Goal: Task Accomplishment & Management: Manage account settings

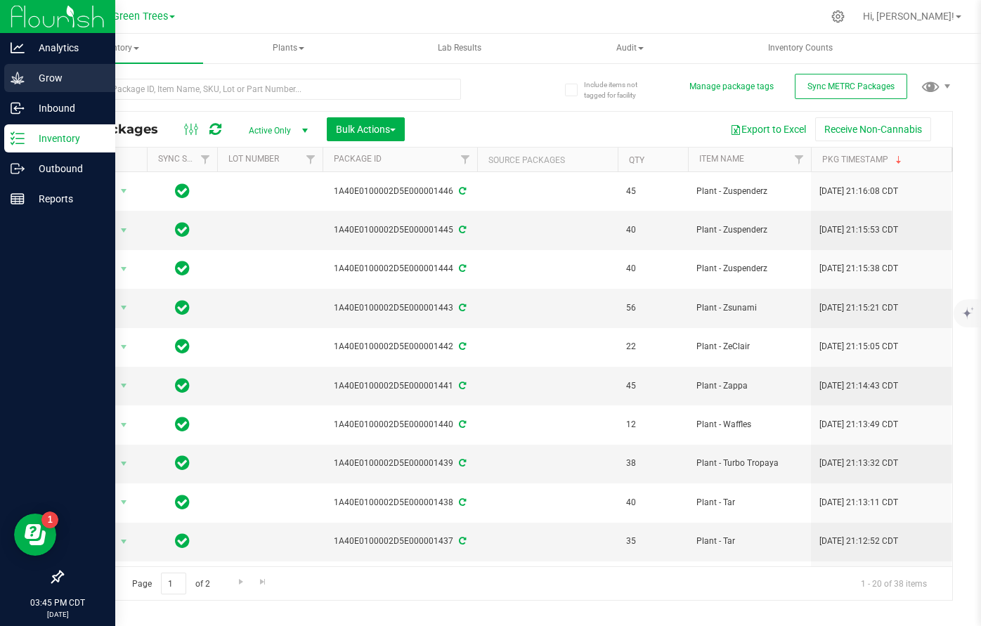
click at [57, 73] on p "Grow" at bounding box center [67, 78] width 84 height 17
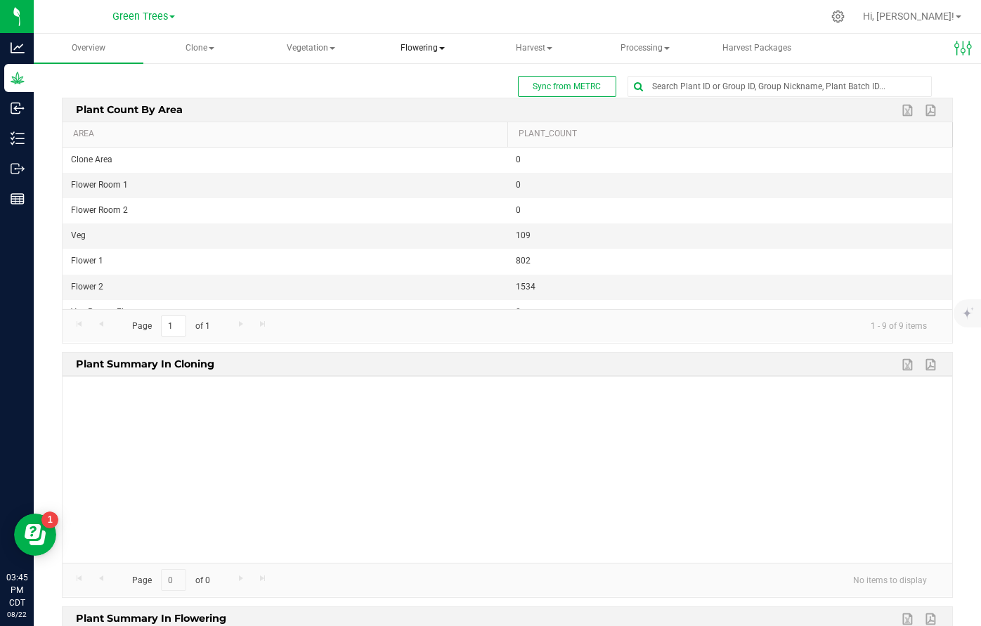
click at [412, 49] on span "Flowering" at bounding box center [422, 48] width 108 height 28
click at [432, 95] on span "Flowering groups" at bounding box center [444, 101] width 117 height 12
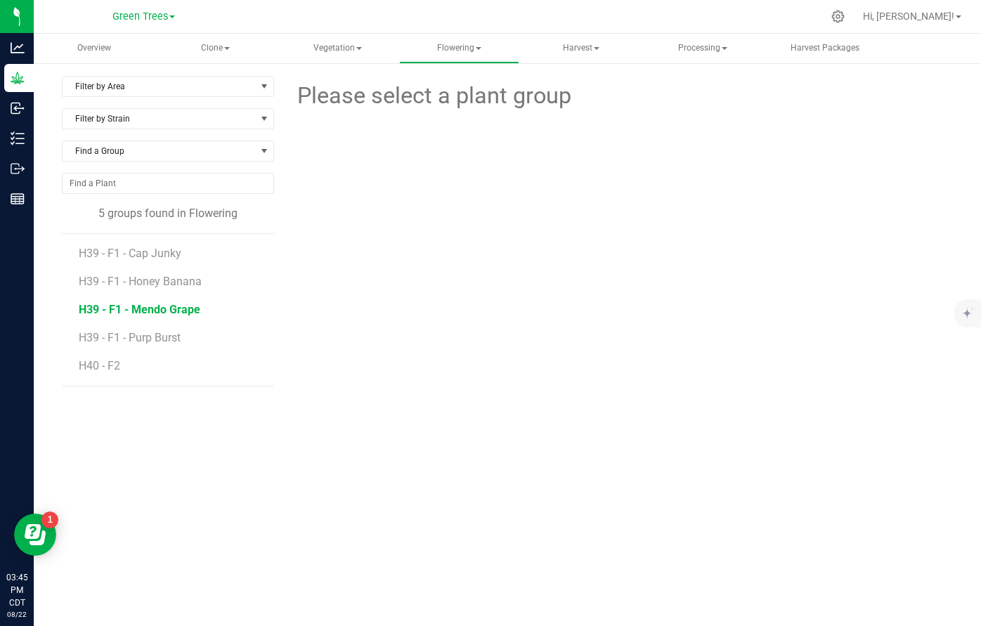
click at [150, 309] on span "H39 - F1 - Mendo Grape" at bounding box center [140, 309] width 122 height 13
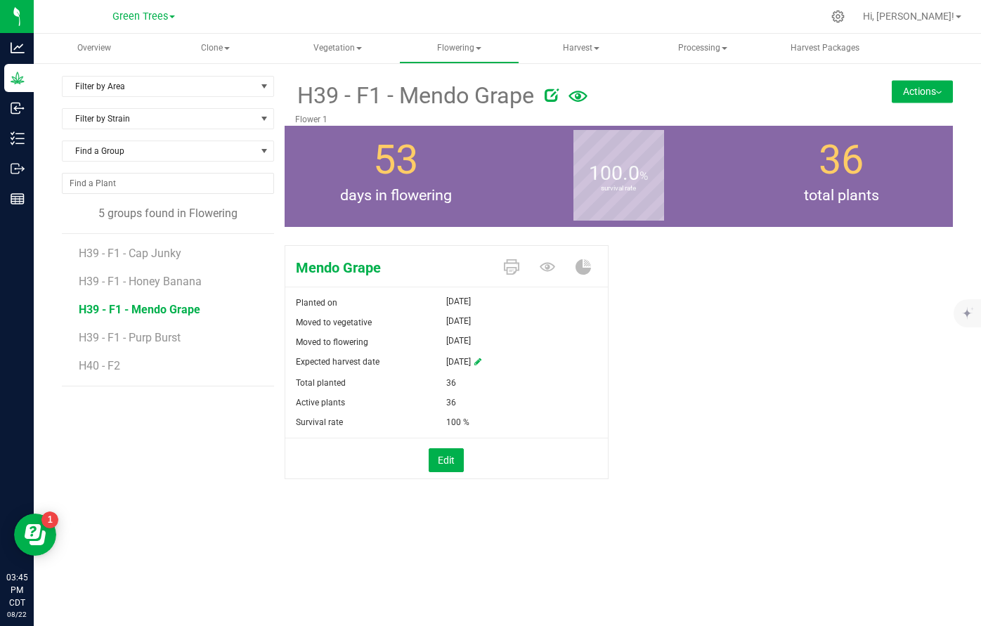
click at [937, 89] on button "Actions" at bounding box center [922, 91] width 61 height 22
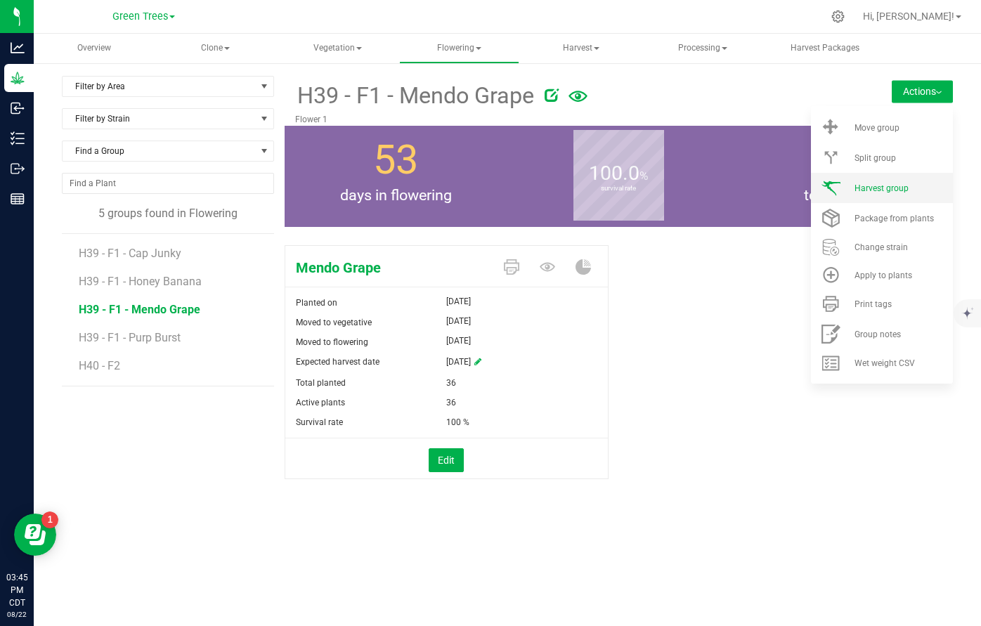
click at [897, 195] on li "Harvest group" at bounding box center [882, 188] width 142 height 30
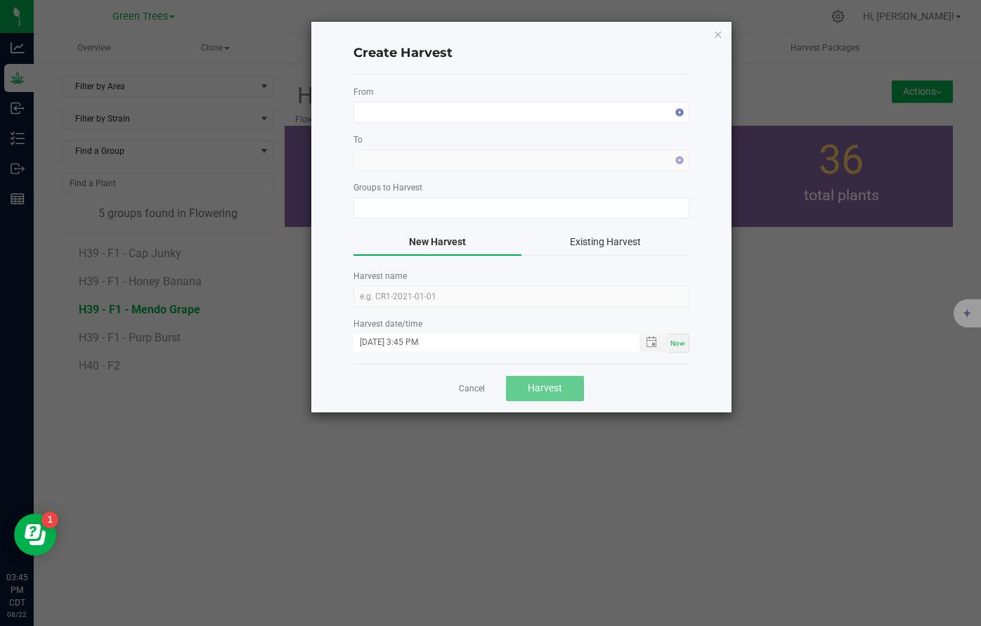
type input "H39 - F1 - Mendo Grape"
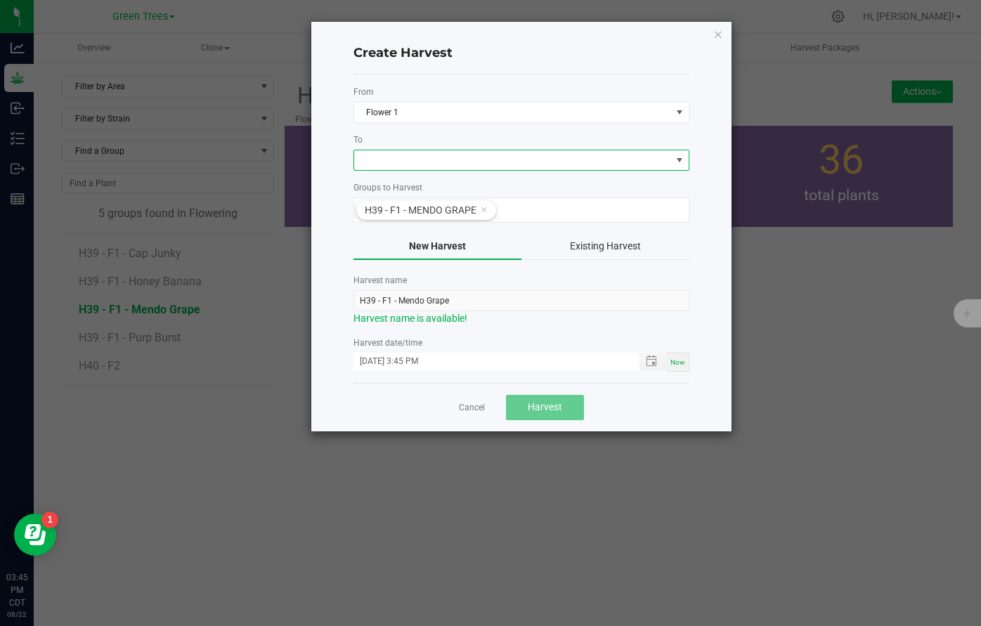
click at [429, 167] on span at bounding box center [512, 160] width 317 height 20
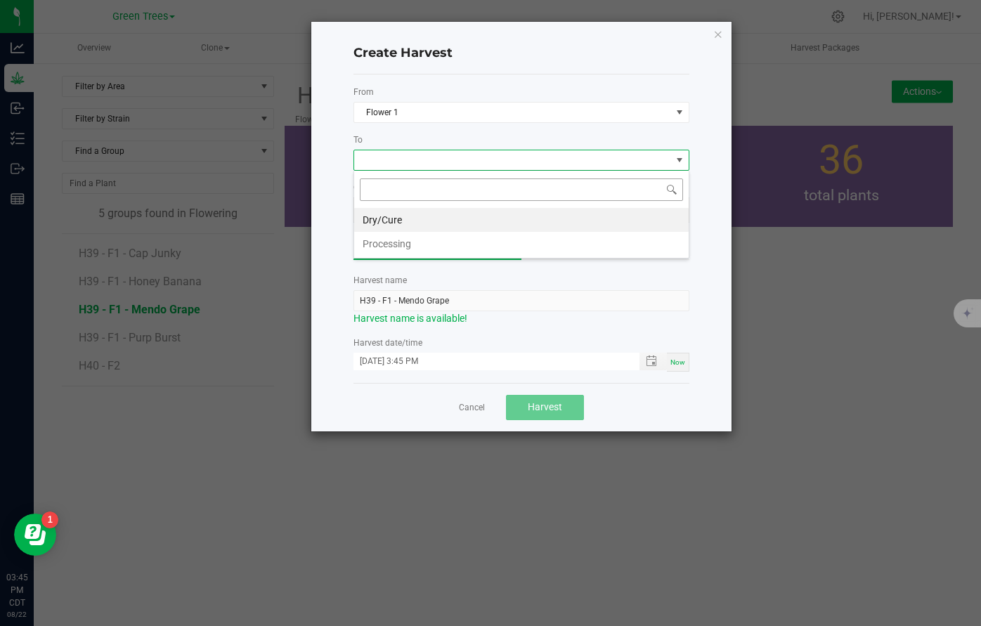
scroll to position [21, 336]
click at [412, 217] on li "Dry/Cure" at bounding box center [521, 220] width 334 height 24
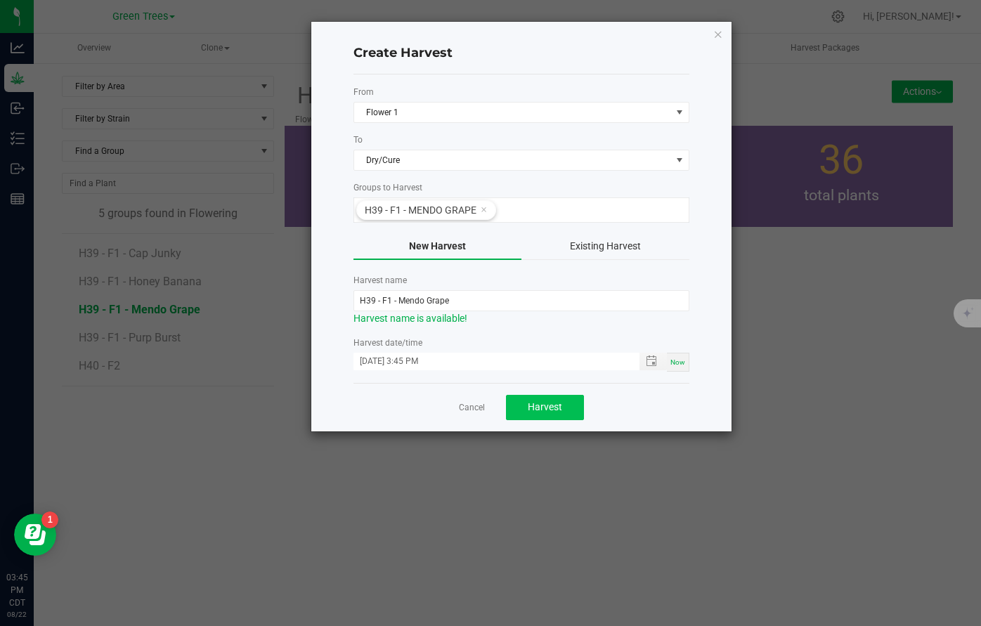
click at [542, 410] on span "Harvest" at bounding box center [545, 406] width 34 height 11
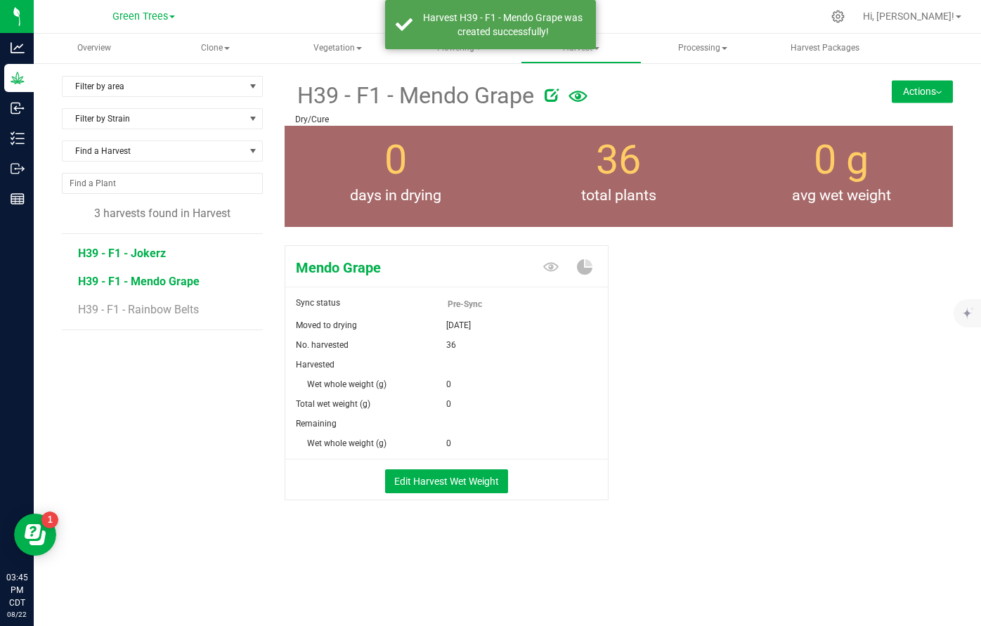
click at [149, 259] on span "H39 - F1 - Jokerz" at bounding box center [122, 253] width 88 height 13
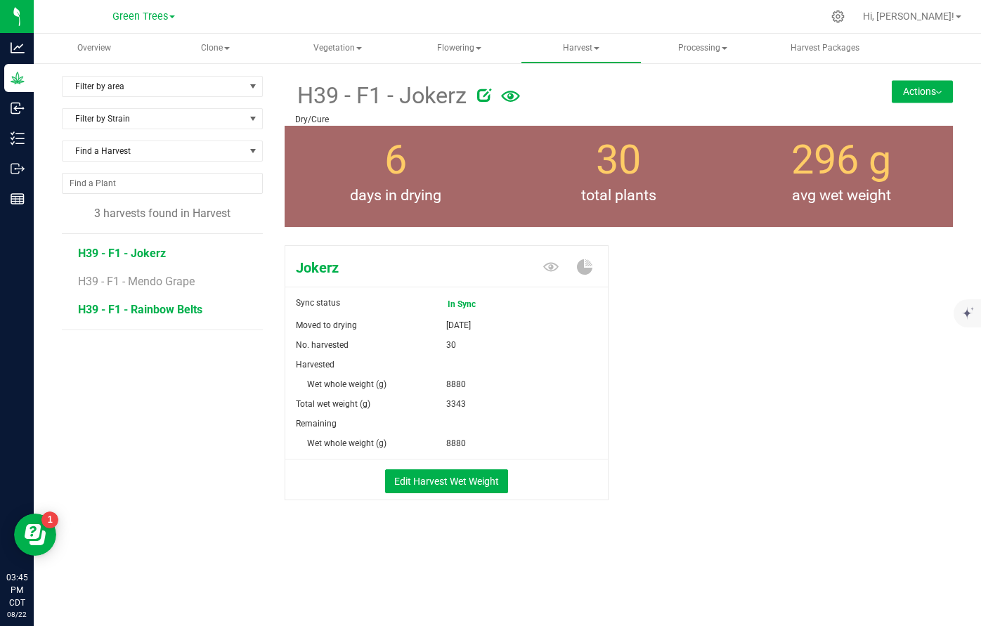
click at [146, 308] on span "H39 - F1 - Rainbow Belts" at bounding box center [140, 309] width 124 height 13
click at [143, 284] on span "H39 - F1 - Mendo Grape" at bounding box center [139, 281] width 122 height 13
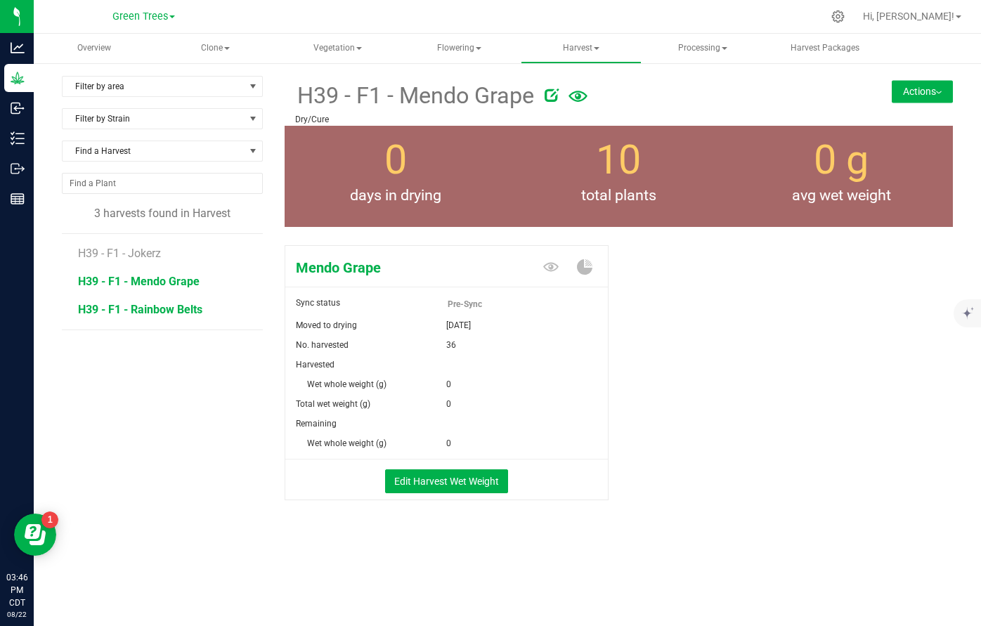
click at [141, 308] on span "H39 - F1 - Rainbow Belts" at bounding box center [140, 309] width 124 height 13
click at [148, 277] on span "H39 - F1 - Mendo Grape" at bounding box center [139, 281] width 122 height 13
click at [145, 255] on span "H39 - F1 - Jokerz" at bounding box center [122, 253] width 88 height 13
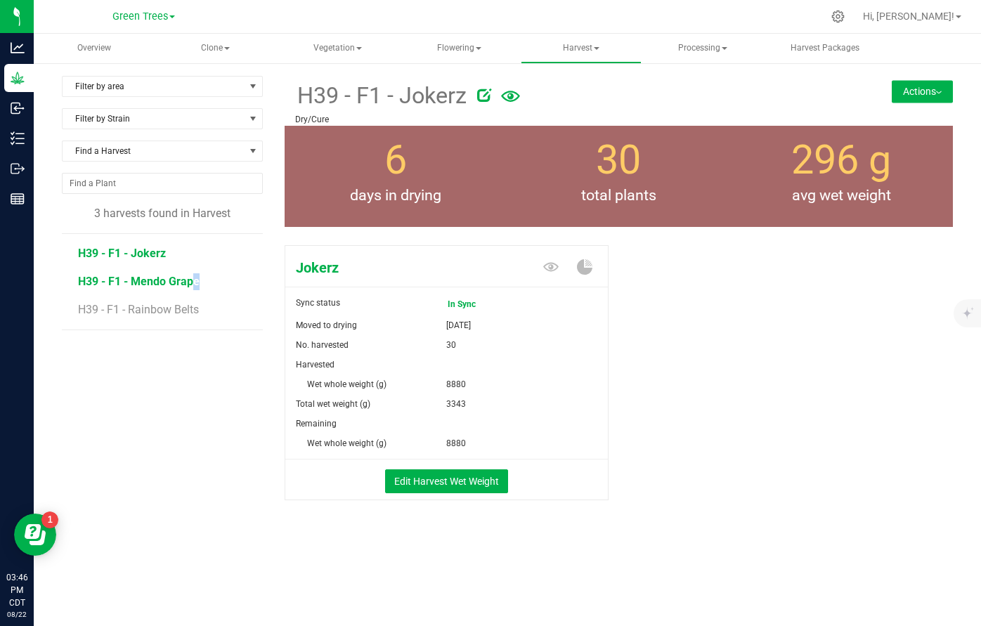
click at [144, 279] on span "H39 - F1 - Mendo Grape" at bounding box center [139, 281] width 122 height 13
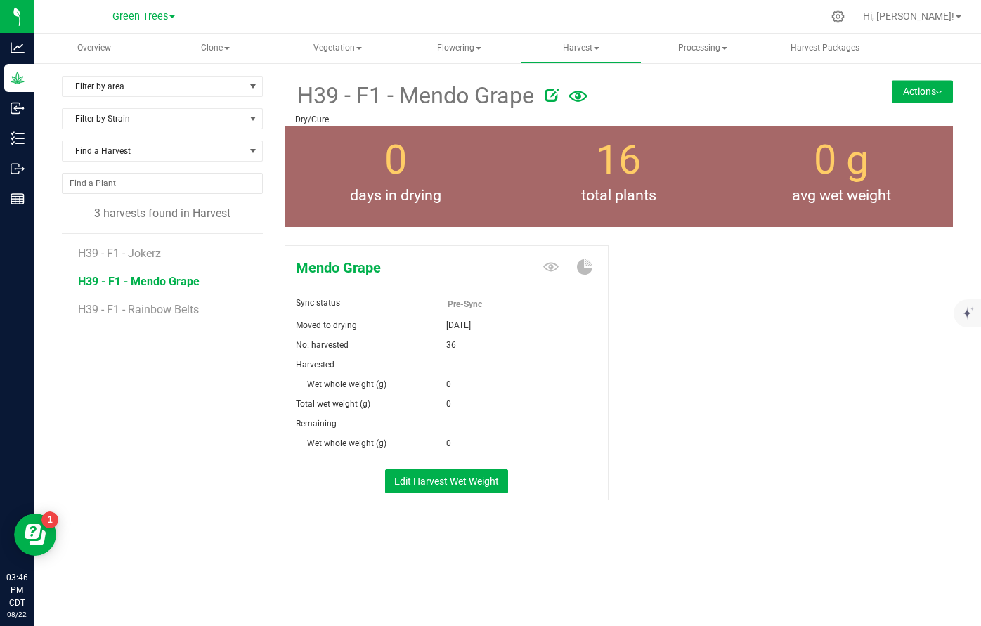
click at [141, 318] on li "H39 - F1 - Rainbow Belts" at bounding box center [165, 309] width 175 height 39
click at [145, 307] on span "H39 - F1 - Rainbow Belts" at bounding box center [140, 309] width 124 height 13
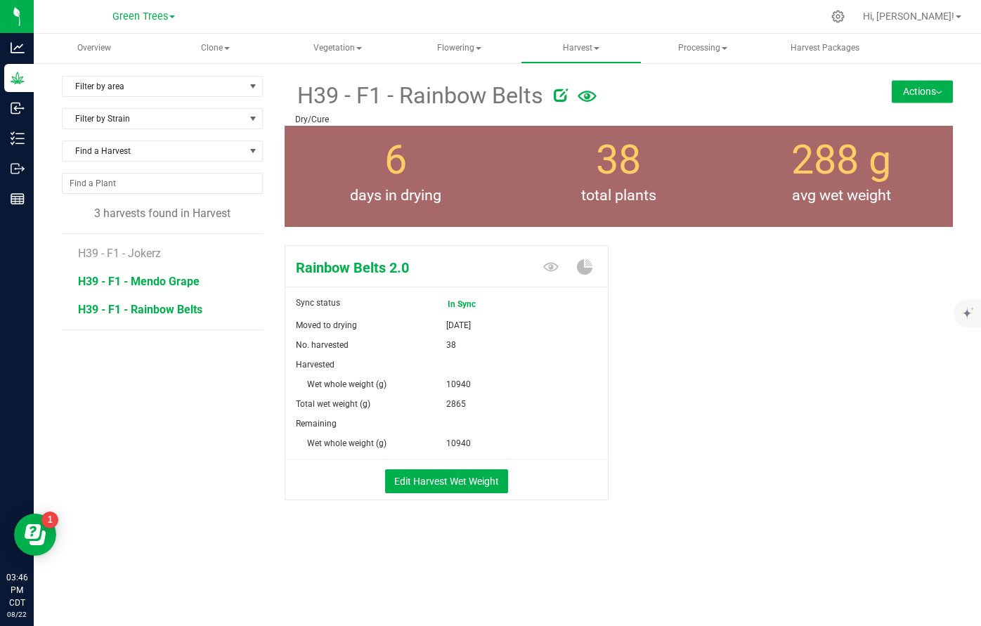
click at [144, 283] on span "H39 - F1 - Mendo Grape" at bounding box center [139, 281] width 122 height 13
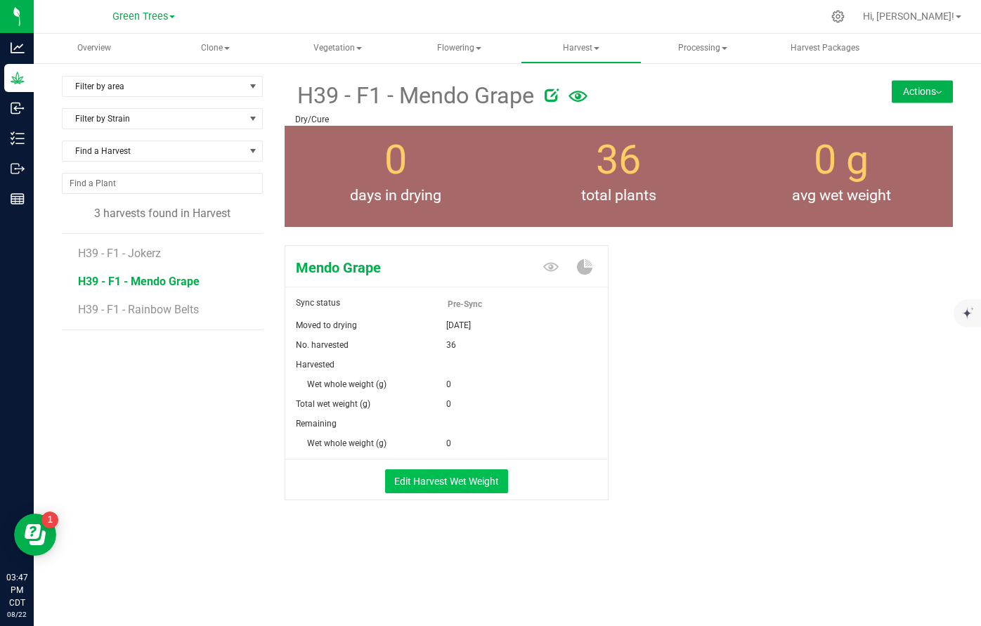
click at [449, 478] on button "Edit Harvest Wet Weight" at bounding box center [446, 481] width 123 height 24
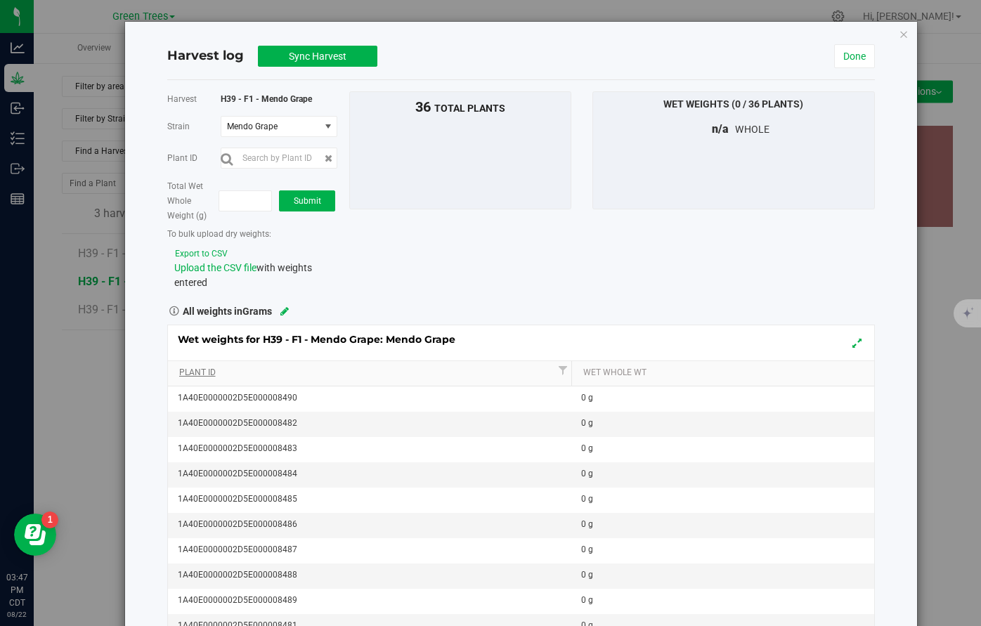
click at [358, 370] on link "Plant Id" at bounding box center [367, 372] width 376 height 11
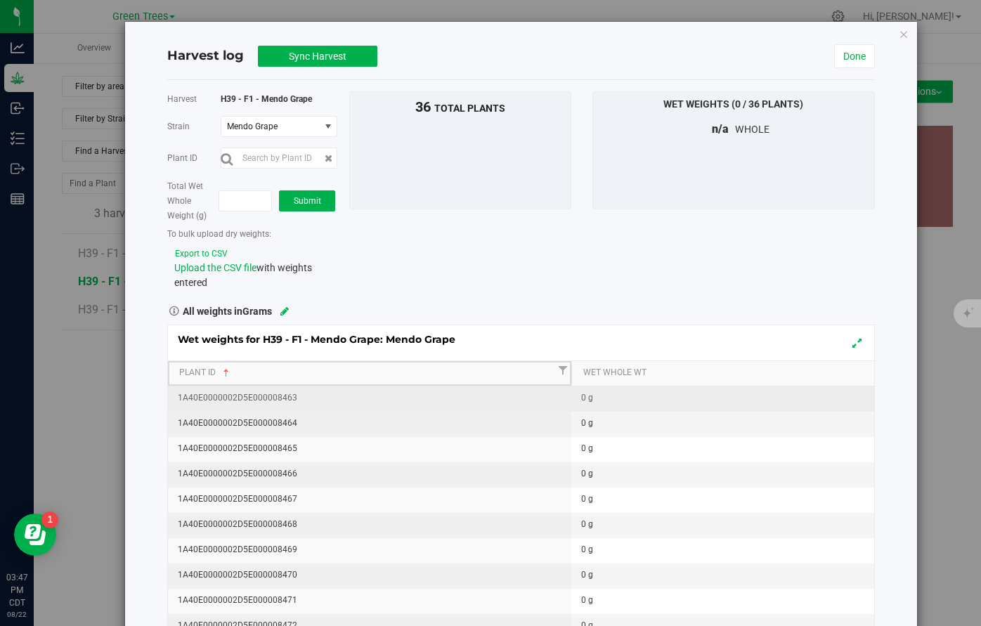
click at [599, 400] on div "0 g" at bounding box center [727, 397] width 292 height 13
type input "300"
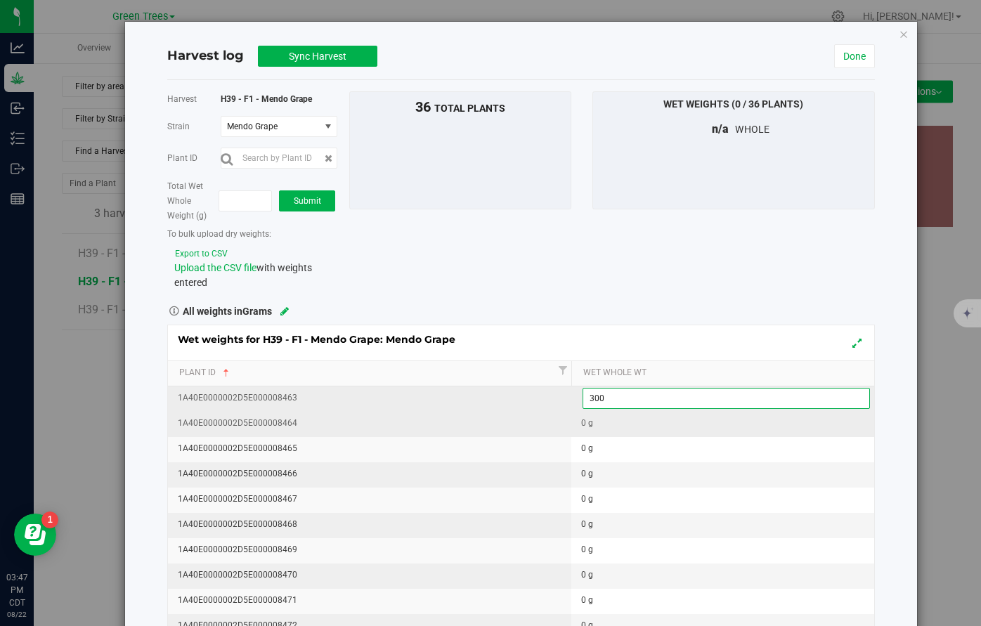
click at [589, 424] on div "Wet weights for H39 - F1 - Mendo Grape: Mendo Grape Plant Id Wet Whole Wt 1A40E…" at bounding box center [521, 513] width 708 height 376
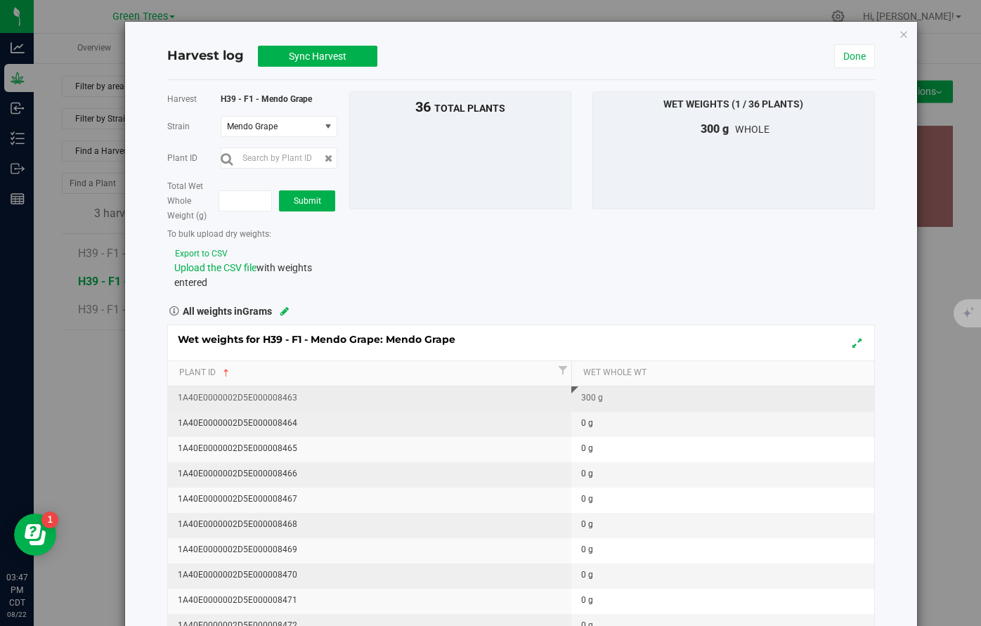
click at [586, 423] on div "0 g" at bounding box center [727, 423] width 292 height 13
type input "340"
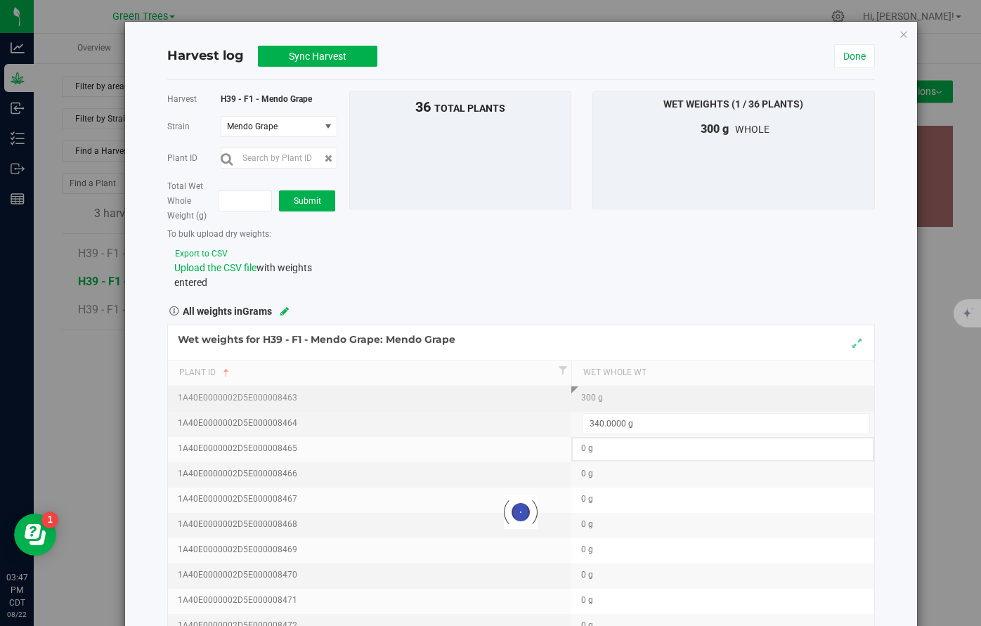
click at [585, 439] on div "Loading... Wet weights for H39 - F1 - Mendo Grape: Mendo Grape Plant Id Wet Who…" at bounding box center [521, 513] width 708 height 376
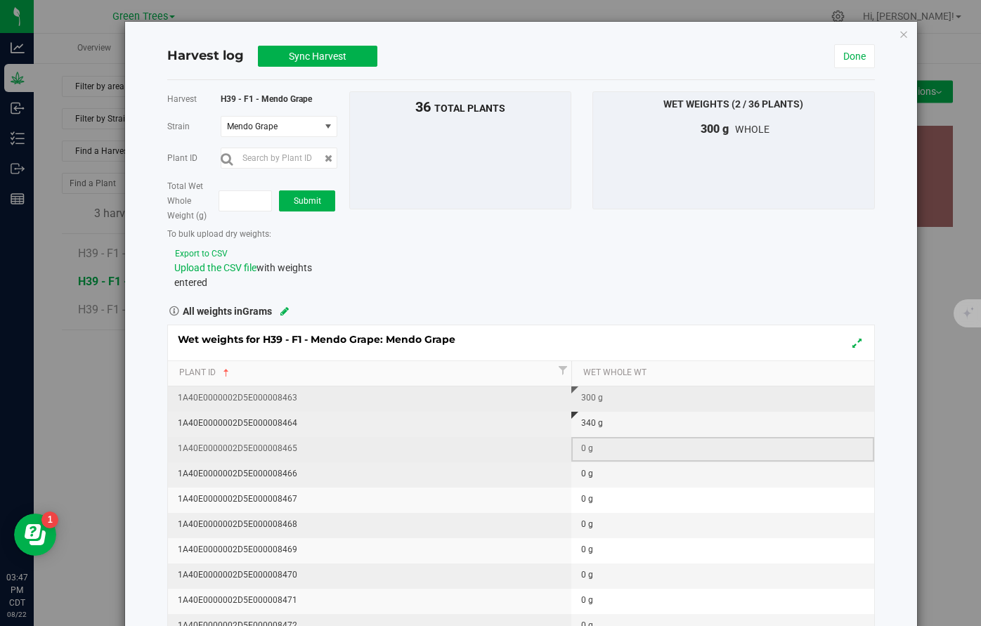
click at [585, 449] on div "0 g" at bounding box center [727, 448] width 292 height 13
type input "440"
click at [583, 467] on div "Wet weights for H39 - F1 - Mendo Grape: Mendo Grape Plant Id Wet Whole Wt 1A40E…" at bounding box center [521, 513] width 708 height 376
click at [584, 475] on div "0 g" at bounding box center [727, 473] width 292 height 13
type input "460"
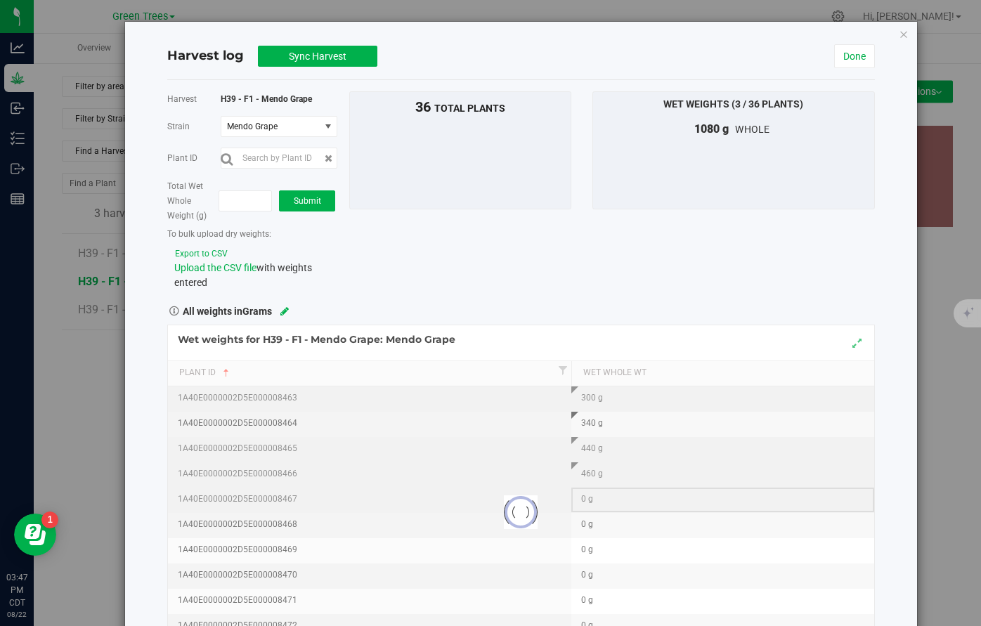
click at [578, 508] on div "Loading... Wet weights for H39 - F1 - Mendo Grape: Mendo Grape Plant Id Wet Who…" at bounding box center [521, 513] width 708 height 376
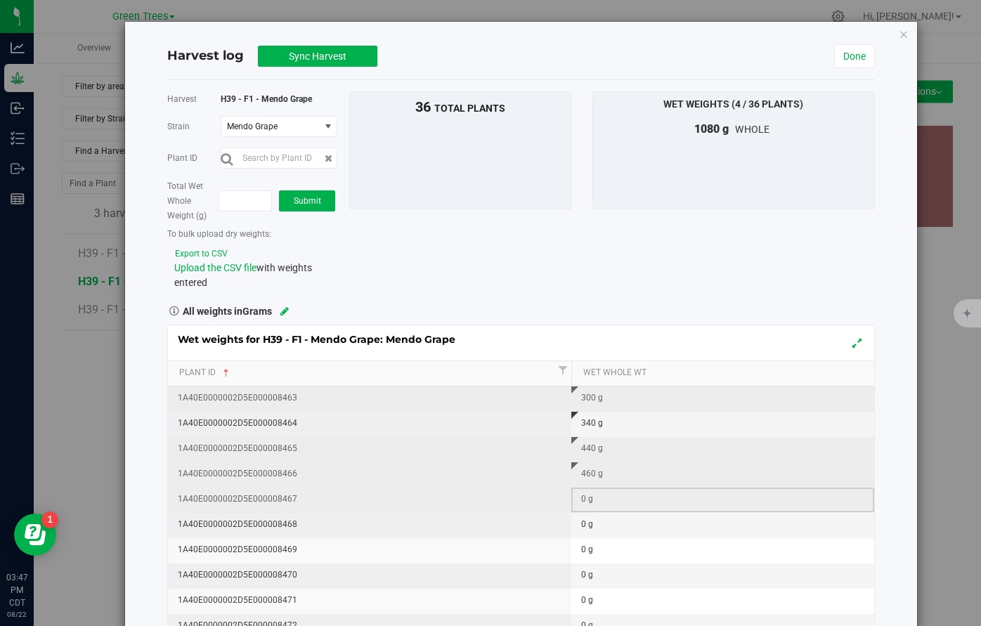
click at [585, 500] on div "0 g" at bounding box center [727, 499] width 292 height 13
type input "500"
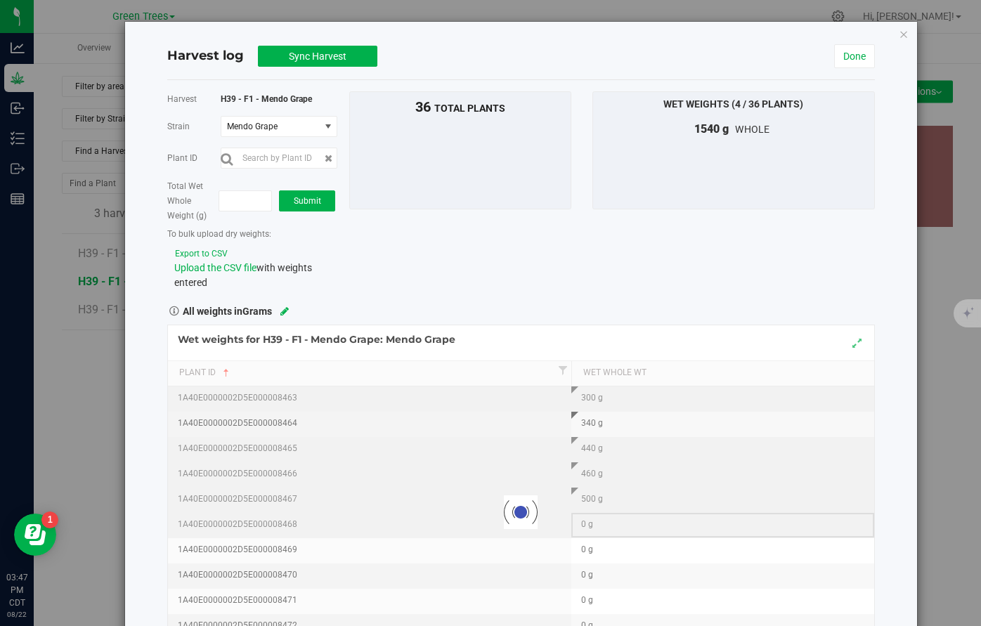
click at [592, 530] on div "Loading... Wet weights for H39 - F1 - Mendo Grape: Mendo Grape Plant Id Wet Who…" at bounding box center [521, 513] width 708 height 376
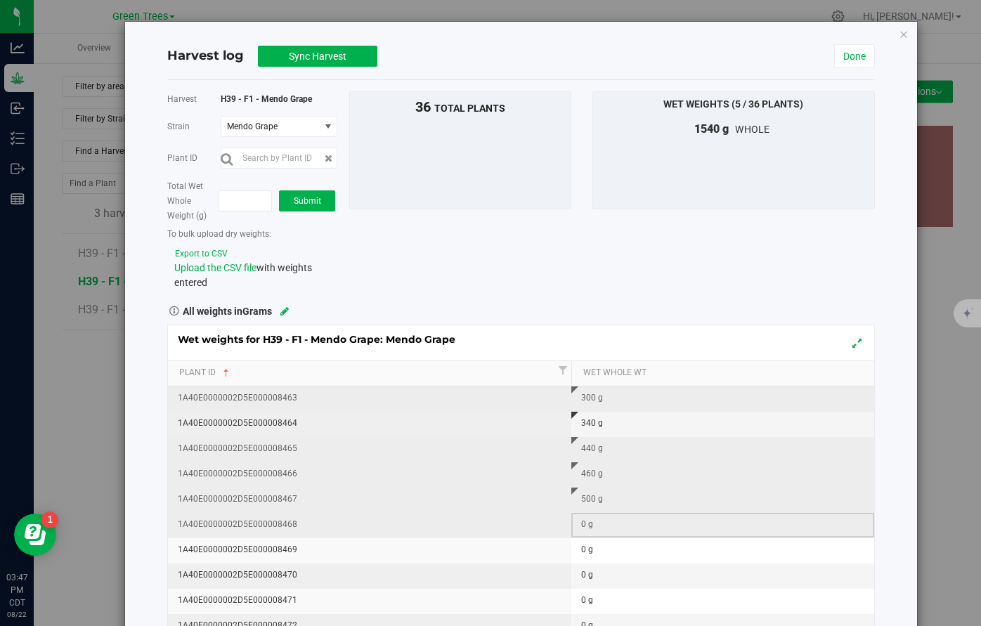
click at [585, 526] on div "0 g" at bounding box center [727, 524] width 292 height 13
type input "420"
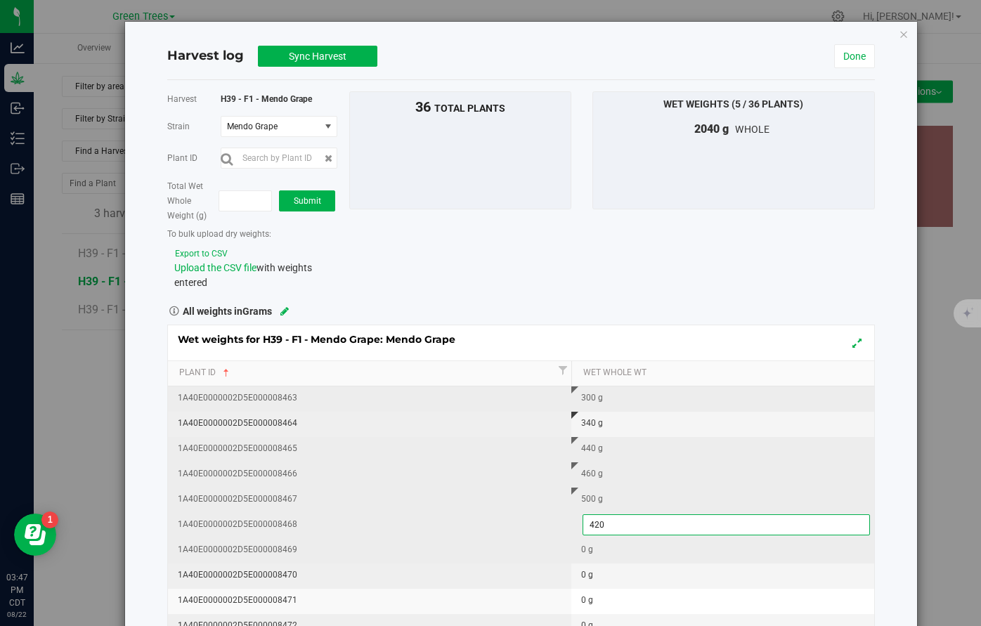
click at [586, 555] on div "Wet weights for H39 - F1 - Mendo Grape: Mendo Grape Plant Id Wet Whole Wt 1A40E…" at bounding box center [521, 513] width 708 height 376
click at [586, 547] on div "0 g" at bounding box center [727, 549] width 292 height 13
type input "340"
click at [587, 570] on div "Wet weights for H39 - F1 - Mendo Grape: Mendo Grape Plant Id Wet Whole Wt 1A40E…" at bounding box center [521, 513] width 708 height 376
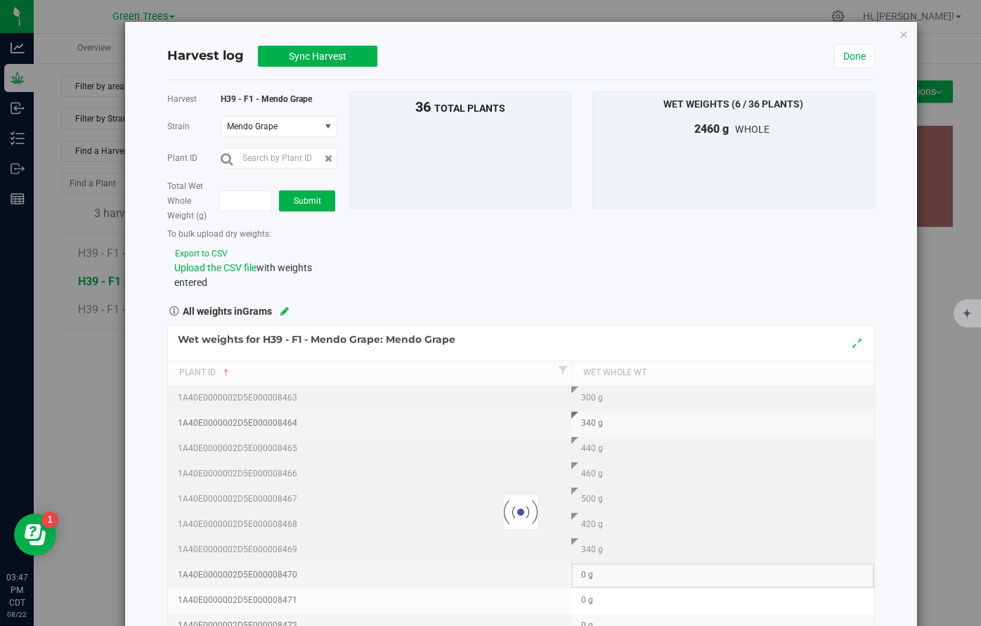
click at [586, 578] on div at bounding box center [521, 512] width 706 height 374
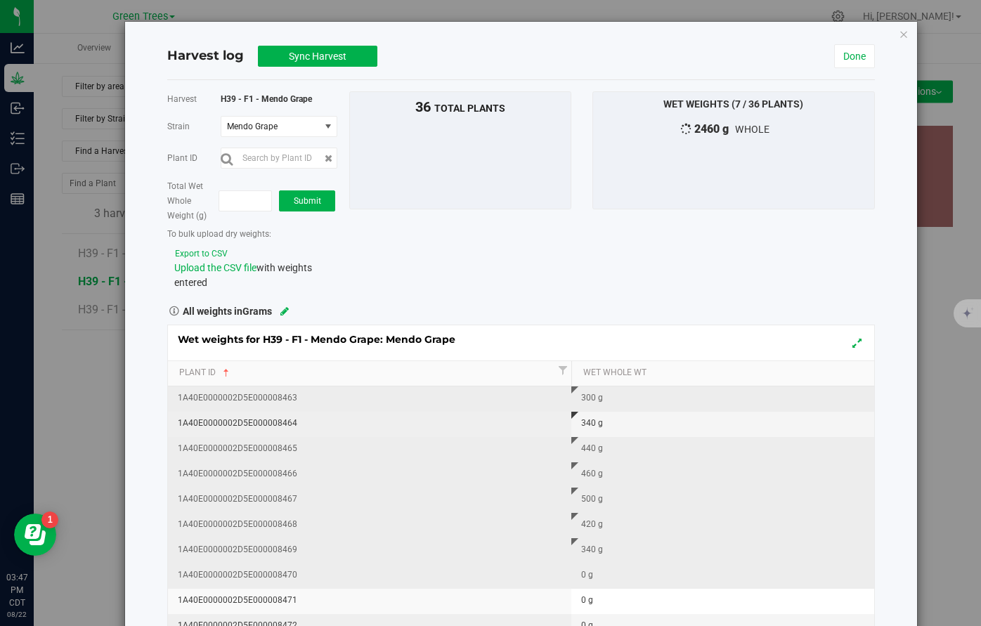
click at [585, 578] on div "0 g" at bounding box center [727, 574] width 292 height 13
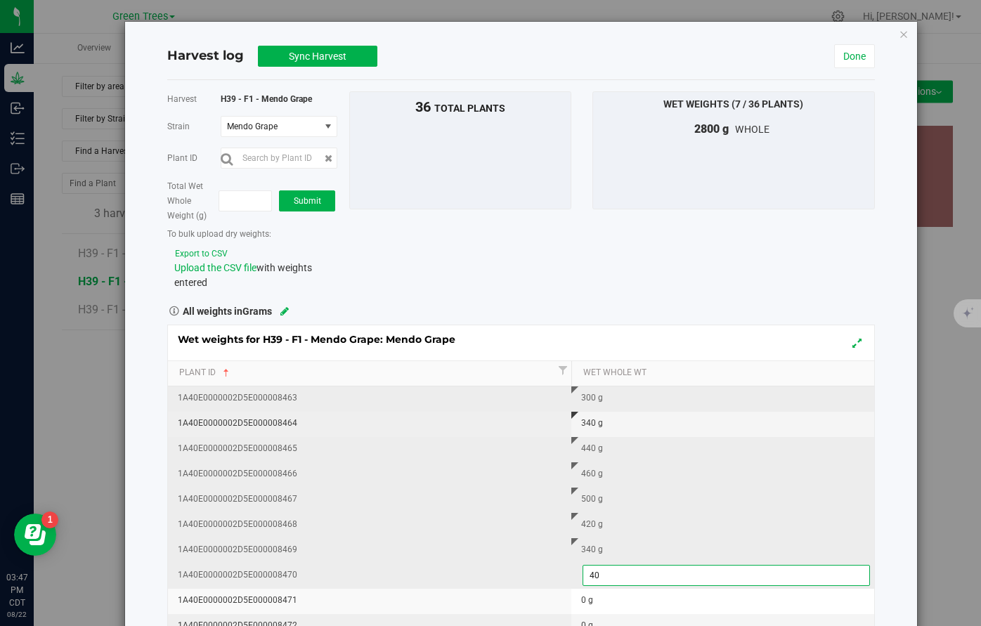
type input "400"
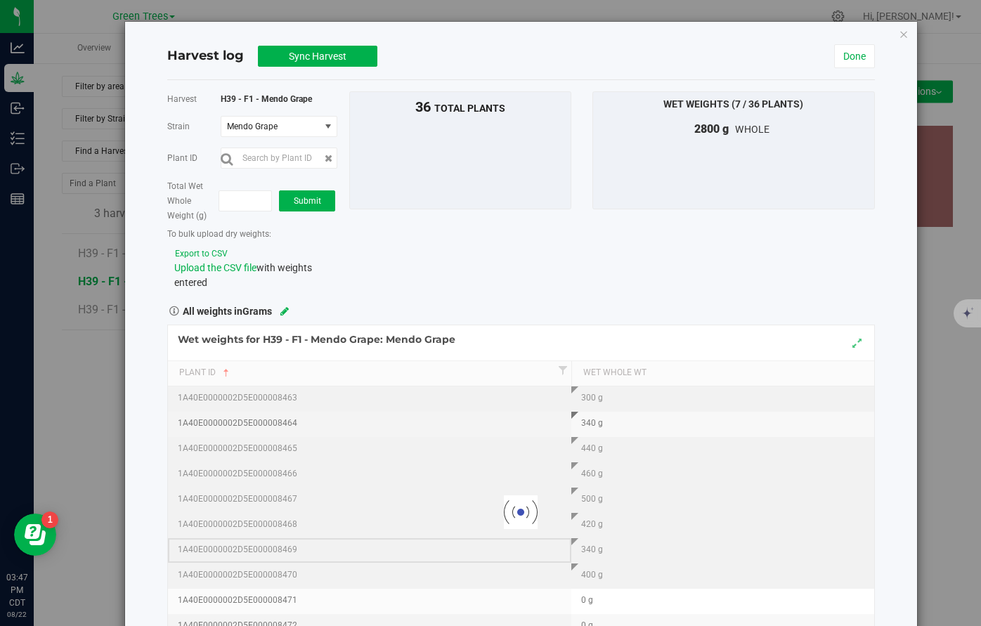
click at [524, 558] on div "Loading... Wet weights for H39 - F1 - Mendo Grape: Mendo Grape Plant Id Wet Who…" at bounding box center [521, 513] width 708 height 376
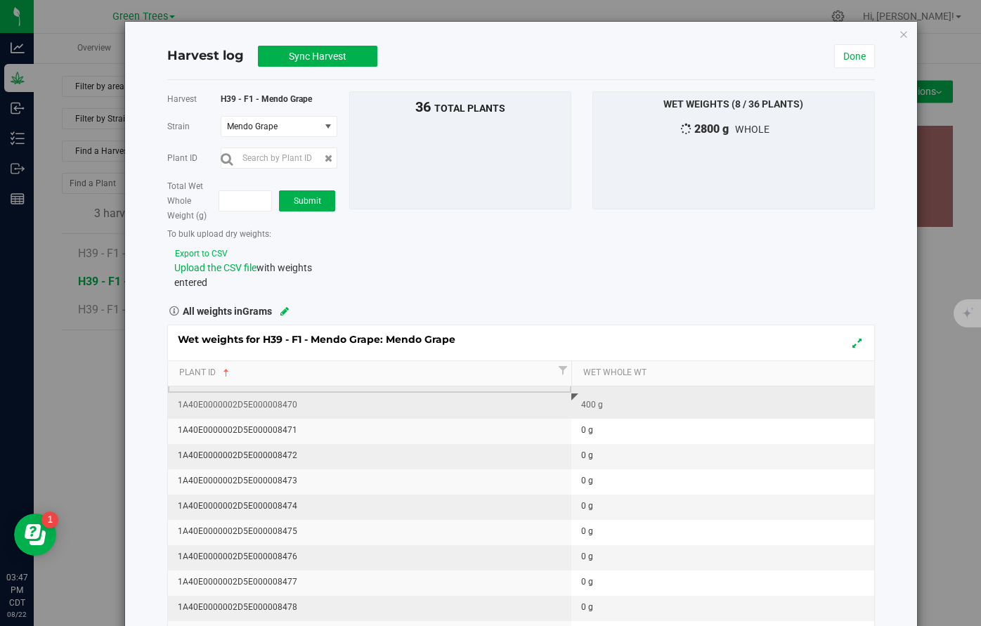
scroll to position [174, 0]
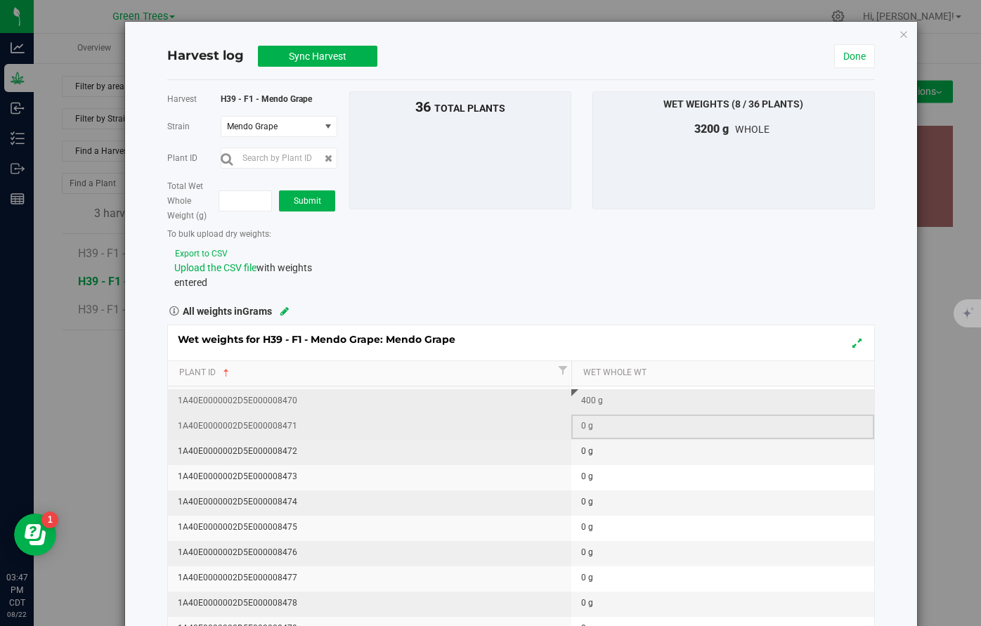
click at [582, 424] on div "0 g" at bounding box center [727, 425] width 292 height 13
type input "540"
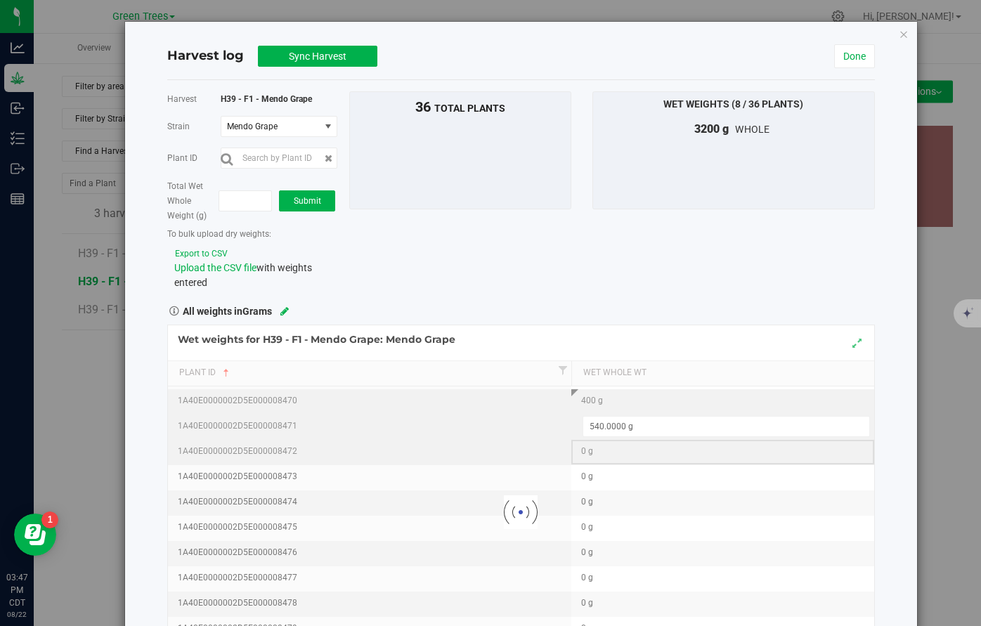
click at [589, 440] on div "Loading... Wet weights for H39 - F1 - Mendo Grape: Mendo Grape Plant Id Wet Who…" at bounding box center [521, 513] width 708 height 376
click at [582, 453] on div at bounding box center [521, 512] width 706 height 374
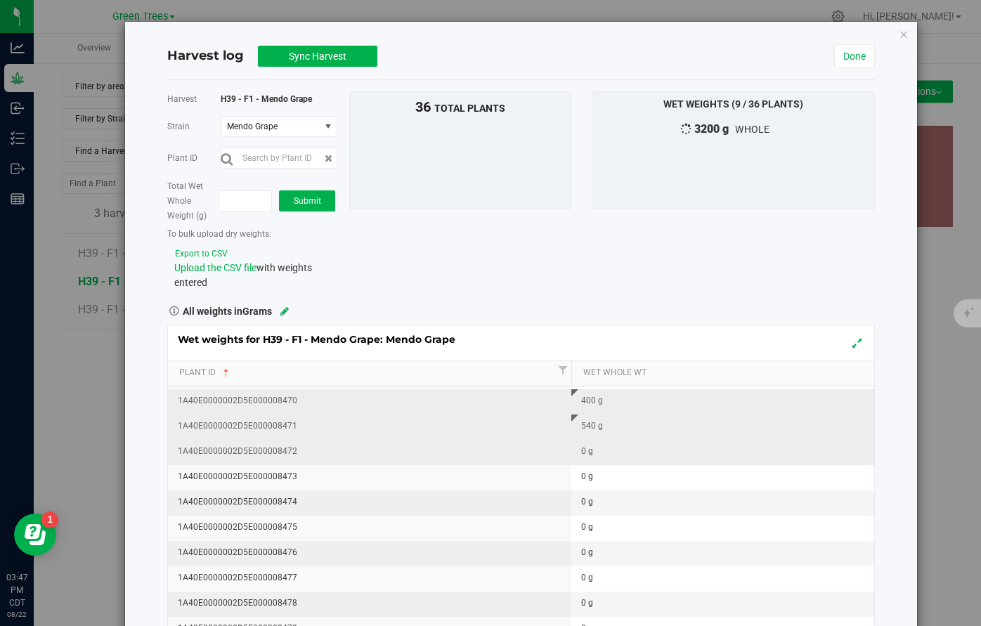
click at [583, 452] on div "0 g" at bounding box center [727, 451] width 292 height 13
type input "400"
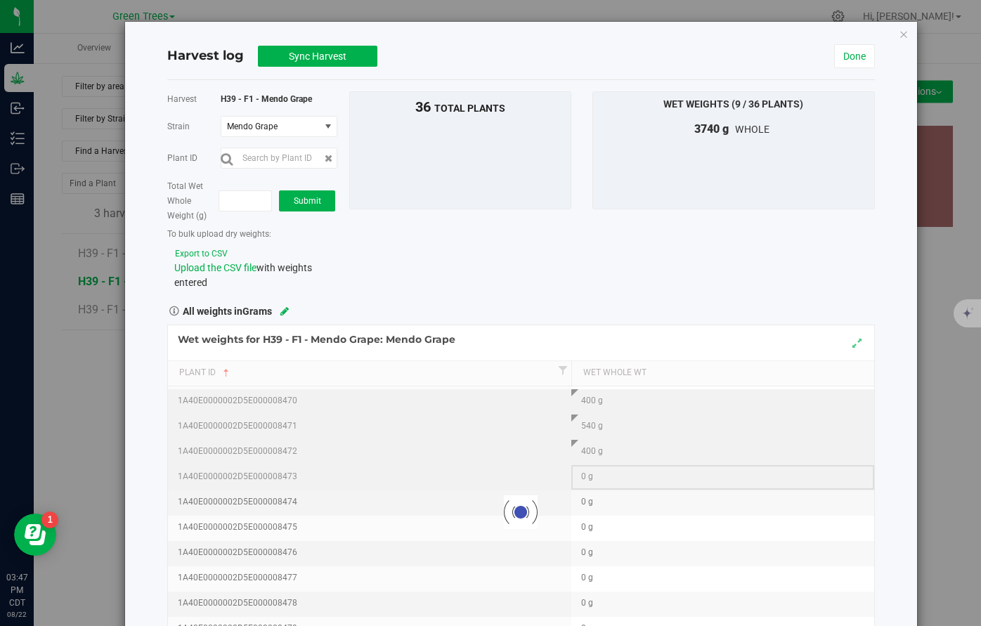
click at [583, 472] on div "Loading... Wet weights for H39 - F1 - Mendo Grape: Mendo Grape Plant Id Wet Who…" at bounding box center [521, 513] width 708 height 376
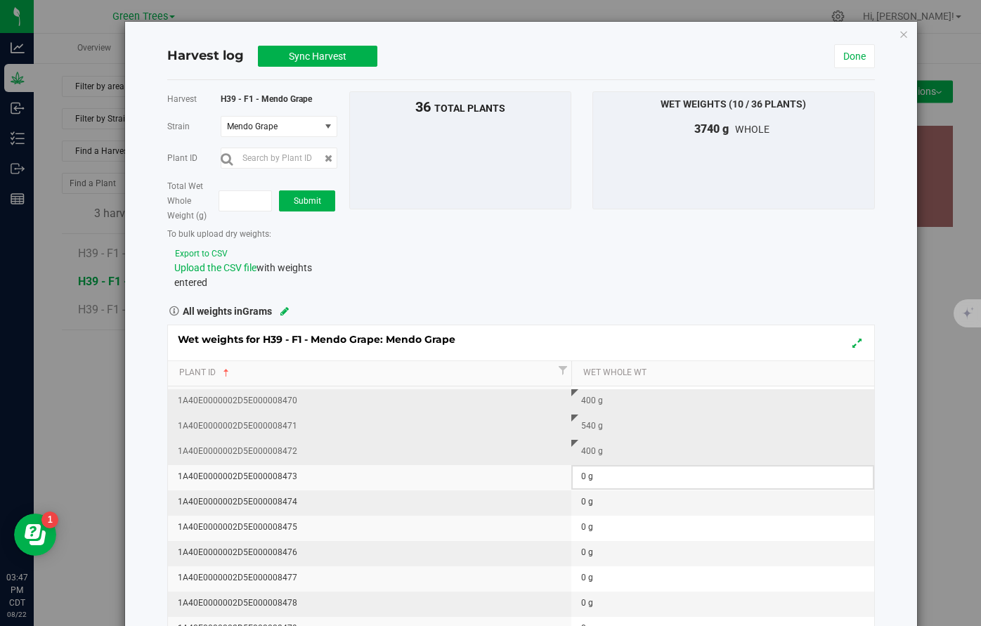
click at [583, 474] on div "0 g" at bounding box center [727, 476] width 292 height 13
type input "300"
click at [580, 502] on div "Wet weights for H39 - F1 - Mendo Grape: Mendo Grape Plant Id Wet Whole Wt 1A40E…" at bounding box center [521, 513] width 708 height 376
click at [586, 502] on div "0 g" at bounding box center [727, 501] width 292 height 13
type input "420"
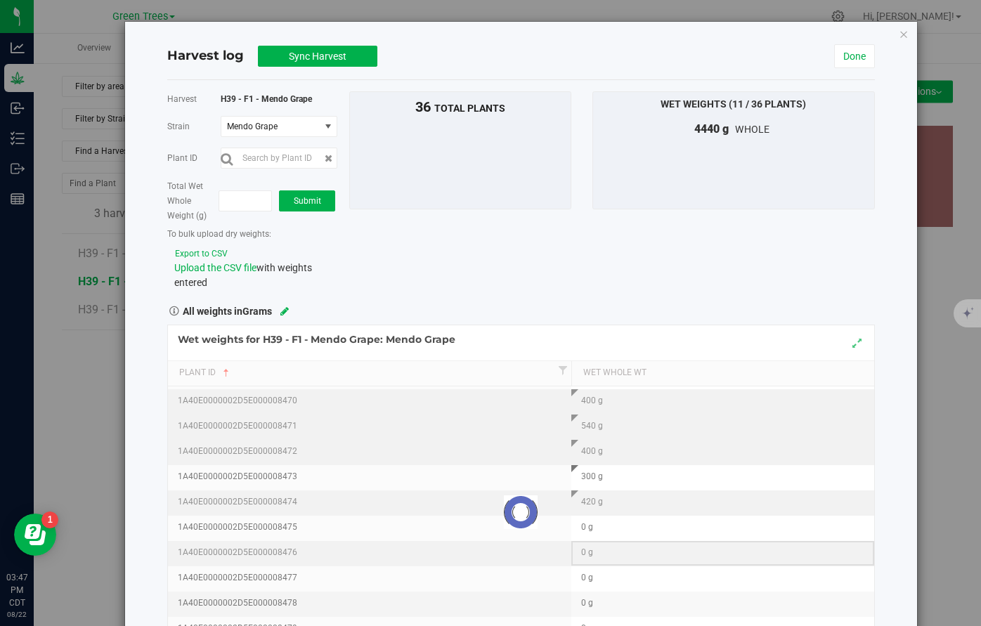
click at [589, 540] on div "Loading... Wet weights for H39 - F1 - Mendo Grape: Mendo Grape Plant Id Wet Who…" at bounding box center [521, 513] width 708 height 376
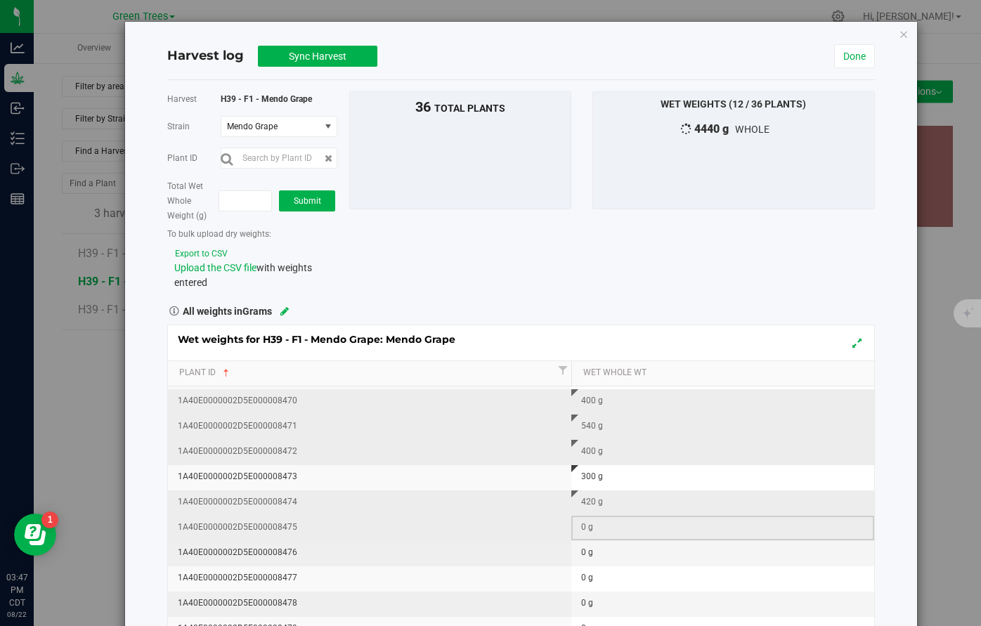
click at [586, 527] on div "0 g" at bounding box center [727, 527] width 292 height 13
type input "420"
click at [579, 559] on div "Wet weights for H39 - F1 - Mendo Grape: Mendo Grape Plant Id Wet Whole Wt 1A40E…" at bounding box center [521, 513] width 708 height 376
click at [582, 554] on div "0 g" at bounding box center [727, 552] width 292 height 13
type input "440"
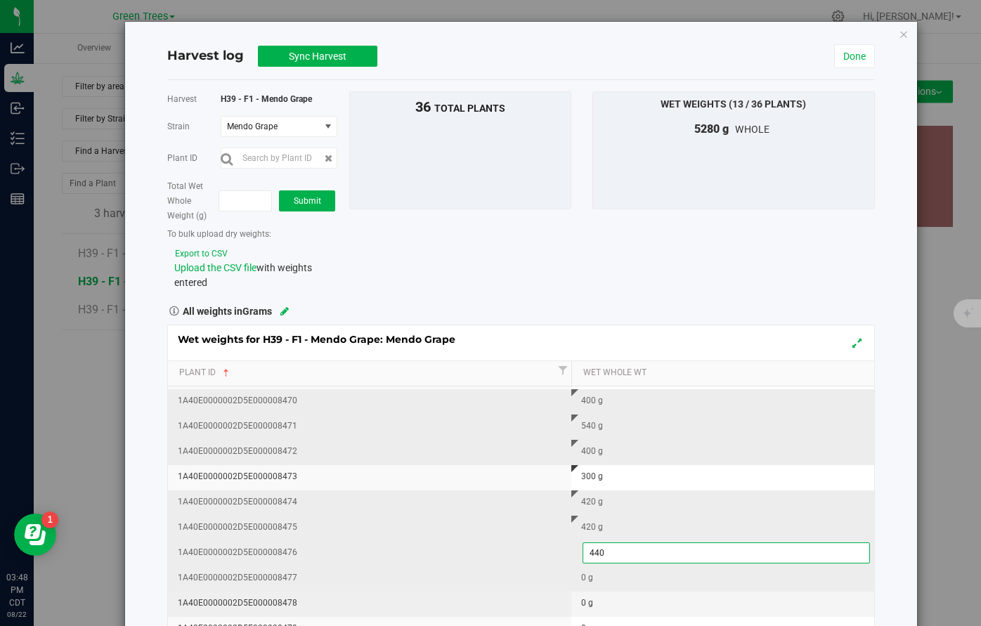
click at [584, 578] on div "Wet weights for H39 - F1 - Mendo Grape: Mendo Grape Plant Id Wet Whole Wt 1A40E…" at bounding box center [521, 513] width 708 height 376
click at [584, 578] on div "0 g" at bounding box center [727, 577] width 292 height 13
type input "420"
click at [559, 565] on div "Wet weights for H39 - F1 - Mendo Grape: Mendo Grape Plant Id Wet Whole Wt 1A40E…" at bounding box center [521, 513] width 708 height 376
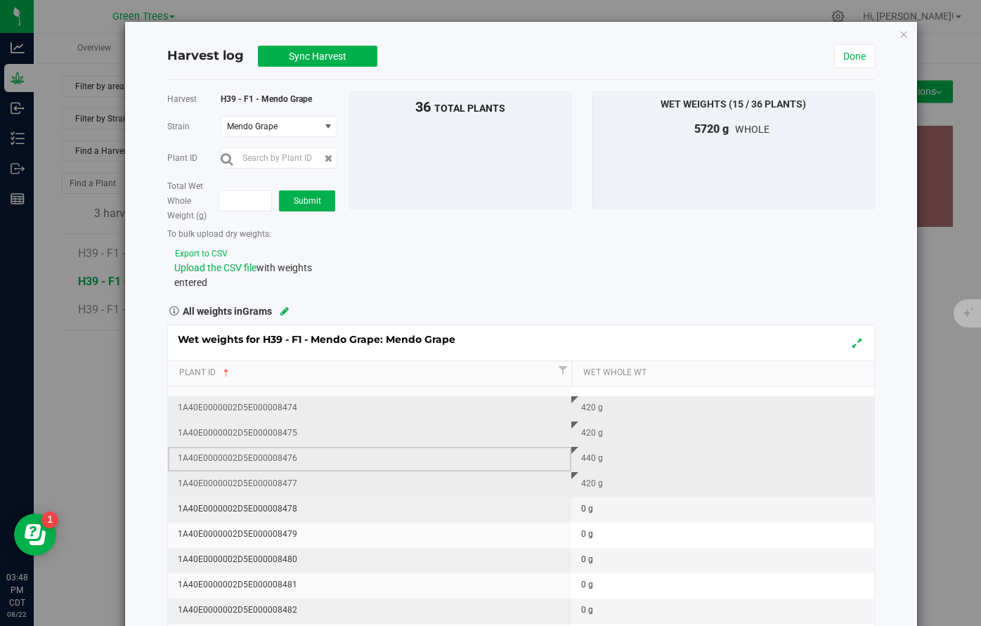
scroll to position [293, 0]
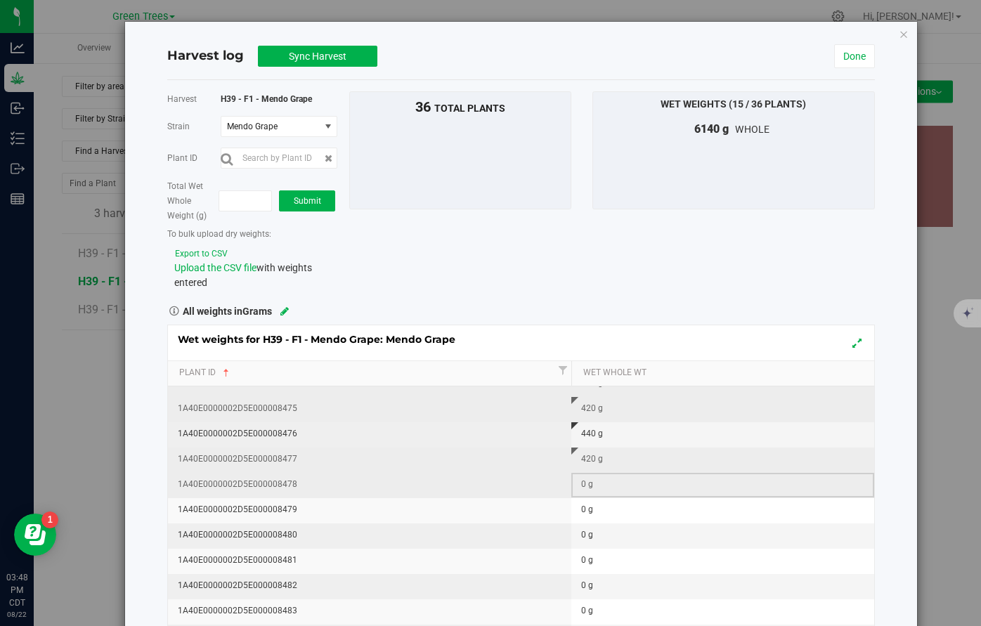
click at [590, 488] on div "0 g" at bounding box center [727, 484] width 292 height 13
type input "300"
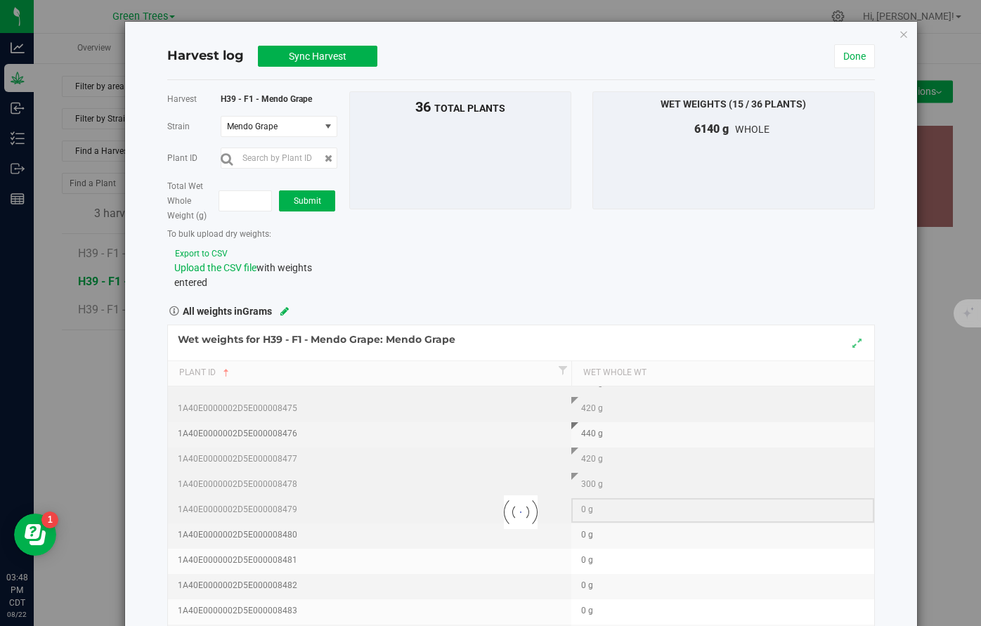
click at [587, 507] on div "Loading... Wet weights for H39 - F1 - Mendo Grape: Mendo Grape Plant Id Wet Who…" at bounding box center [521, 513] width 708 height 376
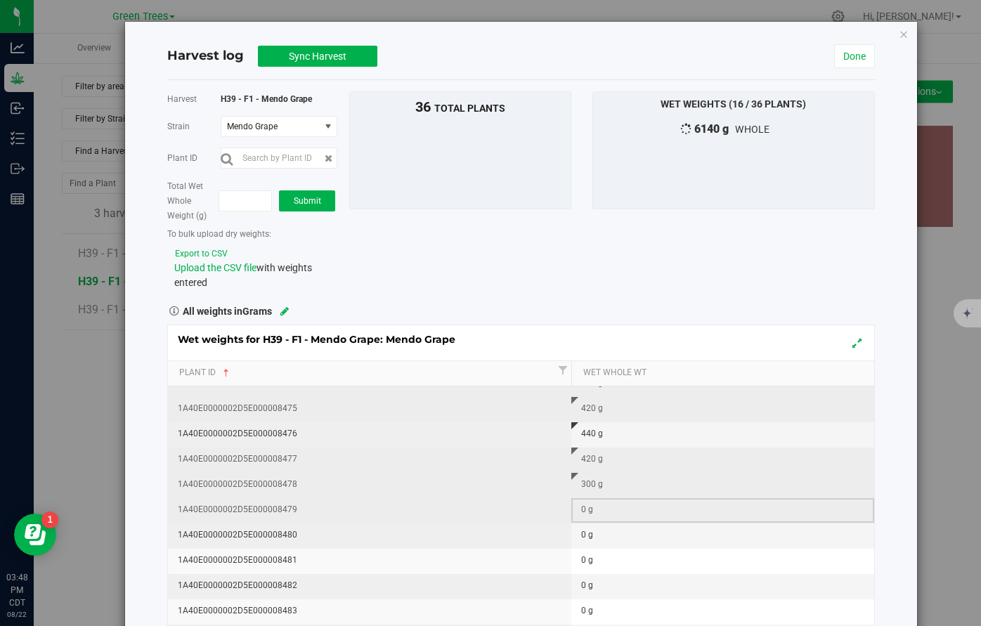
click at [585, 510] on div "0 g" at bounding box center [727, 509] width 292 height 13
type input "440"
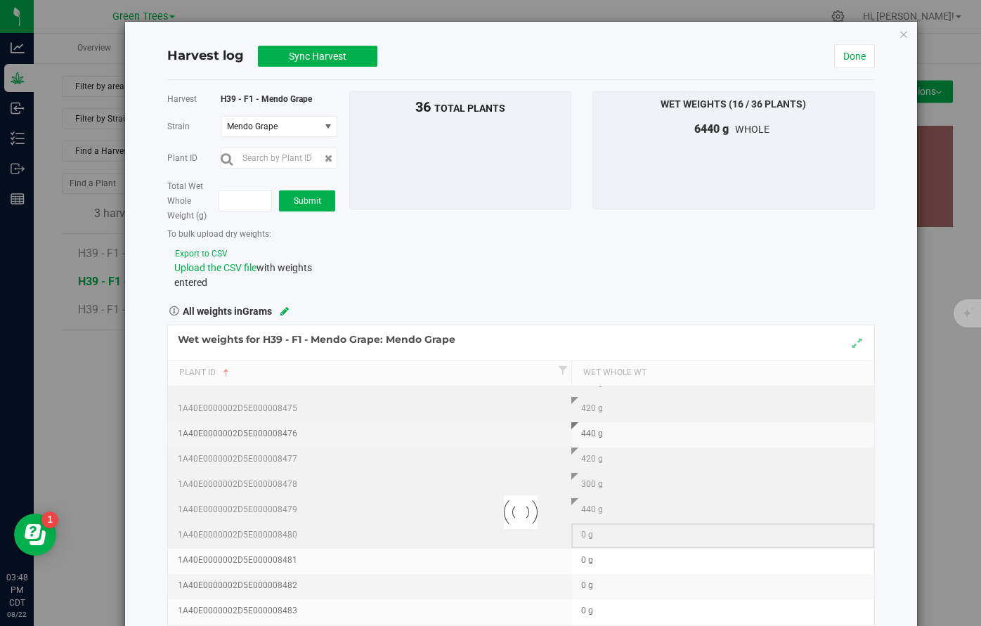
click at [576, 537] on div "Loading... Wet weights for H39 - F1 - Mendo Grape: Mendo Grape Plant Id Wet Who…" at bounding box center [521, 513] width 708 height 376
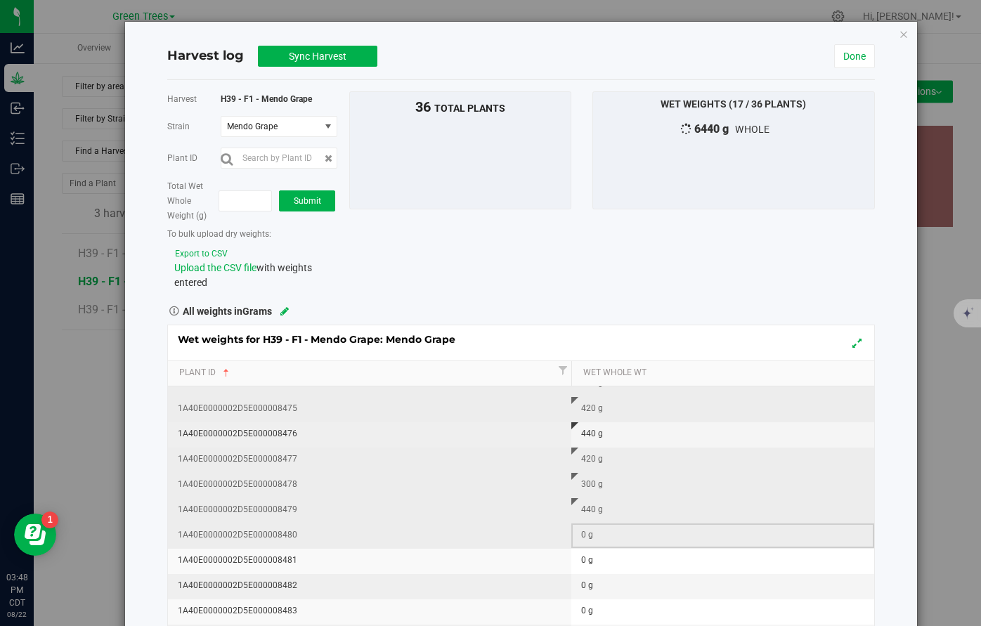
click at [587, 534] on div "0 g" at bounding box center [727, 534] width 292 height 13
type input "380"
type input "380.0000 g"
click at [585, 545] on div "Wet weights for H39 - F1 - Mendo Grape: Mendo Grape Plant Id Wet Whole Wt 1A40E…" at bounding box center [521, 513] width 708 height 376
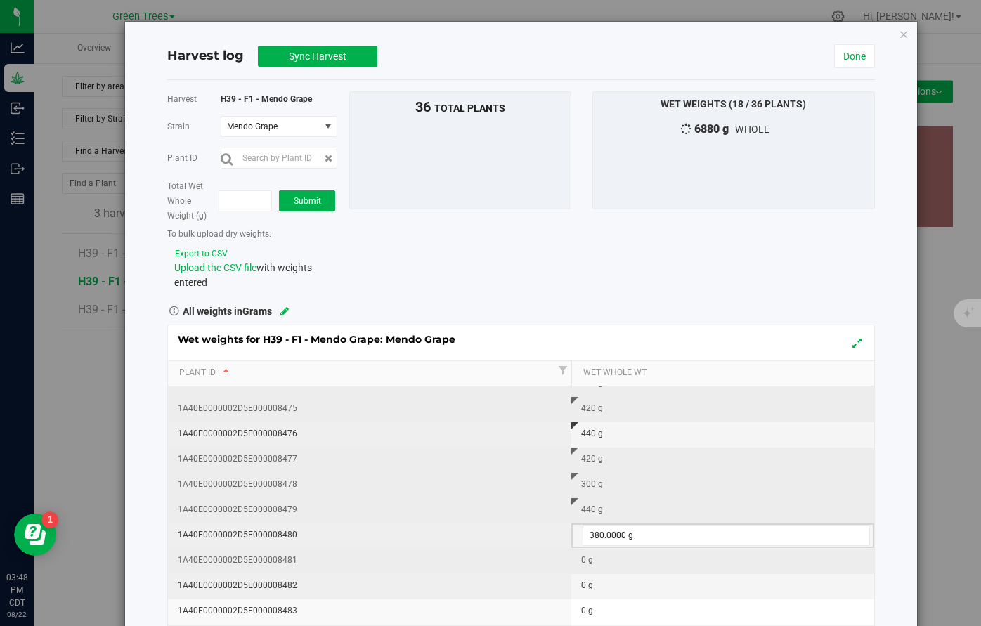
click at [582, 562] on div "0 g" at bounding box center [727, 560] width 292 height 13
type input "460"
click at [530, 566] on div "Wet weights for H39 - F1 - Mendo Grape: Mendo Grape Plant Id Wet Whole Wt 1A40E…" at bounding box center [521, 513] width 708 height 376
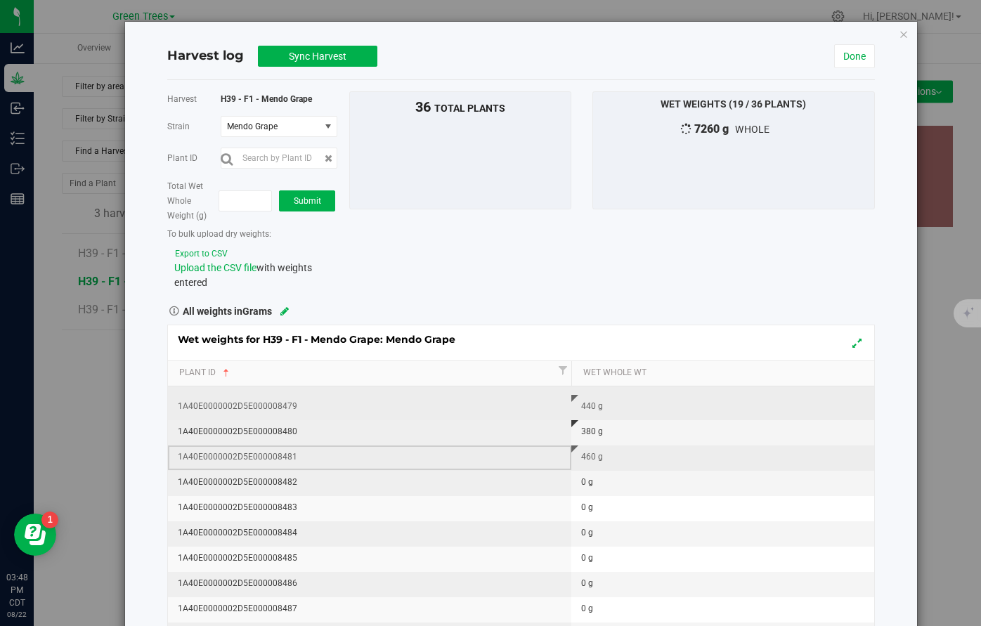
scroll to position [421, 0]
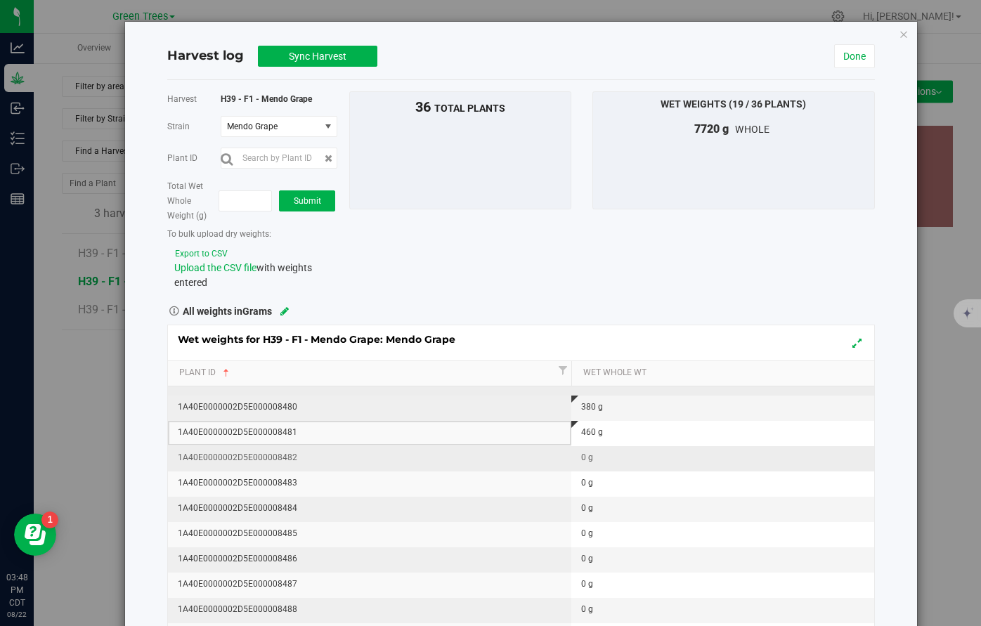
click at [585, 454] on div "0 g" at bounding box center [727, 457] width 292 height 13
type input "460"
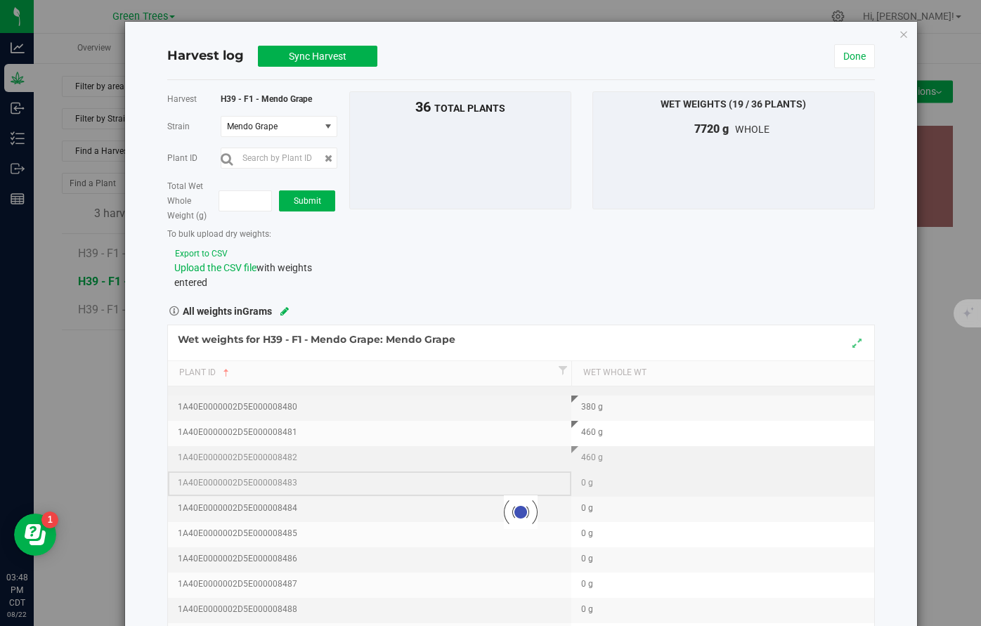
click at [545, 476] on div "Loading... Wet weights for H39 - F1 - Mendo Grape: Mendo Grape Plant Id Wet Who…" at bounding box center [521, 513] width 708 height 376
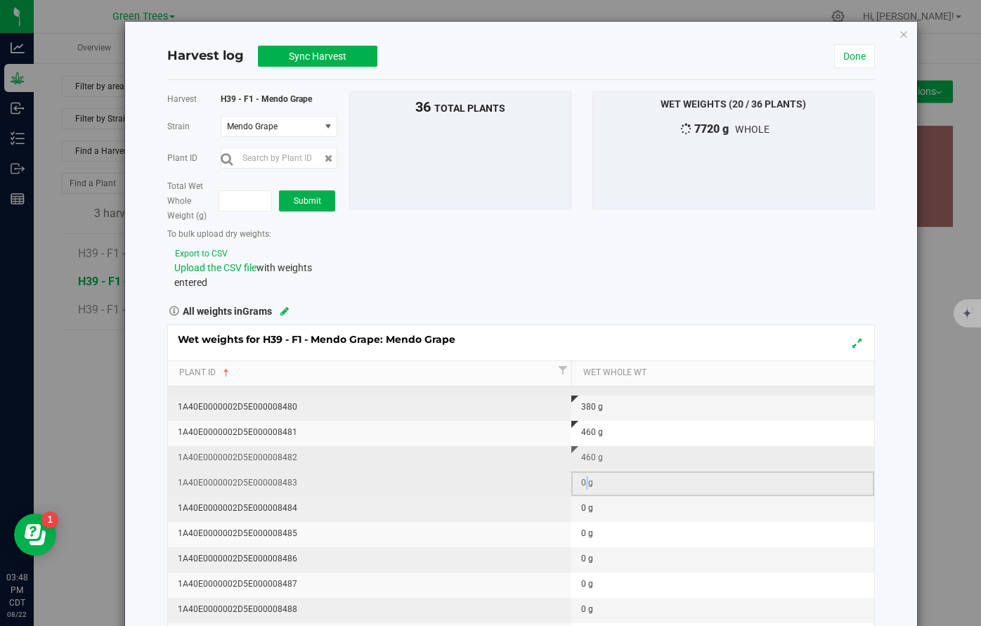
click at [587, 483] on div "0 g" at bounding box center [727, 482] width 292 height 13
type input "360"
click at [581, 510] on div "Wet weights for H39 - F1 - Mendo Grape: Mendo Grape Plant Id Wet Whole Wt 1A40E…" at bounding box center [521, 513] width 708 height 376
click at [587, 511] on div "0 g" at bounding box center [727, 508] width 292 height 13
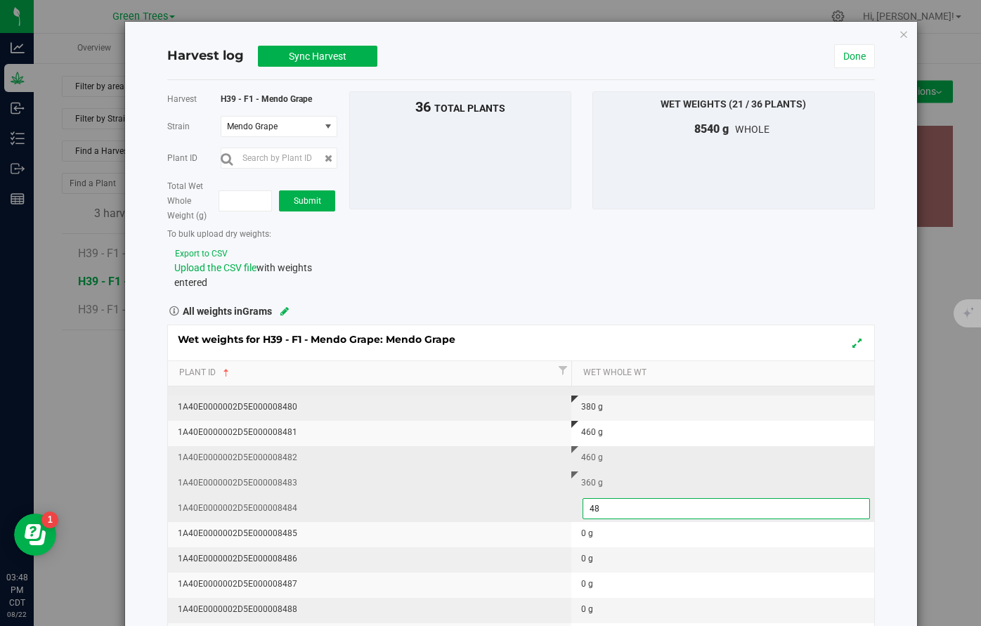
type input "480"
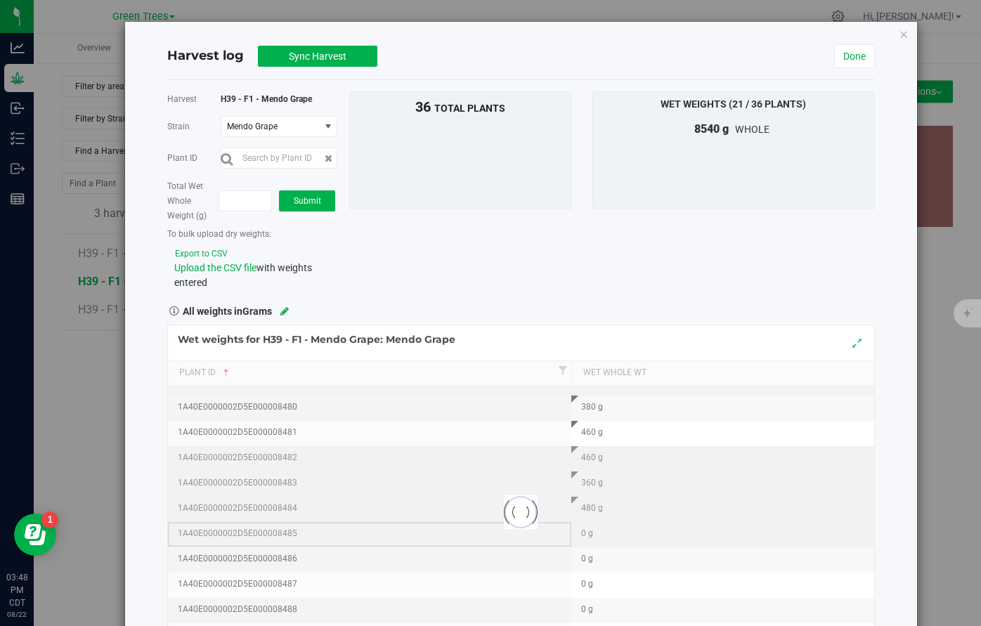
click at [530, 537] on div "Loading... Wet weights for H39 - F1 - Mendo Grape: Mendo Grape Plant Id Wet Who…" at bounding box center [521, 513] width 708 height 376
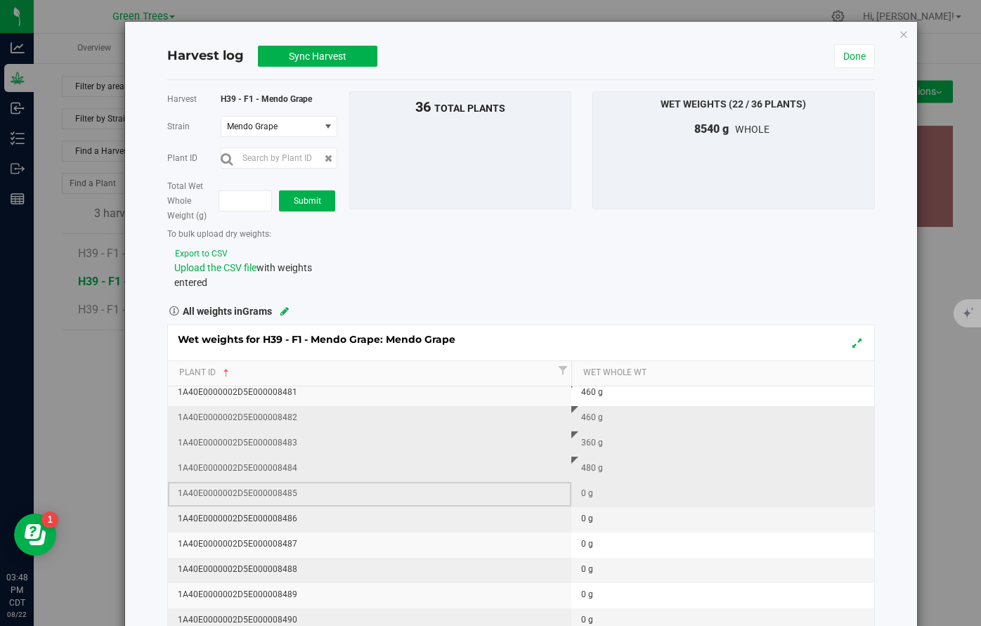
scroll to position [471, 0]
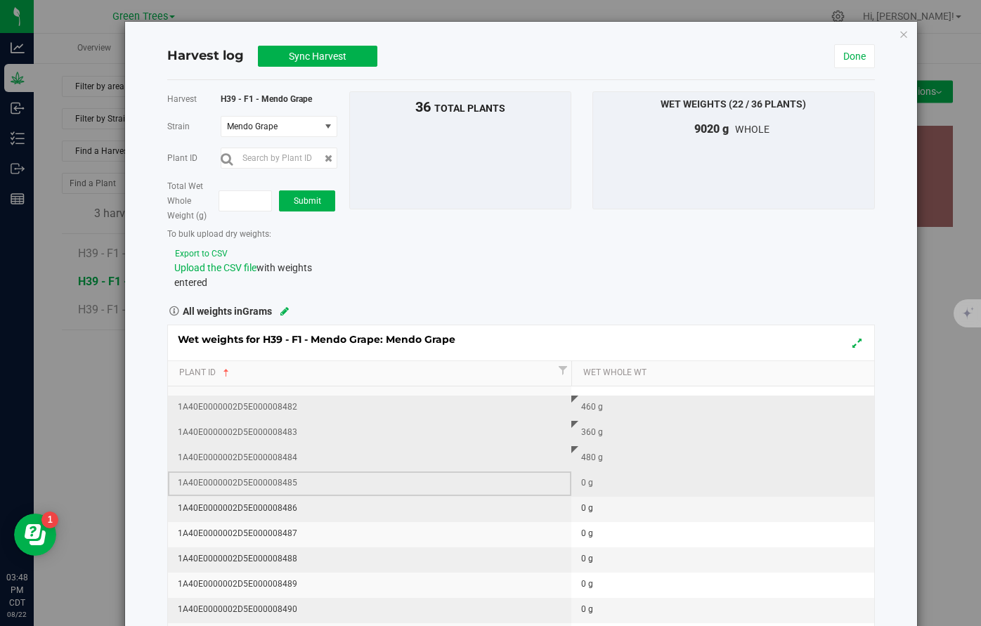
click at [580, 484] on td "0 g" at bounding box center [722, 483] width 303 height 25
type input "420"
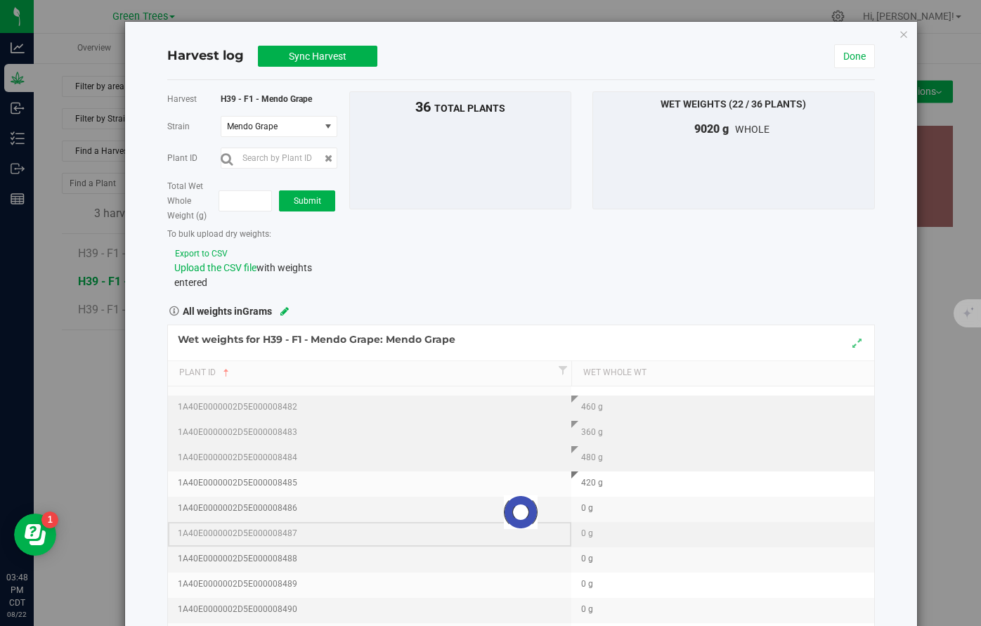
click at [567, 522] on div "Loading... Wet weights for H39 - F1 - Mendo Grape: Mendo Grape Plant Id Wet Who…" at bounding box center [521, 513] width 708 height 376
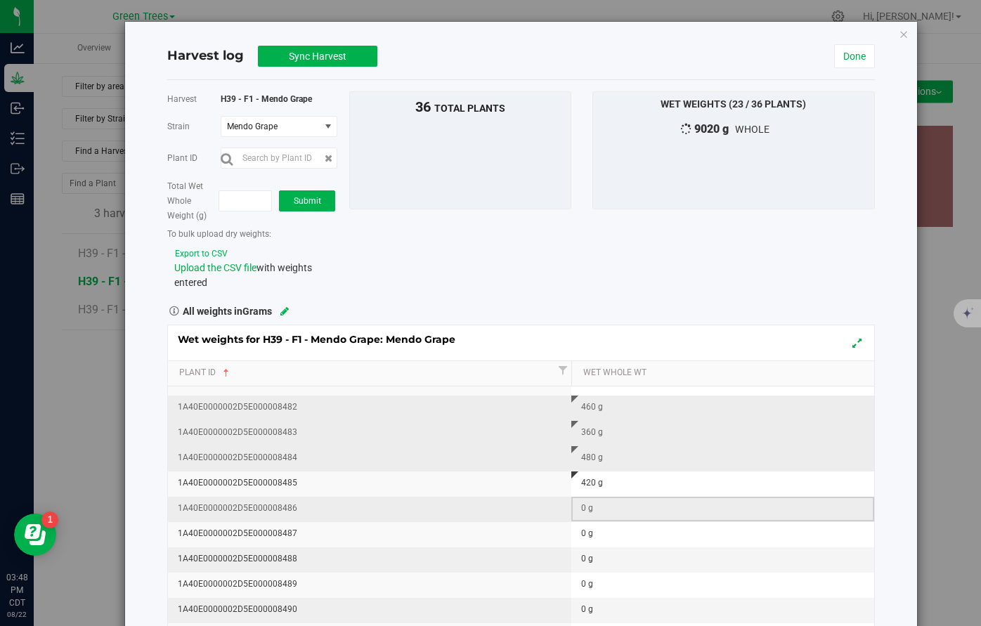
click at [587, 507] on div "0 g" at bounding box center [727, 508] width 292 height 13
type input "380"
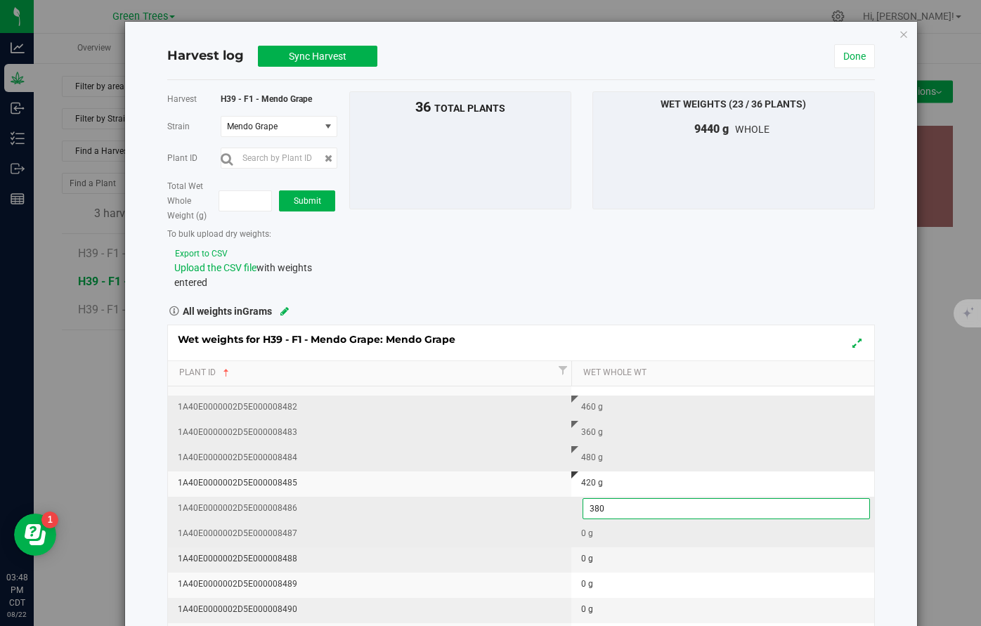
click at [568, 537] on div "Wet weights for H39 - F1 - Mendo Grape: Mendo Grape Plant Id Wet Whole Wt 1A40E…" at bounding box center [521, 513] width 708 height 376
click at [578, 537] on td "0 g" at bounding box center [722, 534] width 303 height 25
type input "480"
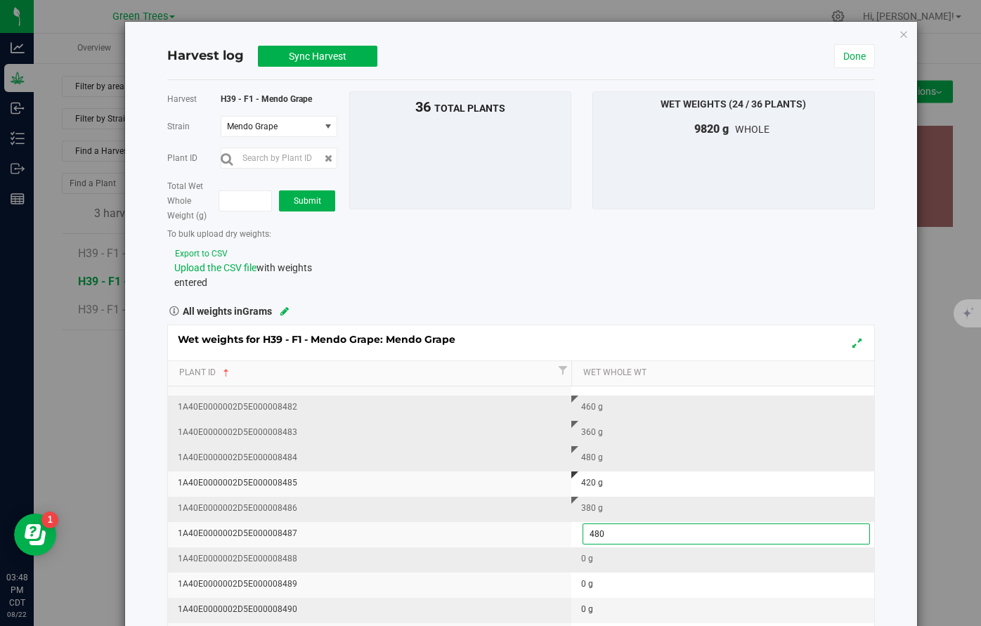
click at [556, 564] on div "Wet weights for H39 - F1 - Mendo Grape: Mendo Grape Plant Id Wet Whole Wt 1A40E…" at bounding box center [521, 513] width 708 height 376
click at [583, 559] on div "0 g" at bounding box center [727, 558] width 292 height 13
type input "460"
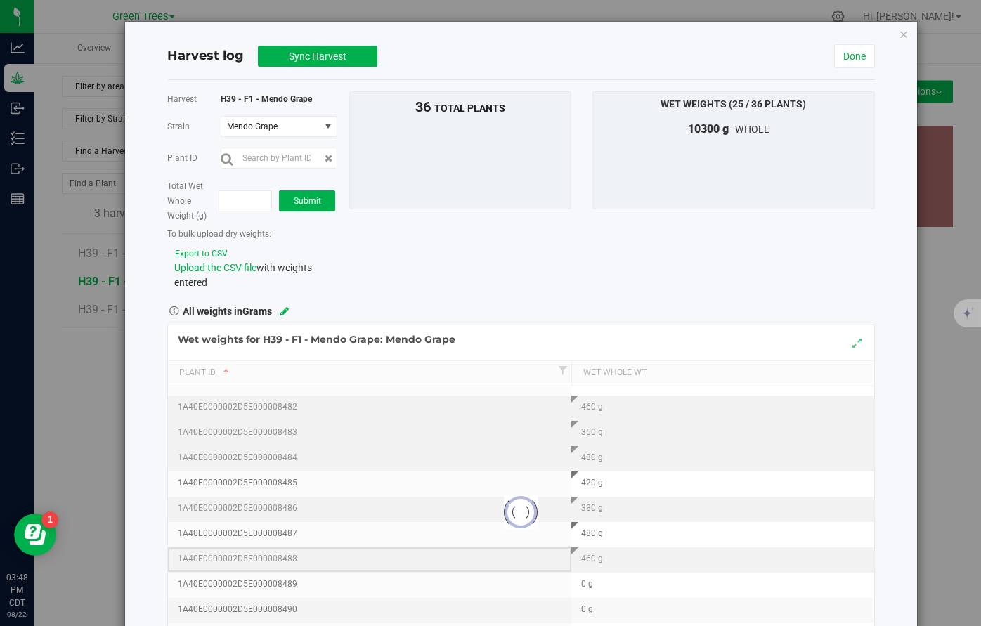
click at [533, 565] on div "Loading... Wet weights for H39 - F1 - Mendo Grape: Mendo Grape Plant Id Wet Who…" at bounding box center [521, 513] width 708 height 376
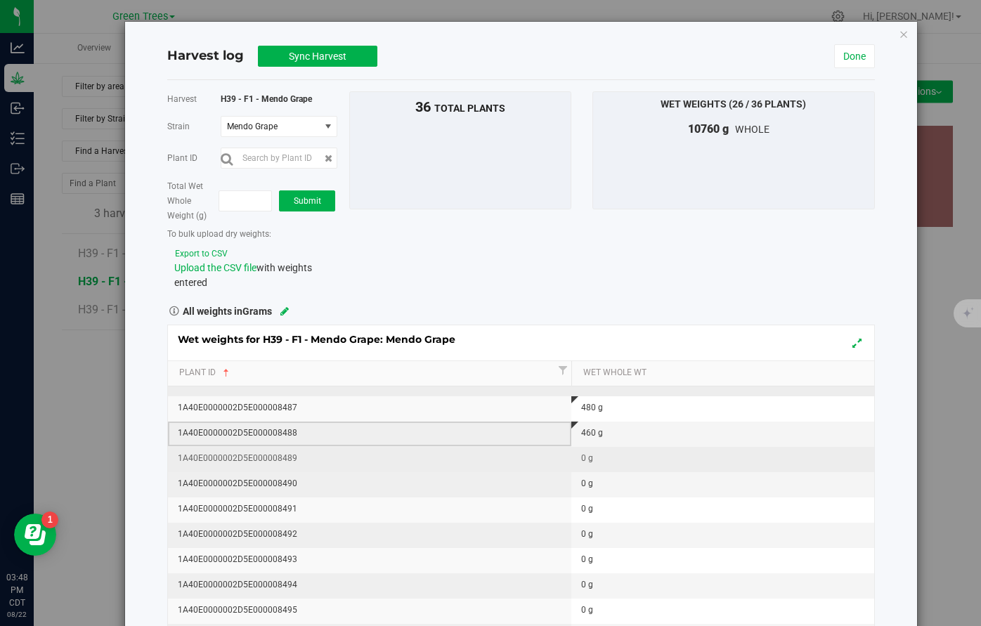
scroll to position [597, 0]
click at [587, 453] on div "0 g" at bounding box center [727, 458] width 292 height 13
type input "500"
click at [553, 481] on div "Wet weights for H39 - F1 - Mendo Grape: Mendo Grape Plant Id Wet Whole Wt 1A40E…" at bounding box center [521, 513] width 708 height 376
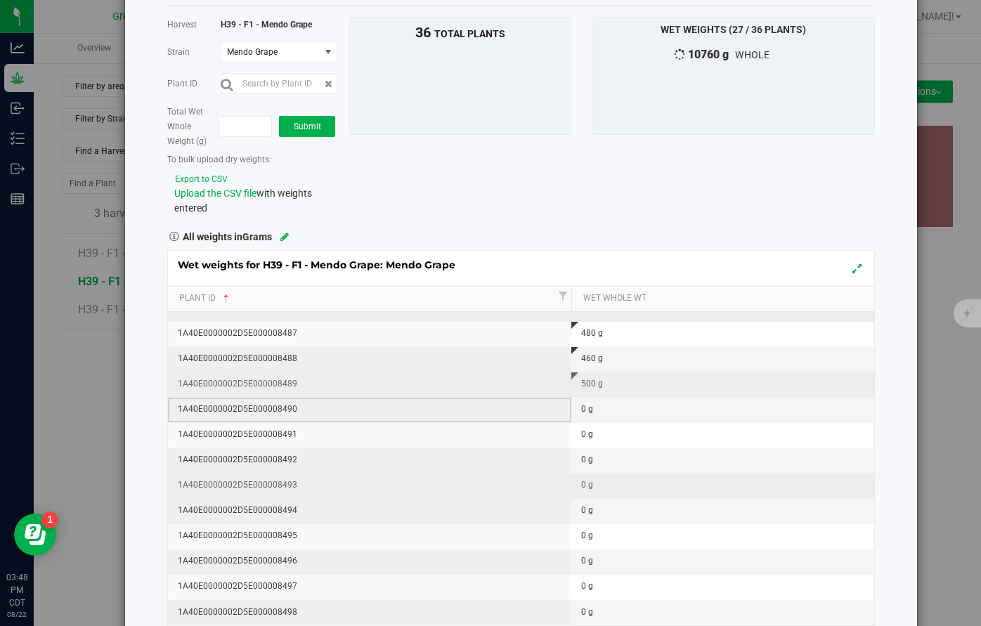
scroll to position [74, 0]
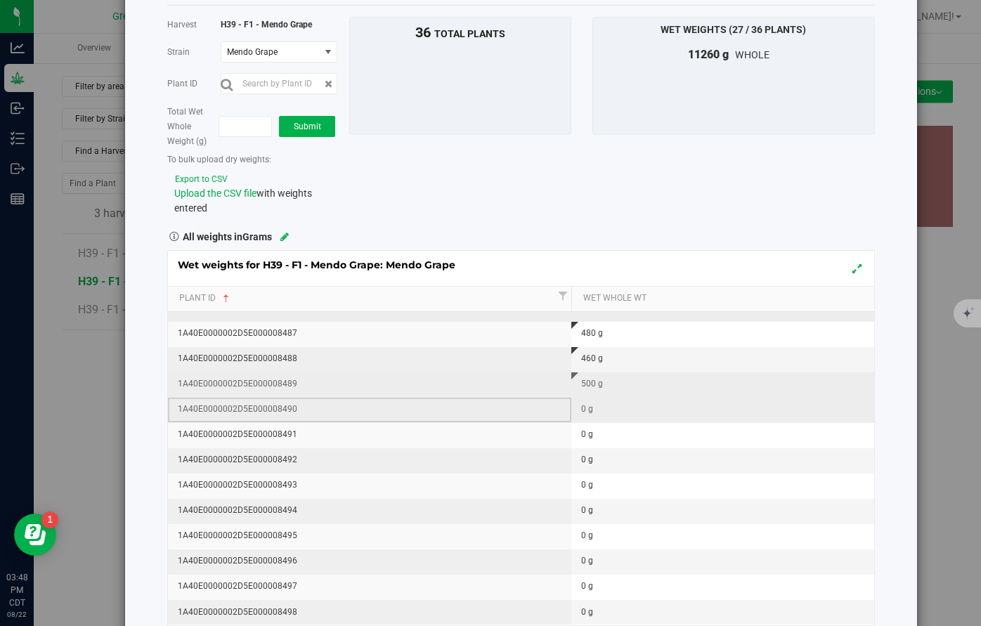
click at [591, 409] on div "0 g" at bounding box center [727, 409] width 292 height 13
type input "420"
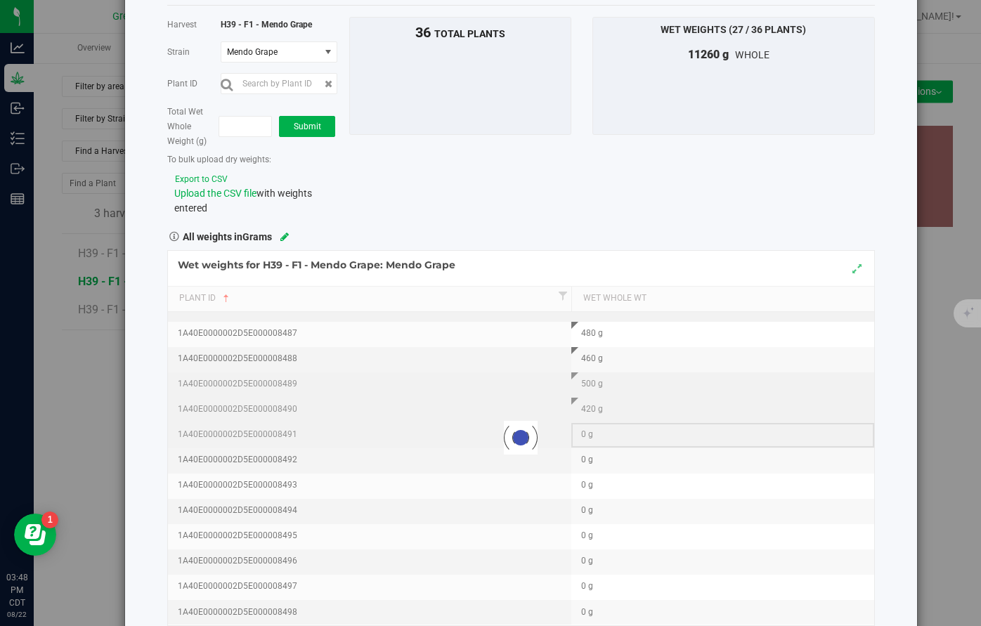
click at [585, 433] on div "Loading... Wet weights for H39 - F1 - Mendo Grape: Mendo Grape Plant Id Wet Who…" at bounding box center [521, 438] width 708 height 376
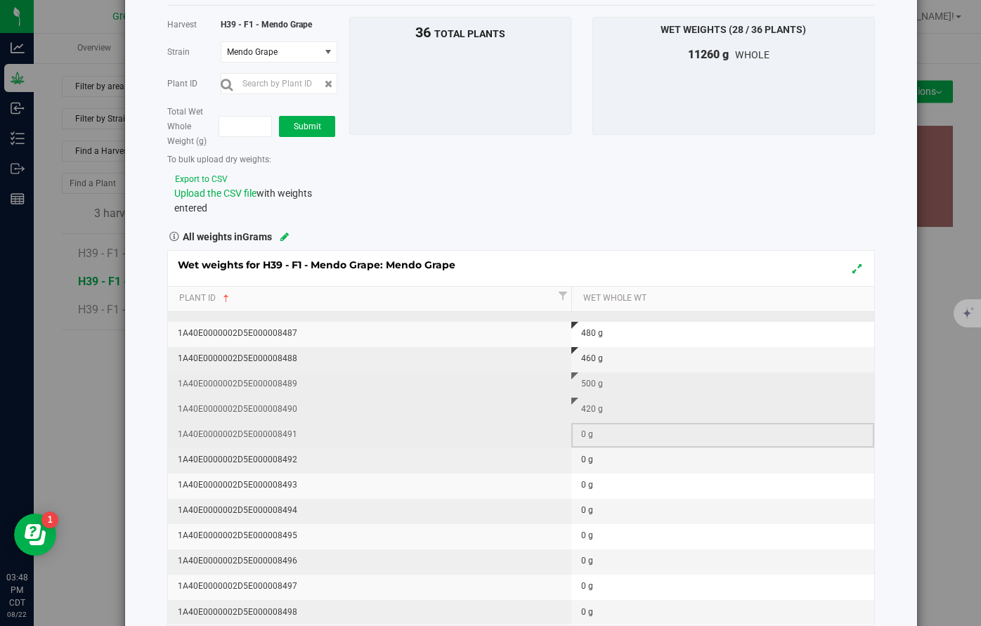
click at [584, 438] on div "0 g" at bounding box center [727, 434] width 292 height 13
type input "460"
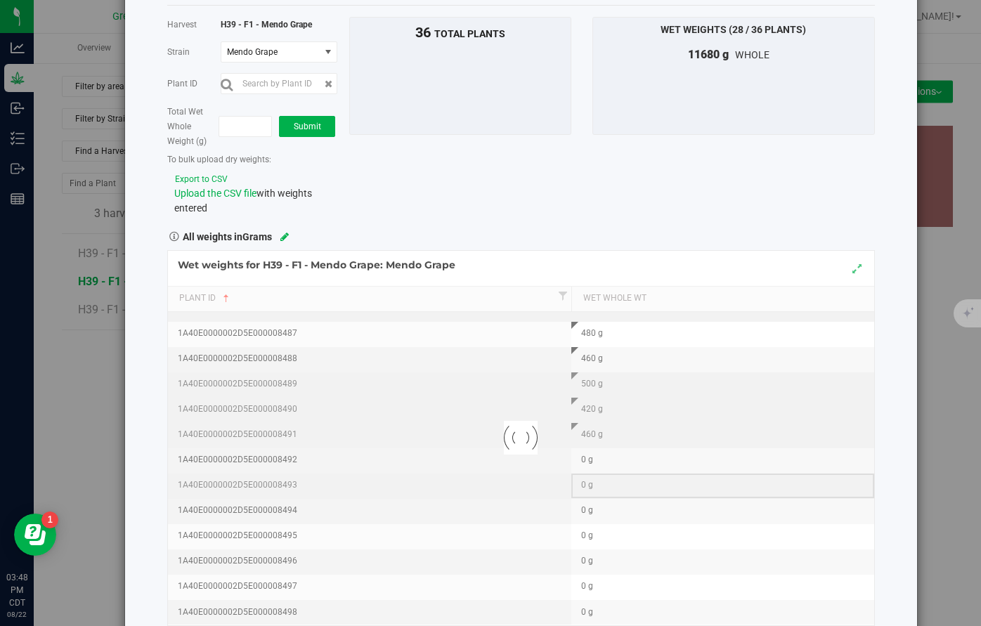
click at [577, 474] on div "Loading... Wet weights for H39 - F1 - Mendo Grape: Mendo Grape Plant Id Wet Who…" at bounding box center [521, 438] width 708 height 376
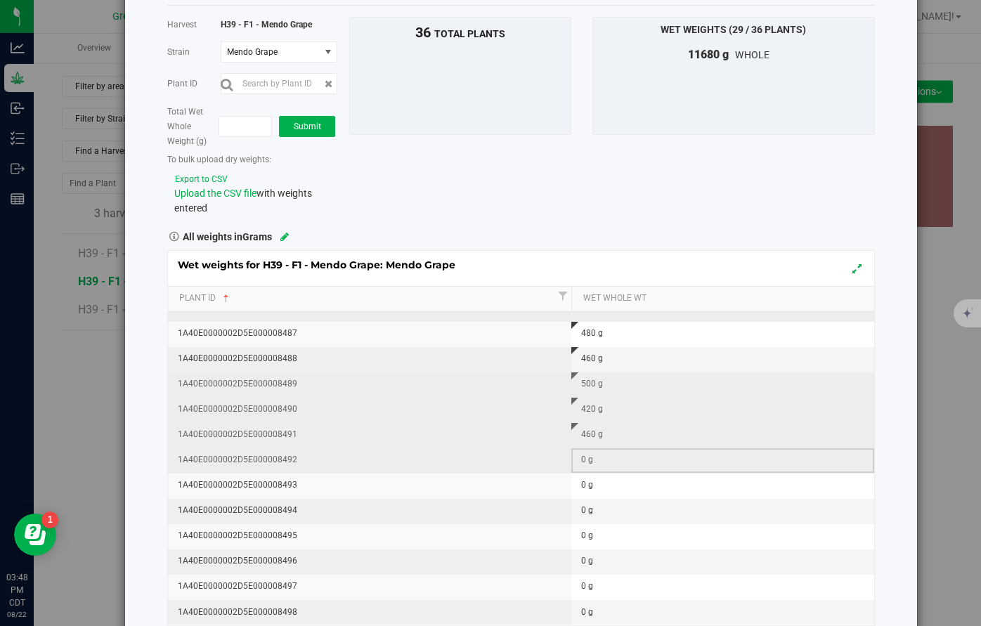
click at [583, 464] on div "0 g" at bounding box center [727, 459] width 292 height 13
type input "440"
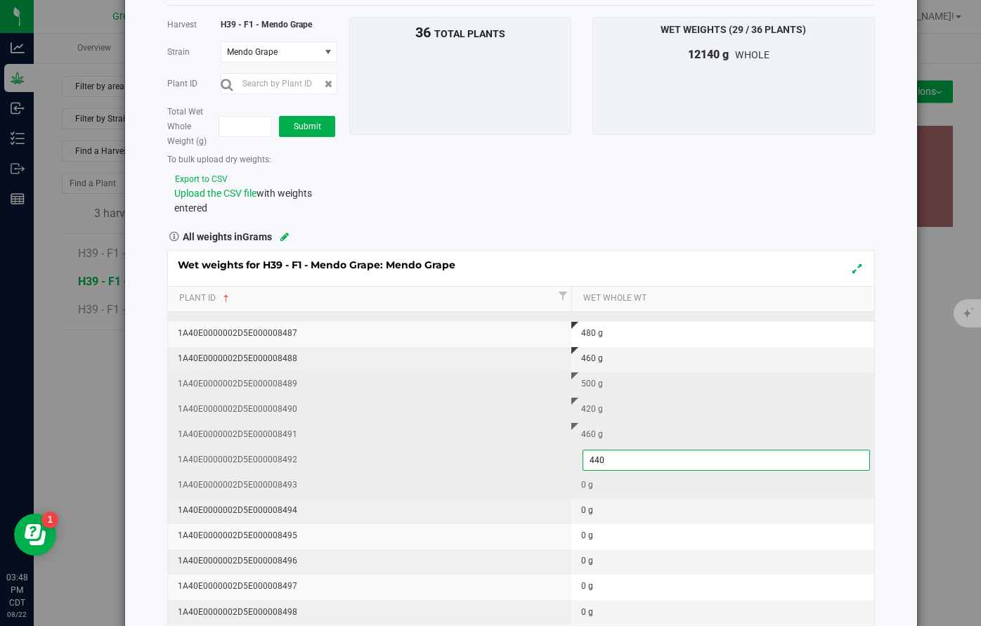
click at [580, 483] on div "Wet weights for H39 - F1 - Mendo Grape: Mendo Grape Plant Id Wet Whole Wt 1A40E…" at bounding box center [521, 438] width 708 height 376
click at [580, 483] on td "0 g" at bounding box center [722, 486] width 303 height 25
type input "380"
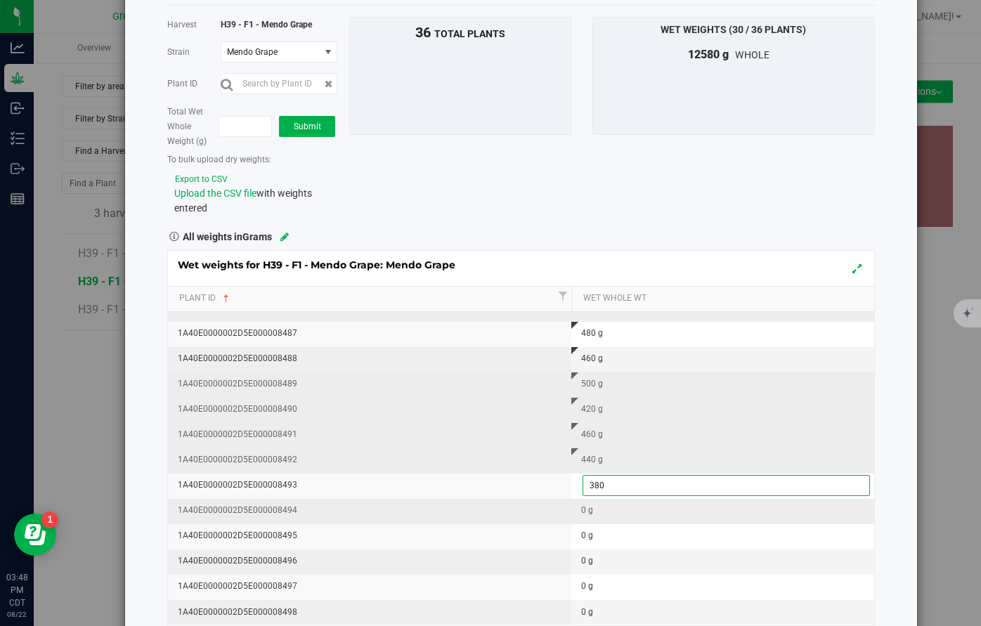
click at [574, 506] on div "Wet weights for H39 - F1 - Mendo Grape: Mendo Grape Plant Id Wet Whole Wt 1A40E…" at bounding box center [521, 438] width 708 height 376
click at [587, 512] on div "0 g" at bounding box center [727, 510] width 292 height 13
type input "400"
click at [508, 512] on div "Wet weights for H39 - F1 - Mendo Grape: Mendo Grape Plant Id Wet Whole Wt 1A40E…" at bounding box center [521, 438] width 708 height 376
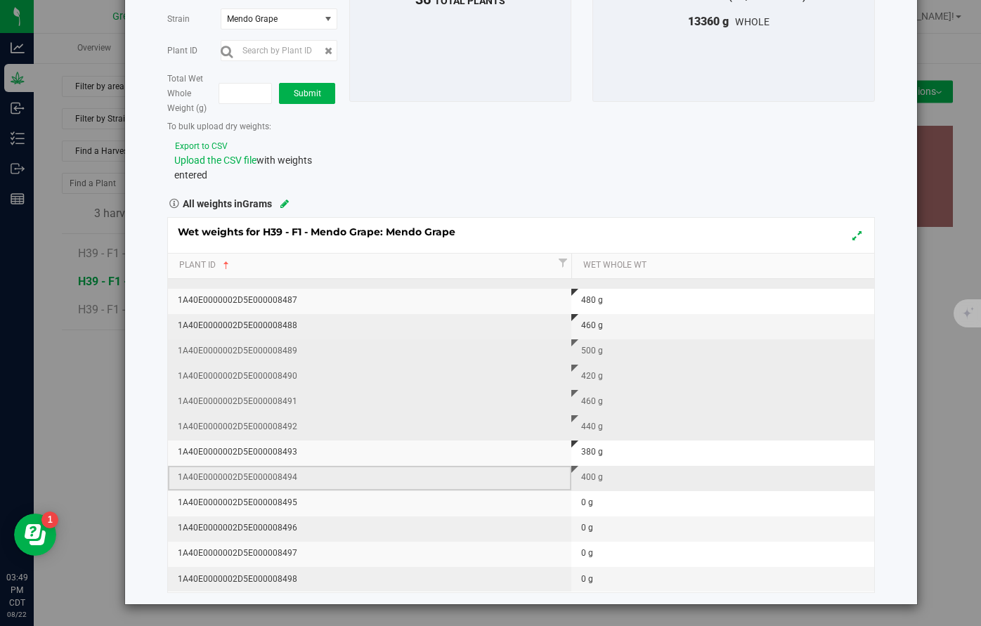
scroll to position [107, 0]
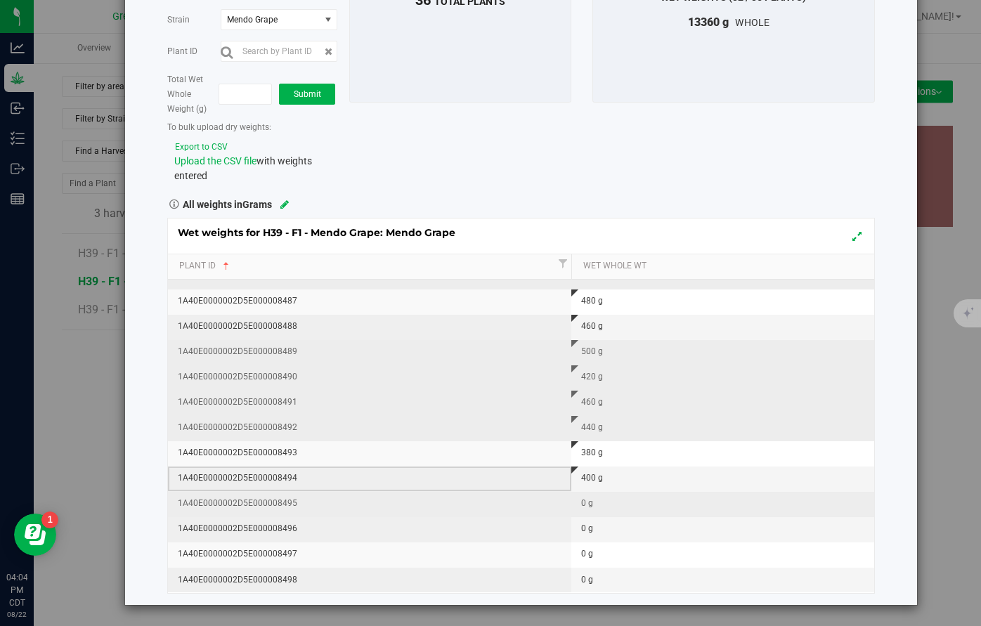
click at [593, 507] on div "0 g" at bounding box center [727, 503] width 292 height 13
type input "440"
click at [589, 530] on div "Wet weights for H39 - F1 - Mendo Grape: Mendo Grape Plant Id Wet Whole Wt 1A40E…" at bounding box center [521, 406] width 708 height 376
click at [584, 530] on div "0 g" at bounding box center [727, 528] width 292 height 13
type input "420"
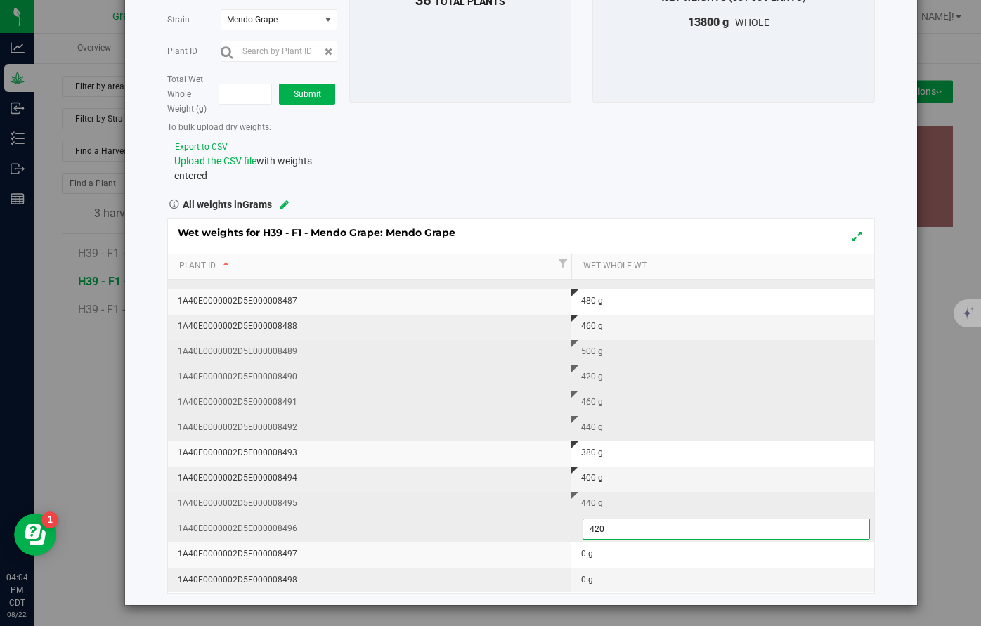
type input "420.0000 g"
click at [582, 538] on div "Wet weights for H39 - F1 - Mendo Grape: Mendo Grape Plant Id Wet Whole Wt 1A40E…" at bounding box center [521, 406] width 708 height 376
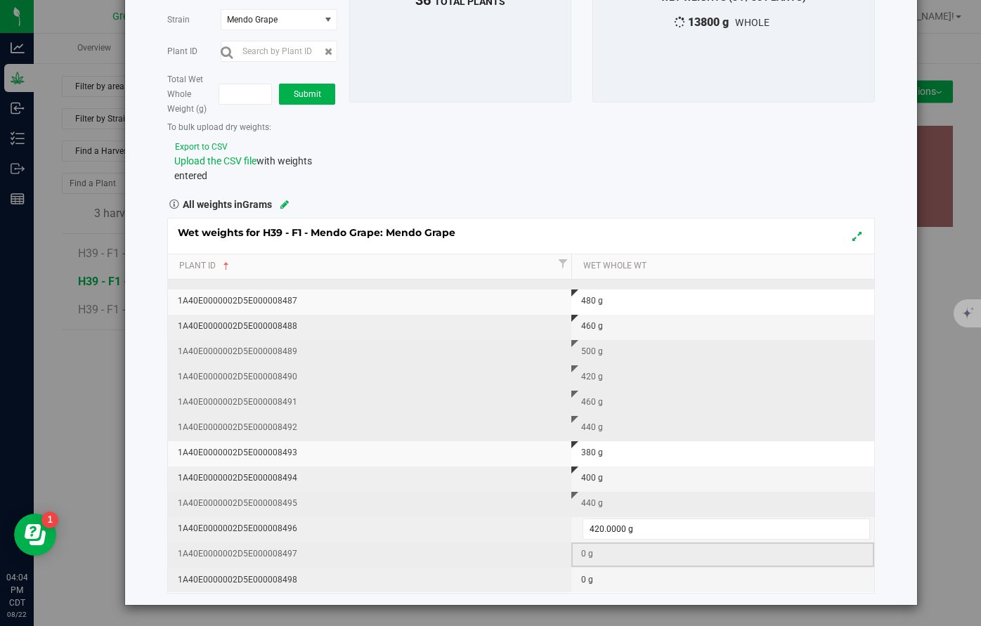
click at [583, 556] on div "0 g" at bounding box center [727, 553] width 292 height 13
type input "500"
click at [583, 590] on div "Wet weights for H39 - F1 - Mendo Grape: Mendo Grape Plant Id Wet Whole Wt 1A40E…" at bounding box center [521, 406] width 708 height 376
click at [585, 581] on div "0 g" at bounding box center [727, 579] width 292 height 13
type input "440"
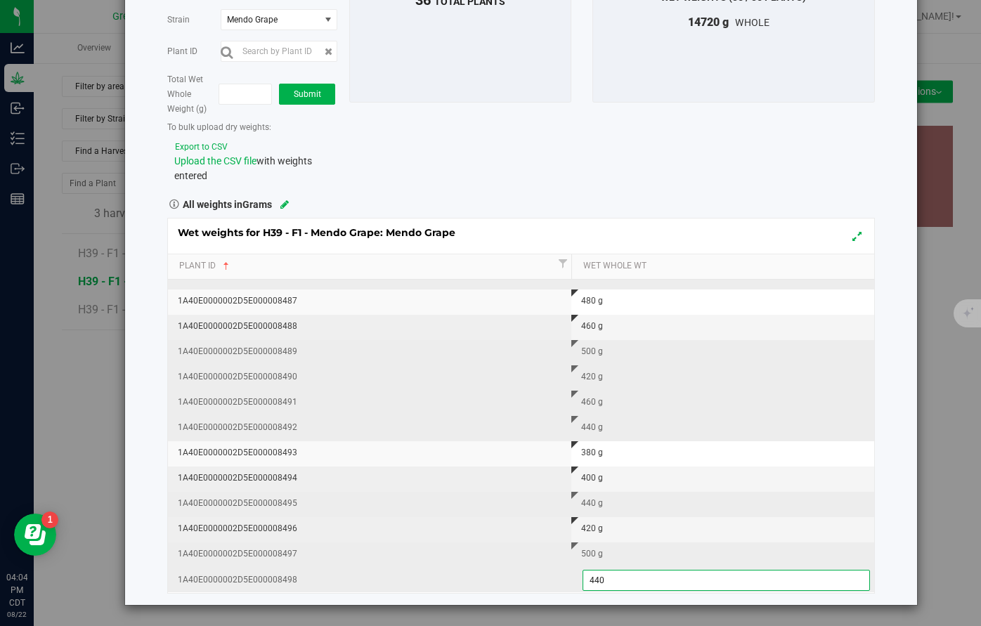
click at [529, 561] on div "Wet weights for H39 - F1 - Mendo Grape: Mendo Grape Plant Id Wet Whole Wt 1A40E…" at bounding box center [521, 406] width 708 height 376
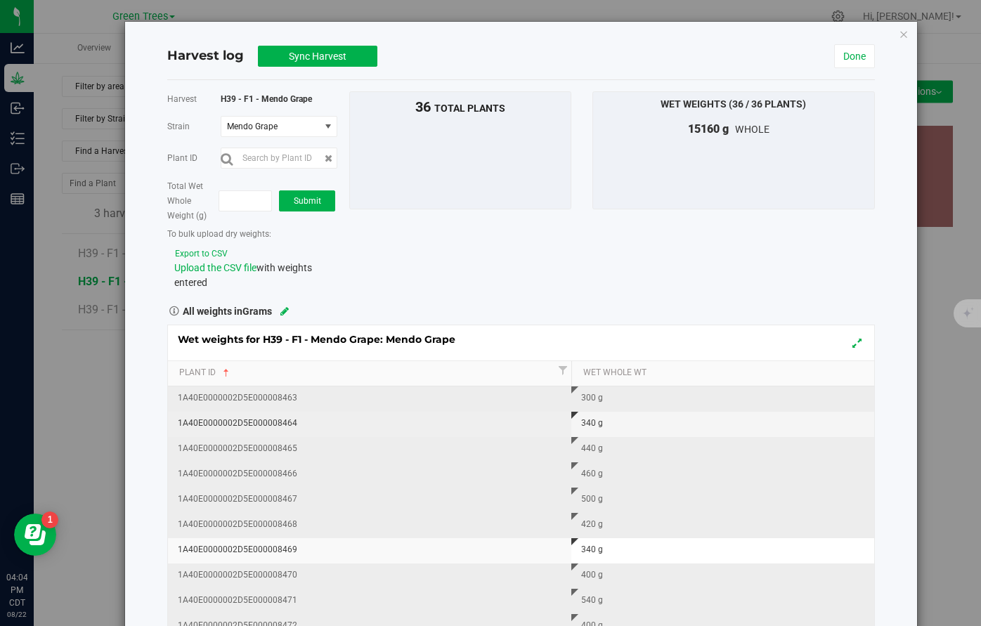
scroll to position [0, 0]
click at [315, 55] on span "Sync Harvest" at bounding box center [318, 56] width 58 height 11
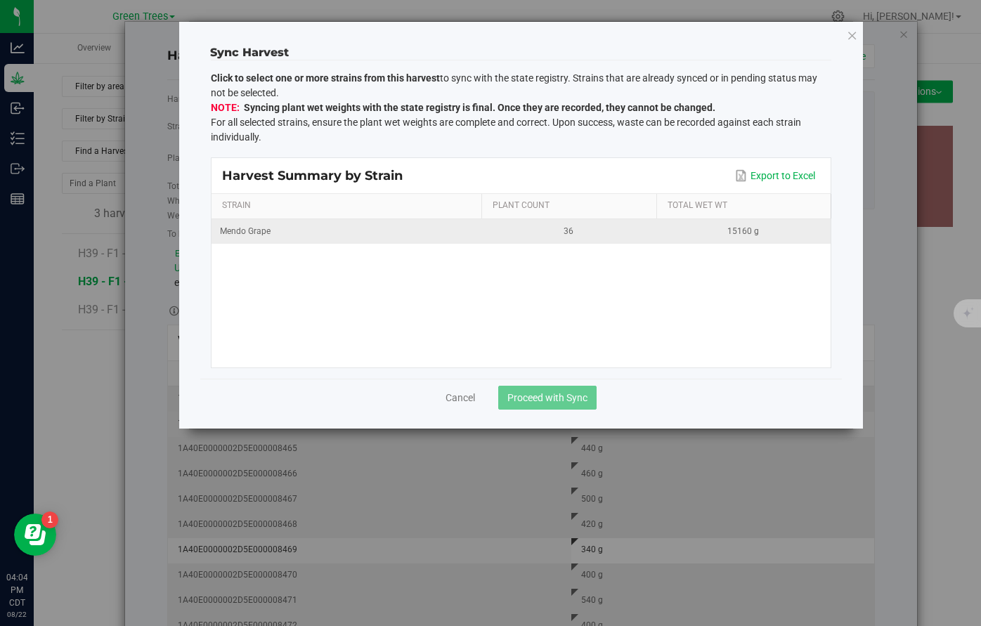
click at [294, 226] on div "Mendo Grape" at bounding box center [346, 231] width 253 height 13
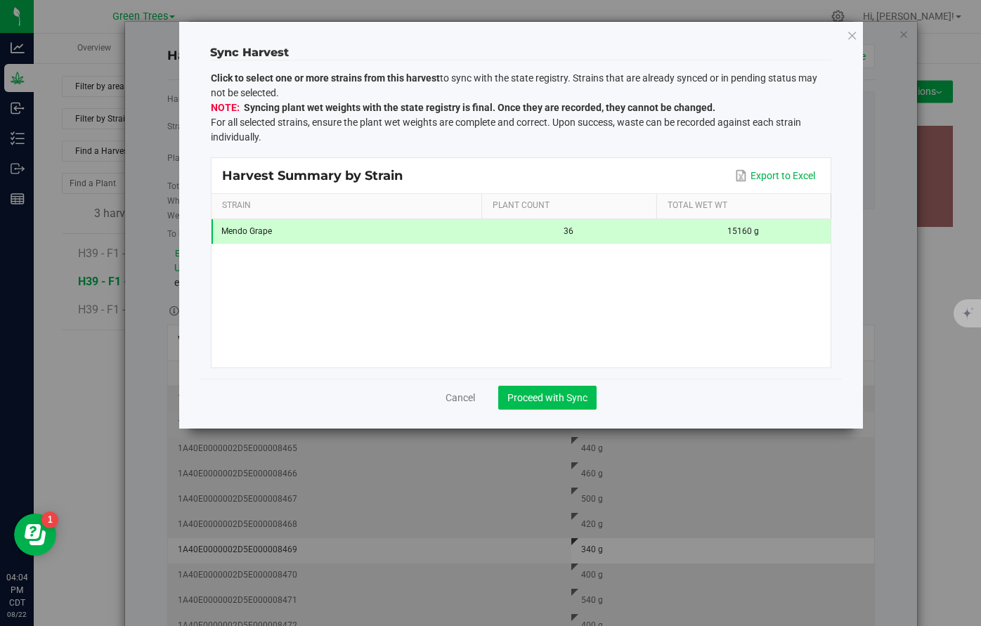
click at [549, 398] on span "Proceed with Sync" at bounding box center [547, 397] width 80 height 11
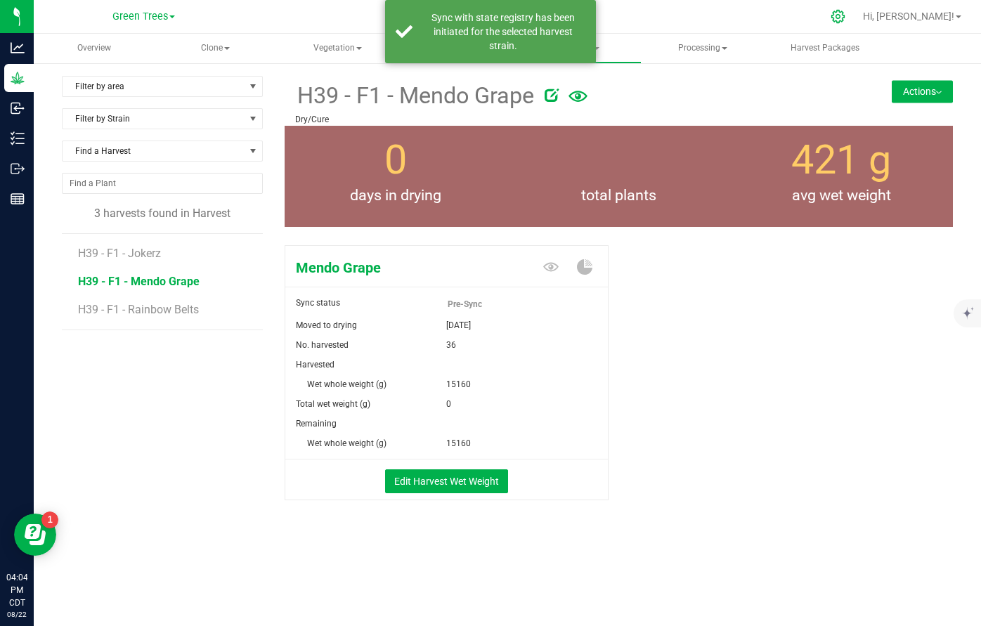
click at [845, 16] on icon at bounding box center [837, 16] width 15 height 15
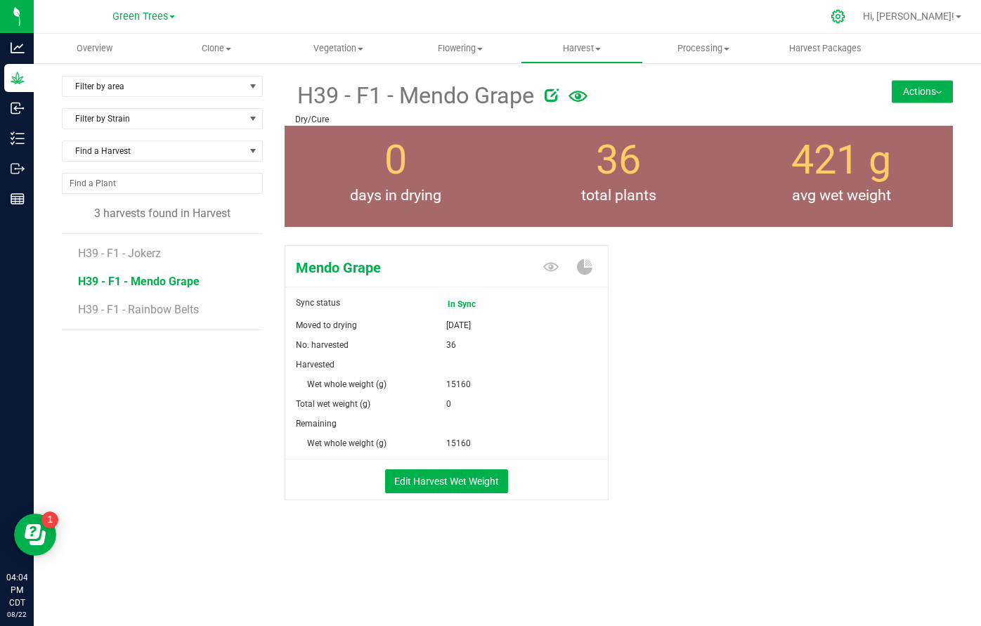
click at [856, 9] on div at bounding box center [838, 16] width 35 height 30
click at [845, 16] on icon at bounding box center [837, 16] width 13 height 13
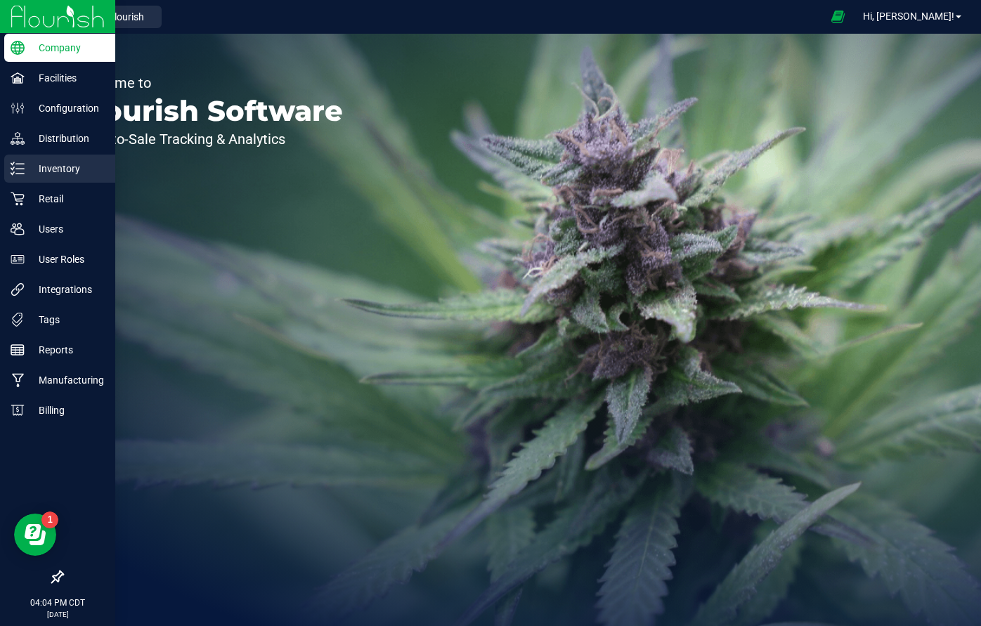
click at [50, 168] on p "Inventory" at bounding box center [67, 168] width 84 height 17
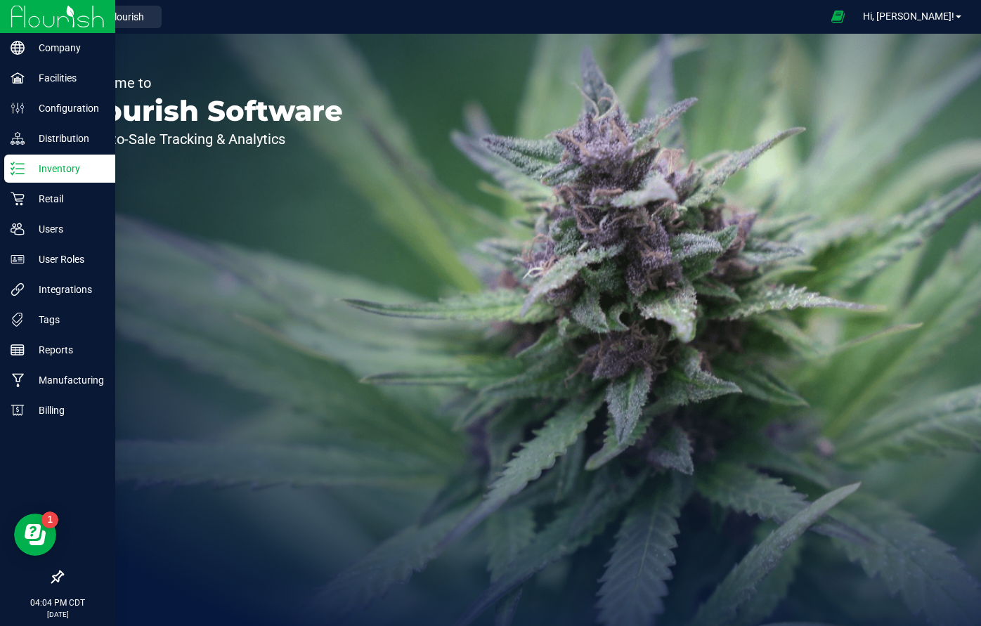
click at [55, 169] on p "Inventory" at bounding box center [67, 168] width 84 height 17
click at [58, 133] on p "Distribution" at bounding box center [67, 138] width 84 height 17
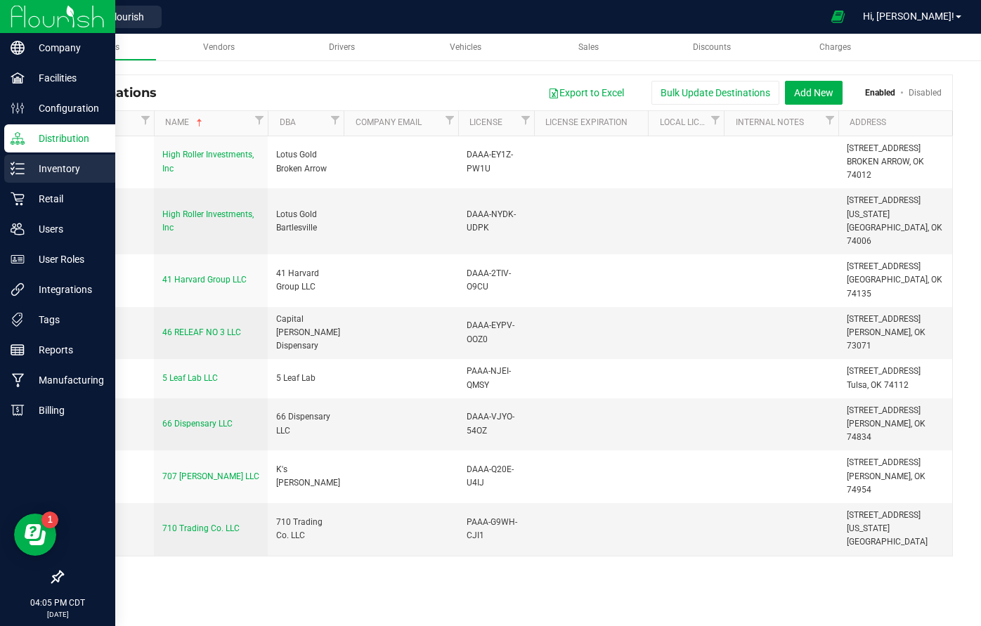
click at [46, 178] on div "Inventory" at bounding box center [59, 169] width 111 height 28
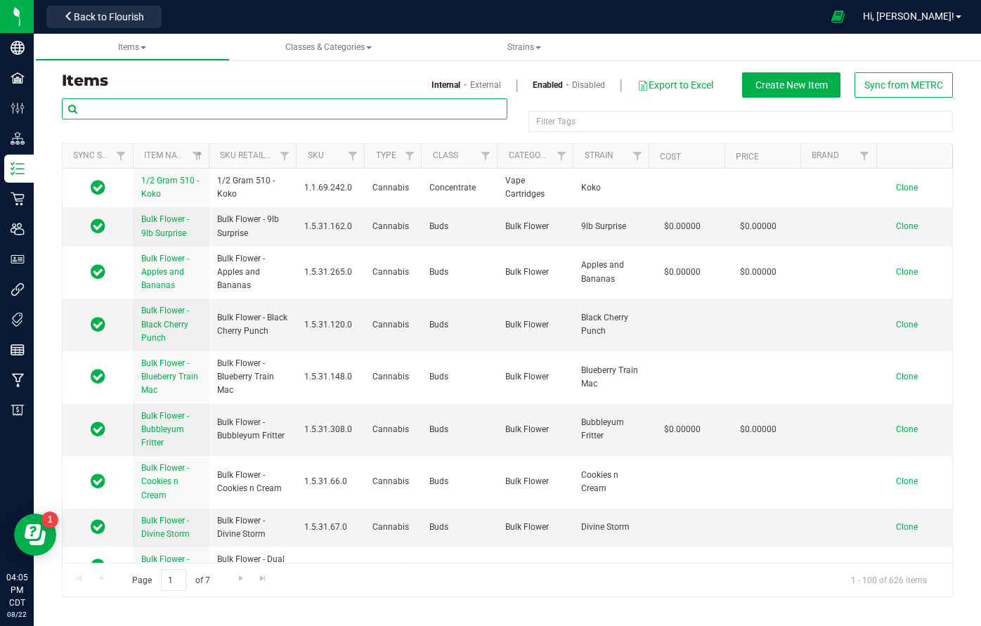
click at [256, 110] on input "text" at bounding box center [284, 108] width 445 height 21
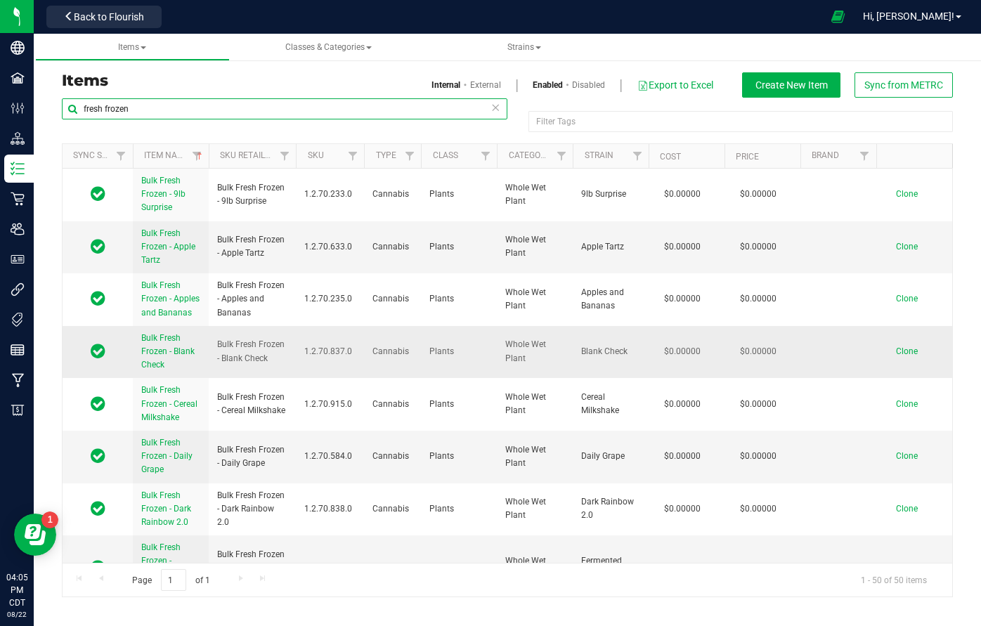
type input "fresh frozen"
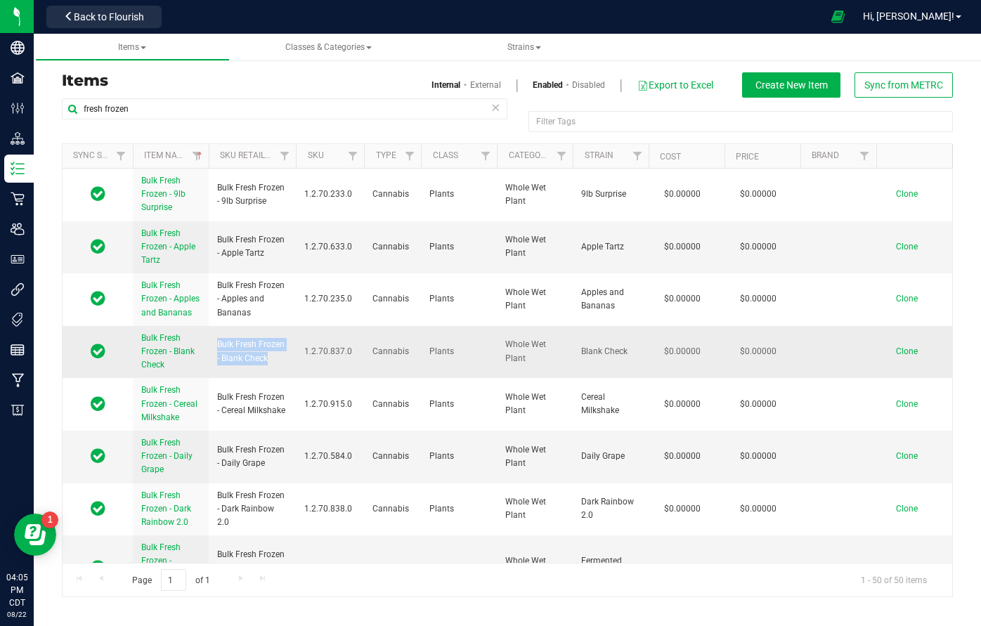
drag, startPoint x: 217, startPoint y: 342, endPoint x: 281, endPoint y: 359, distance: 66.1
click at [281, 359] on span "Bulk Fresh Frozen - Blank Check" at bounding box center [252, 351] width 70 height 27
copy span "Bulk Fresh Frozen - Blank Check"
click at [911, 349] on span "Clone" at bounding box center [907, 351] width 22 height 10
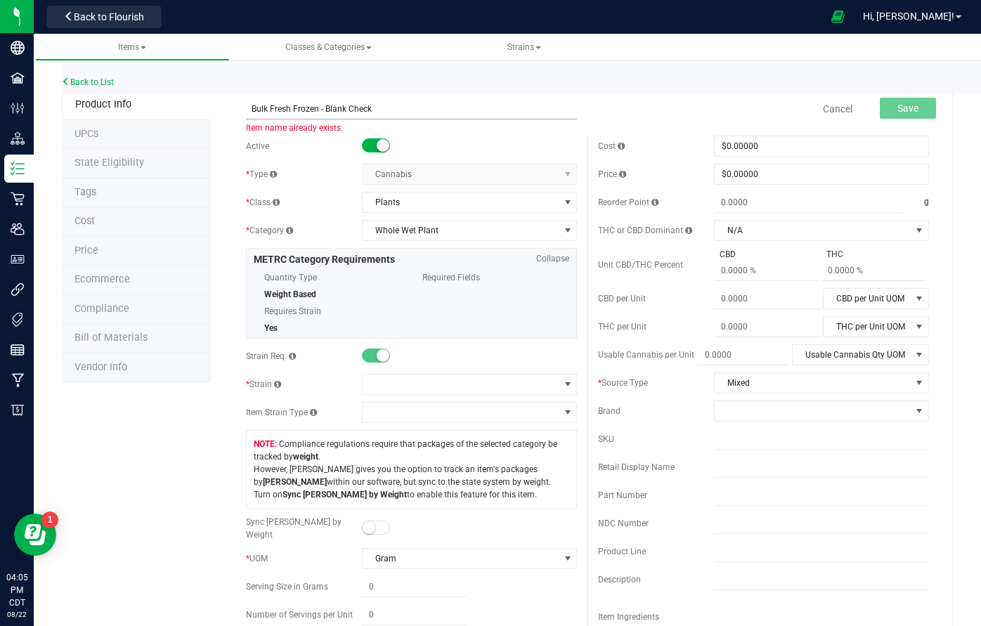
drag, startPoint x: 326, startPoint y: 107, endPoint x: 474, endPoint y: 107, distance: 148.2
click at [474, 107] on input "Bulk Fresh Frozen - Blank Check" at bounding box center [411, 108] width 331 height 21
type input "Bulk Fresh Frozen - Mendo Grape"
click at [400, 379] on span at bounding box center [461, 384] width 196 height 20
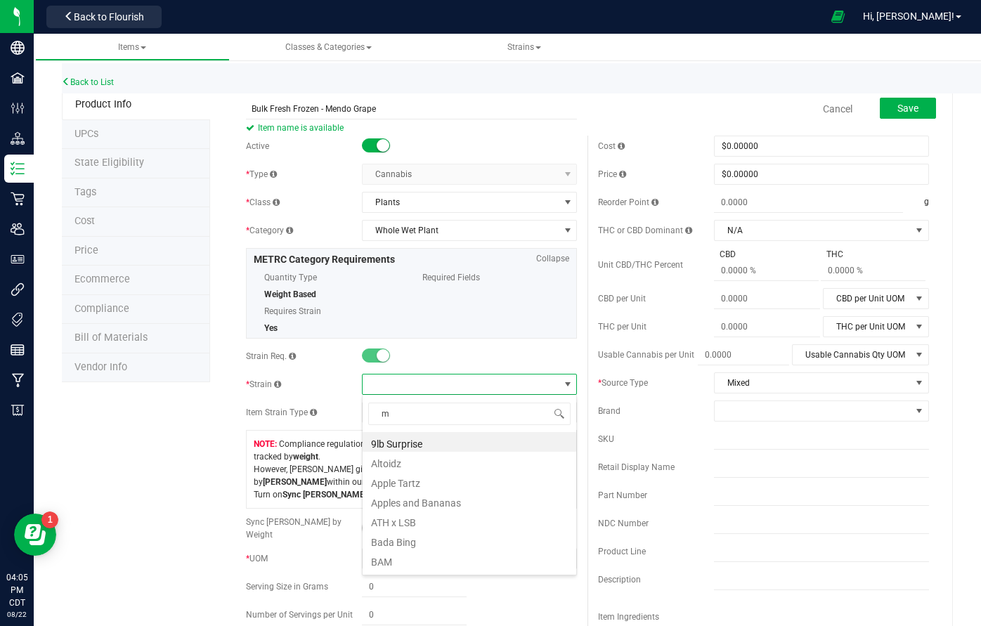
scroll to position [21, 215]
type input "men"
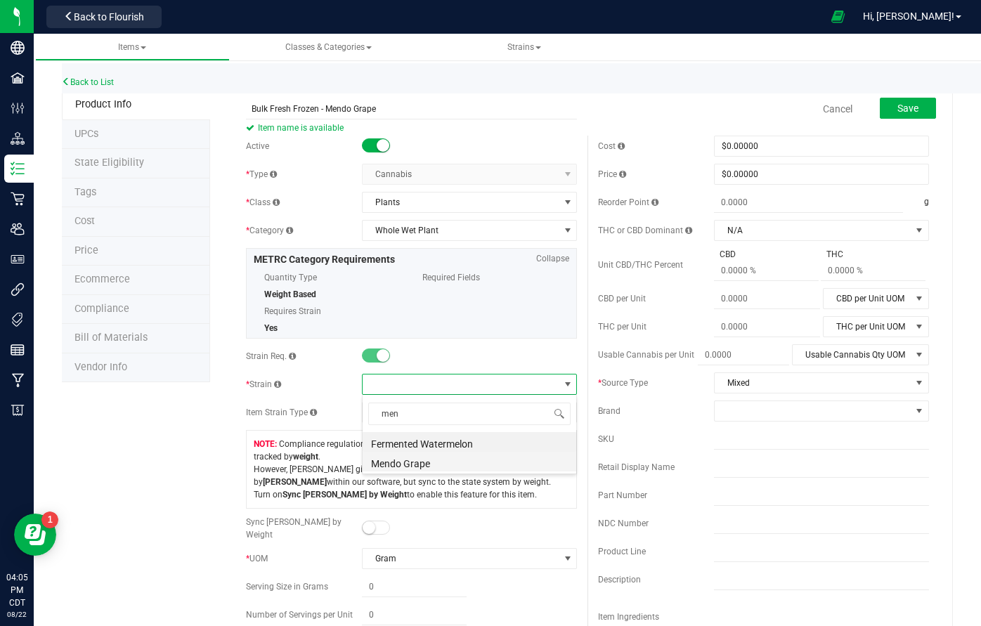
click at [396, 464] on li "Mendo Grape" at bounding box center [470, 462] width 214 height 20
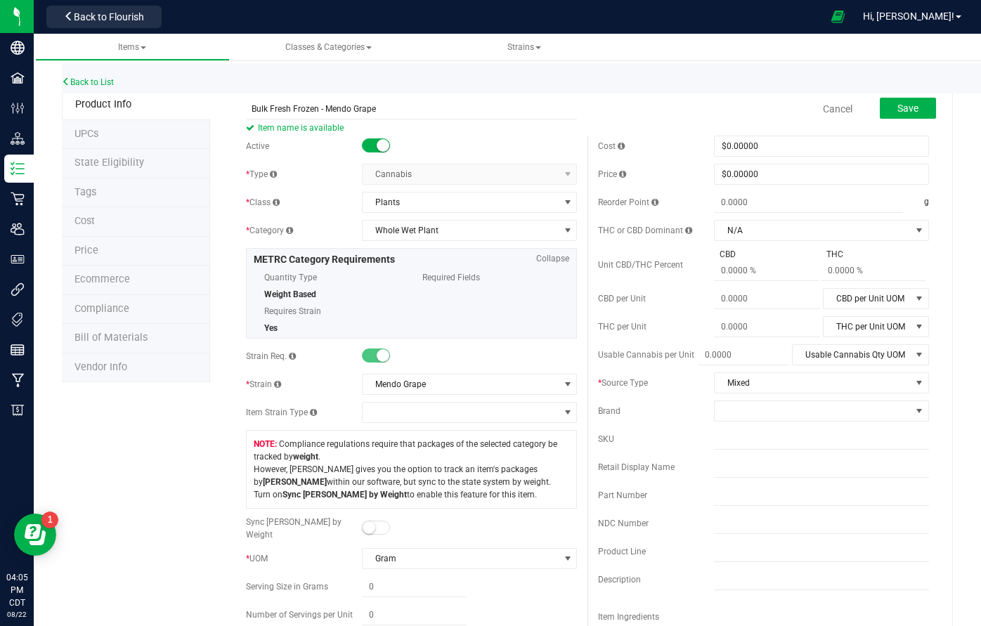
click at [913, 100] on button "Save" at bounding box center [908, 108] width 56 height 21
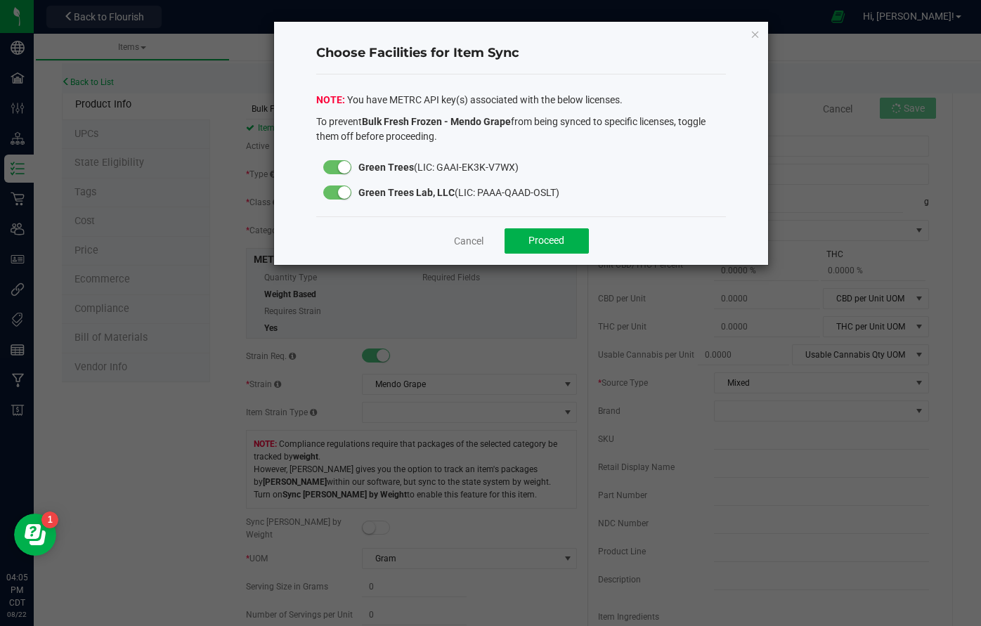
click at [351, 167] on div at bounding box center [337, 167] width 28 height 14
click at [529, 237] on span "Proceed" at bounding box center [546, 240] width 36 height 11
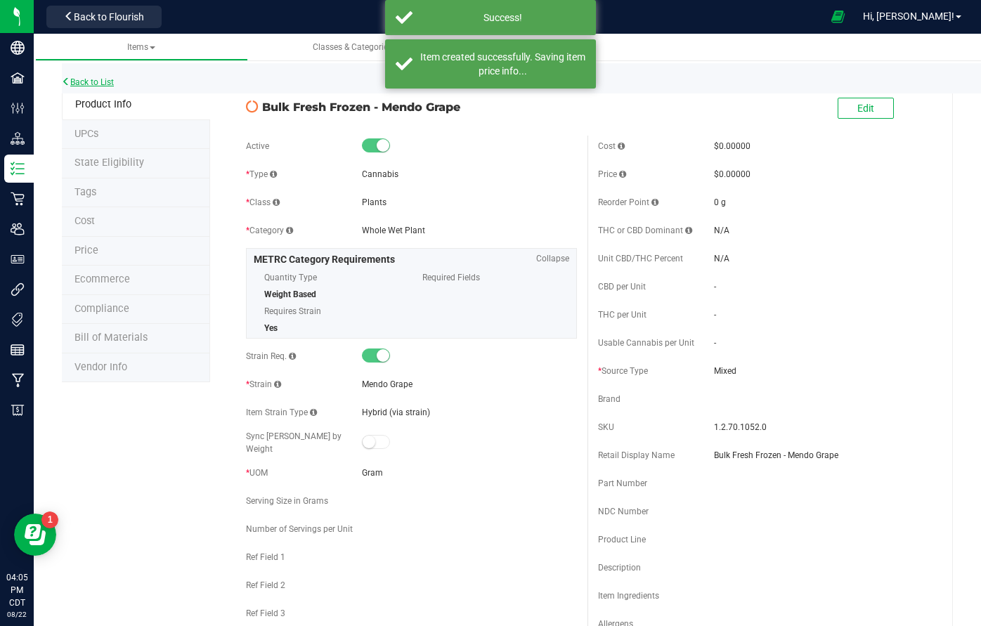
click at [100, 79] on link "Back to List" at bounding box center [88, 82] width 52 height 10
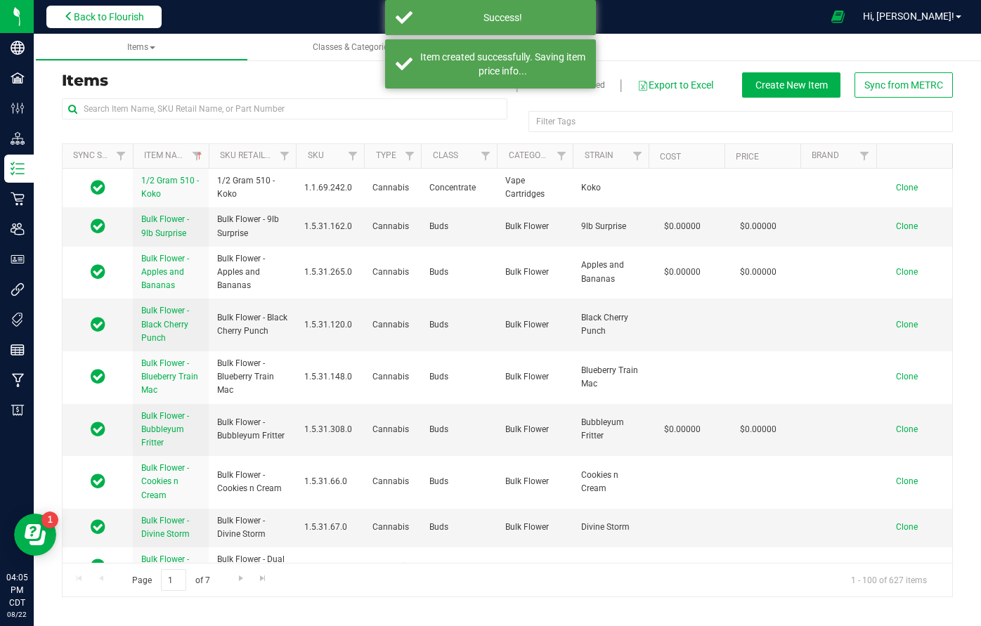
click at [101, 24] on button "Back to Flourish" at bounding box center [103, 17] width 115 height 22
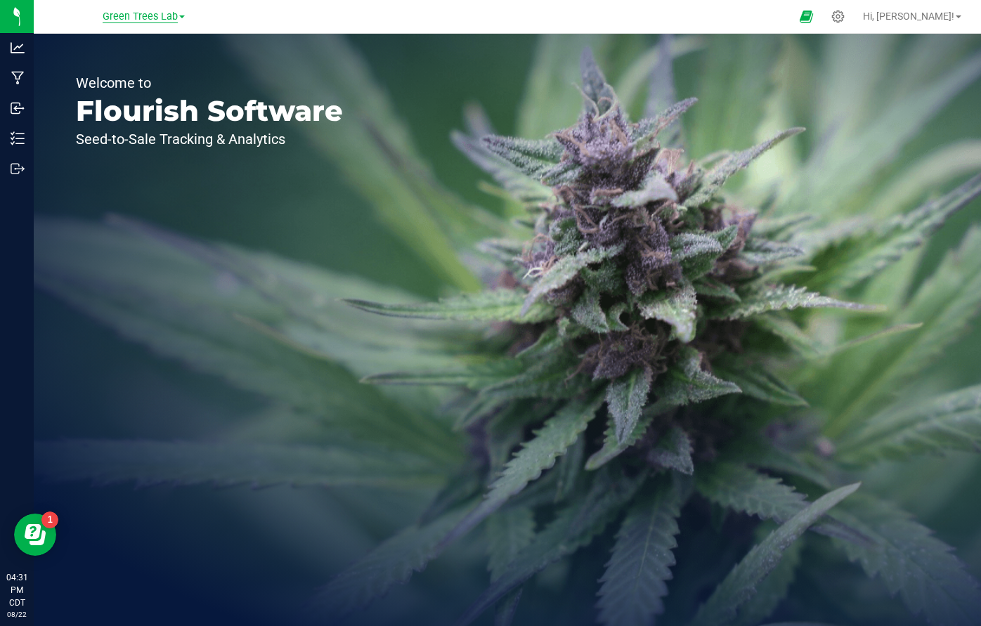
click at [123, 16] on span "Green Trees Lab" at bounding box center [140, 17] width 75 height 13
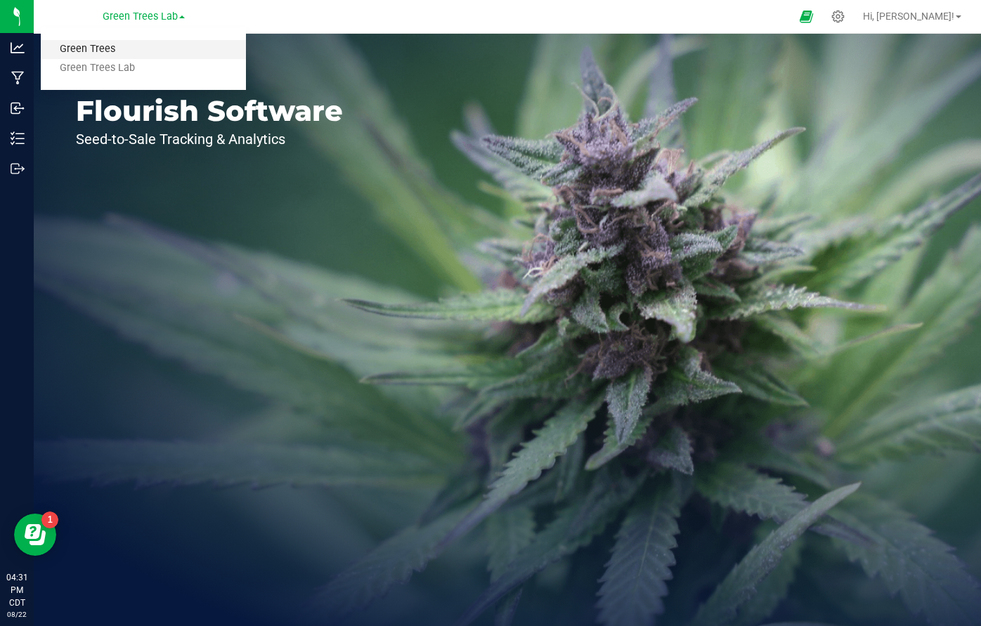
click at [112, 58] on link "Green Trees" at bounding box center [143, 49] width 205 height 19
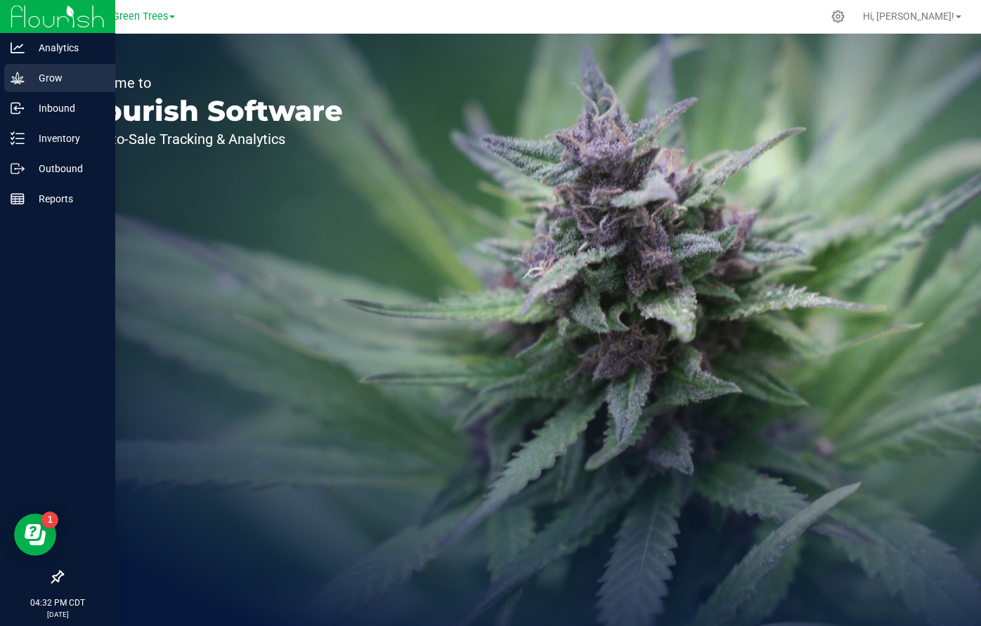
click at [47, 85] on p "Grow" at bounding box center [67, 78] width 84 height 17
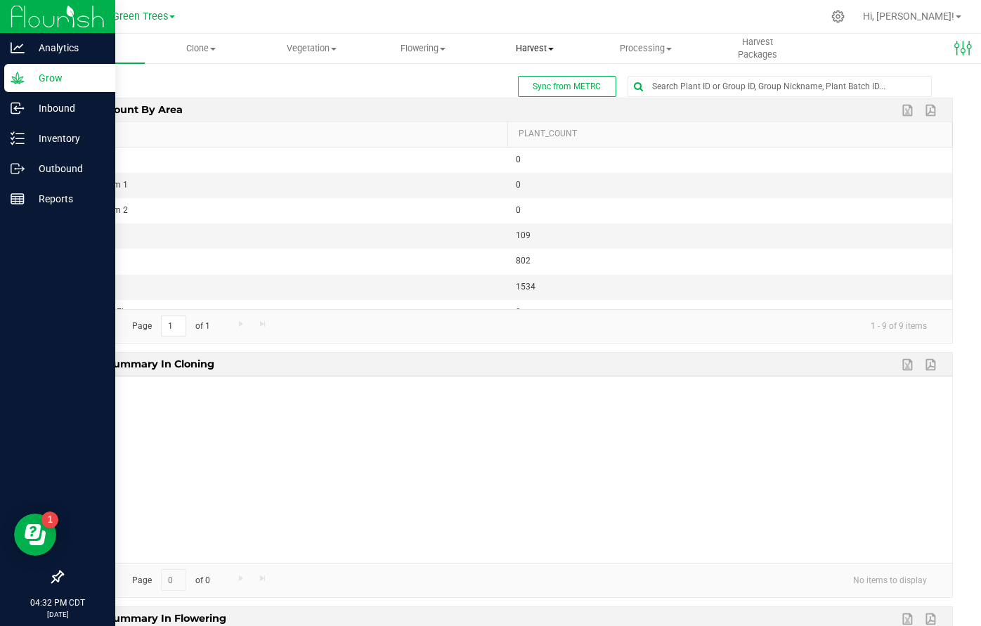
click at [531, 46] on span "Harvest" at bounding box center [535, 48] width 110 height 13
click at [530, 77] on li "Harvests" at bounding box center [536, 85] width 115 height 17
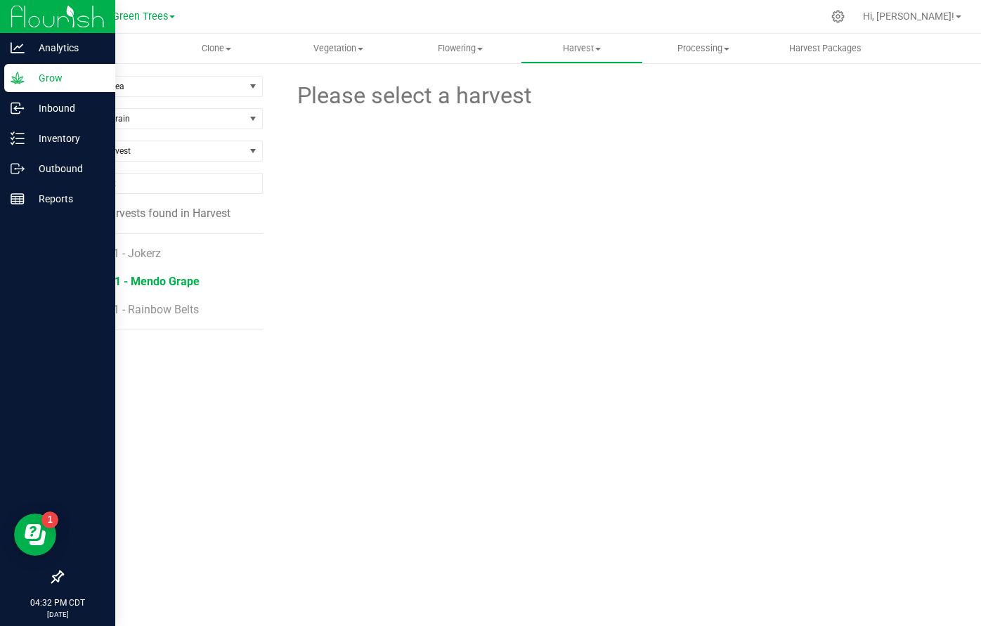
click at [142, 280] on span "H39 - F1 - Mendo Grape" at bounding box center [139, 281] width 122 height 13
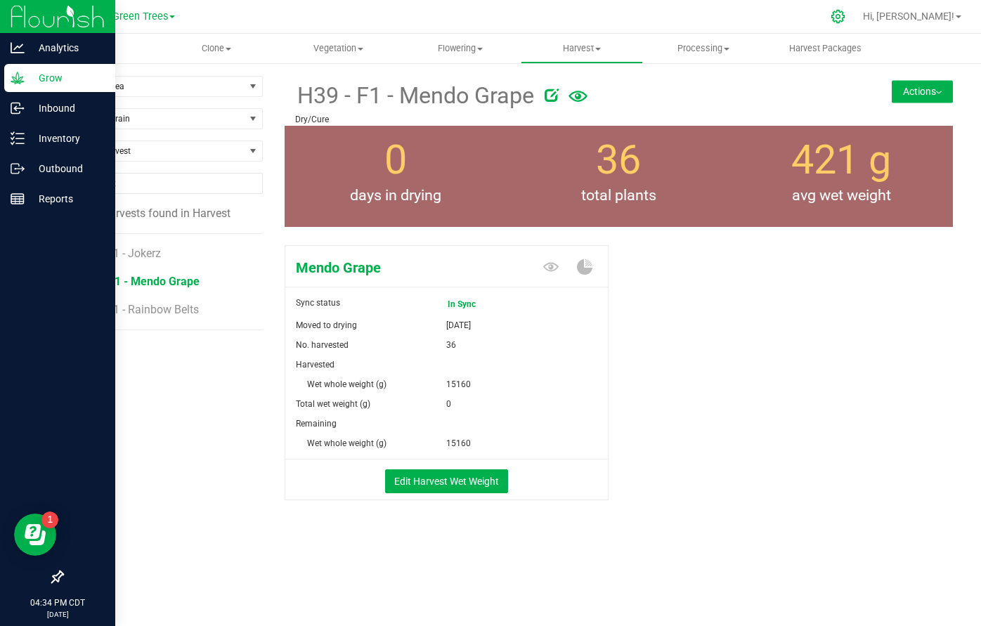
click at [856, 6] on div at bounding box center [838, 16] width 35 height 30
click at [845, 12] on icon at bounding box center [837, 16] width 15 height 15
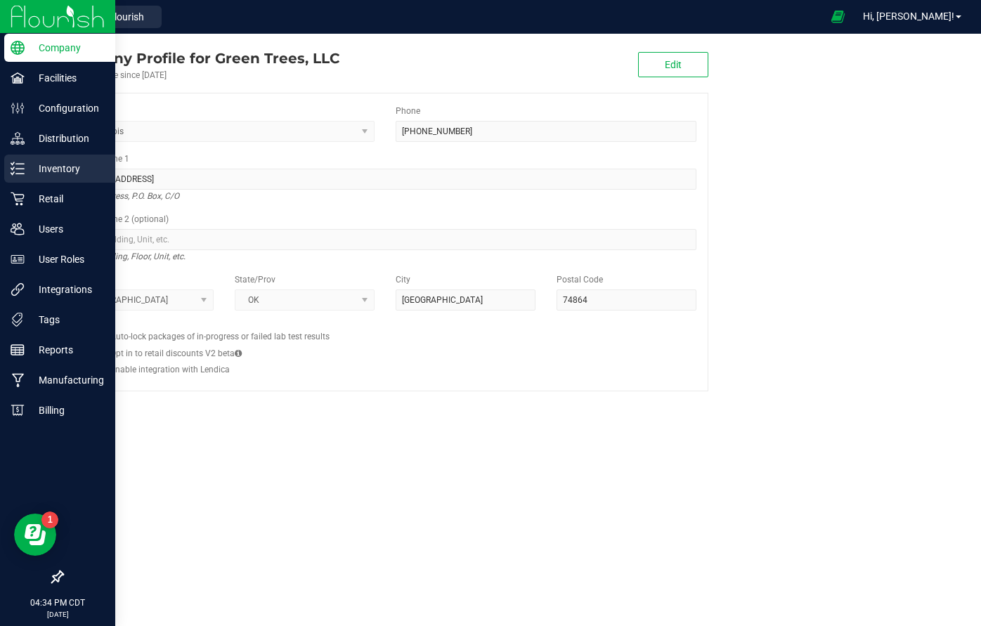
click at [51, 166] on p "Inventory" at bounding box center [67, 168] width 84 height 17
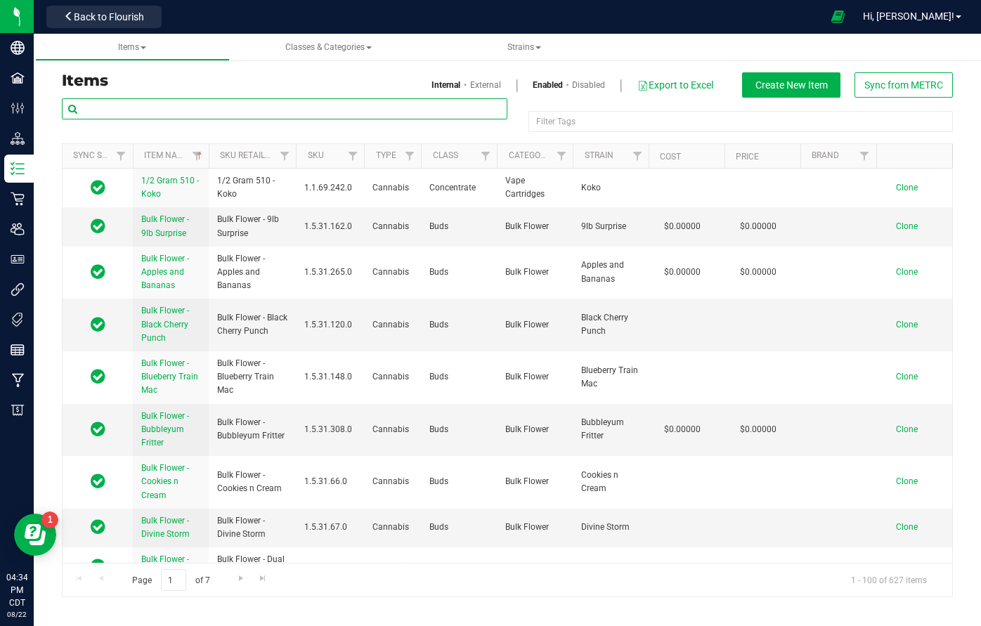
click at [98, 108] on input "text" at bounding box center [284, 108] width 445 height 21
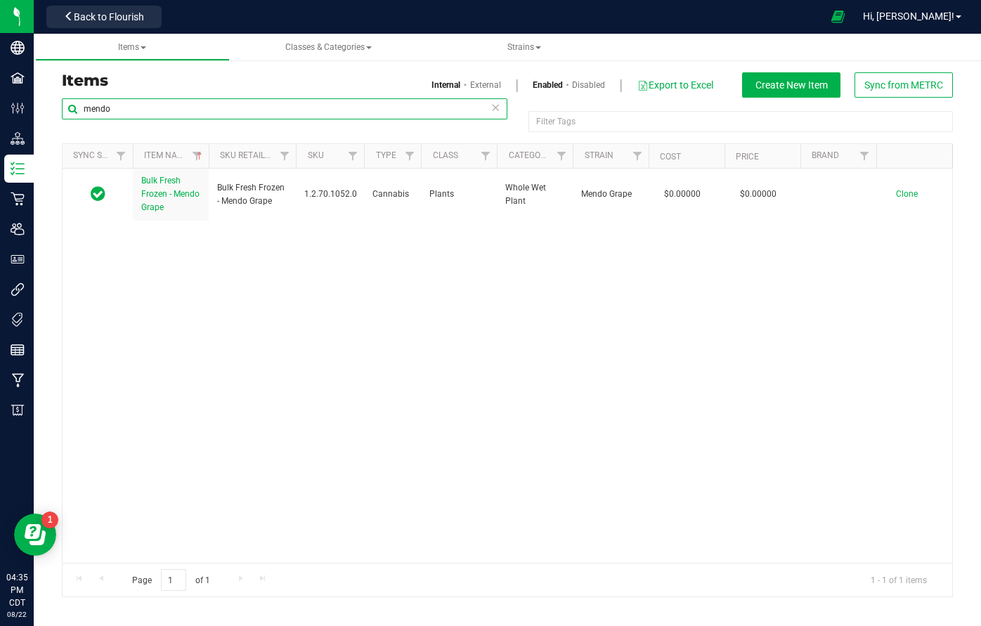
type input "mendo"
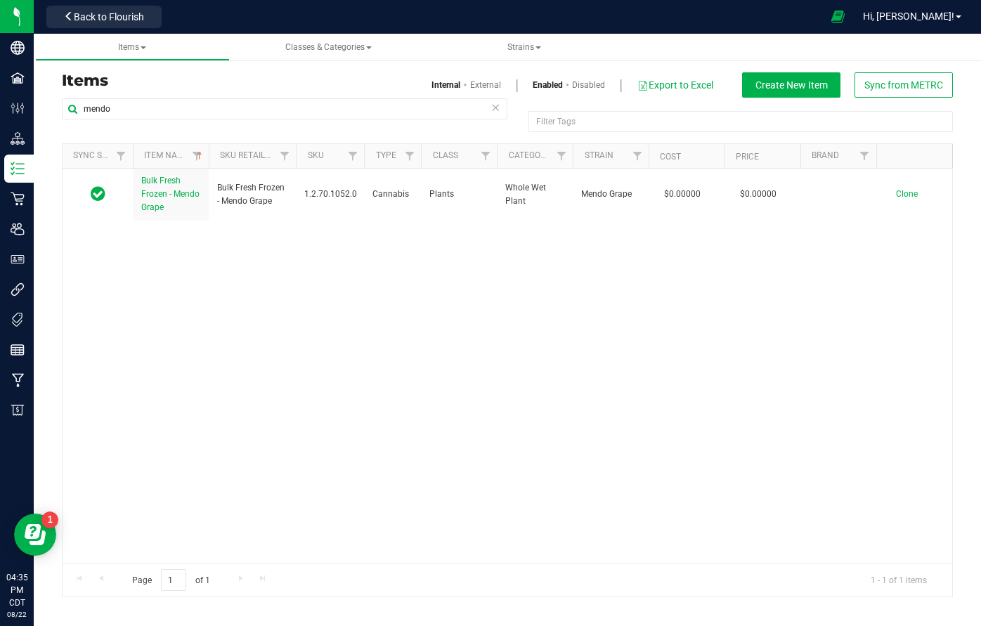
click at [377, 263] on div "Bulk Fresh Frozen - Mendo Grape Bulk Fresh Frozen - Mendo Grape 1.2.70.1052.0 C…" at bounding box center [507, 366] width 889 height 394
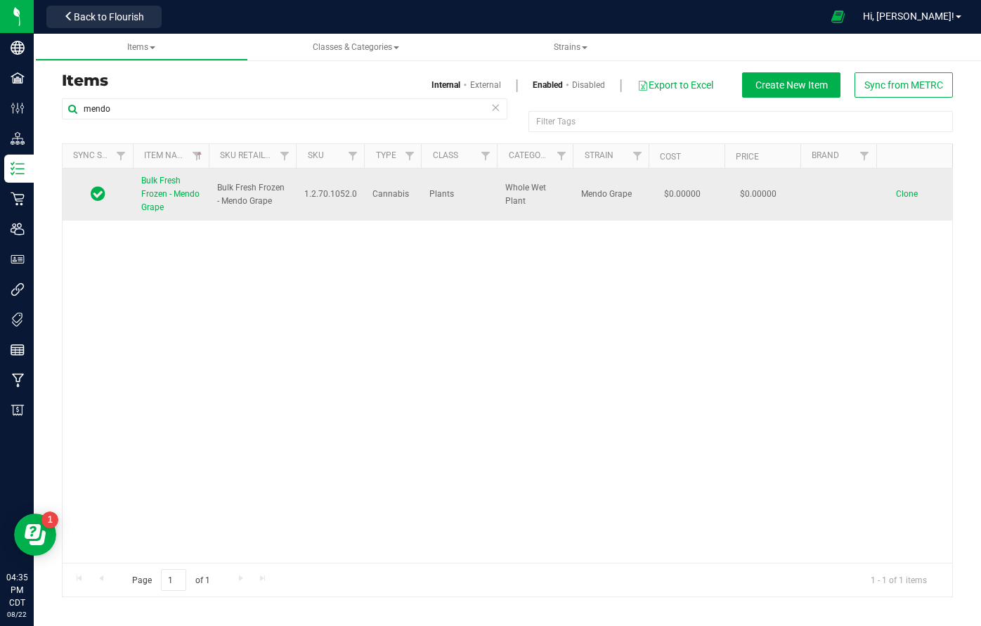
click at [98, 193] on icon at bounding box center [98, 193] width 15 height 17
click at [464, 198] on span "Plants" at bounding box center [458, 194] width 59 height 13
click at [166, 185] on span "Bulk Fresh Frozen - Mendo Grape" at bounding box center [170, 194] width 58 height 37
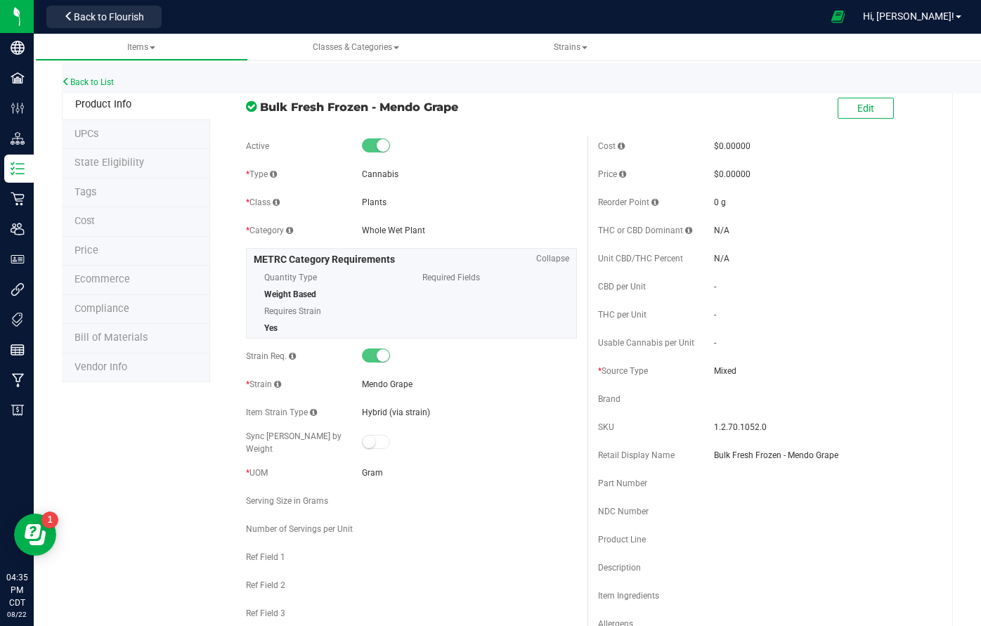
click at [99, 303] on span "Compliance" at bounding box center [101, 309] width 55 height 12
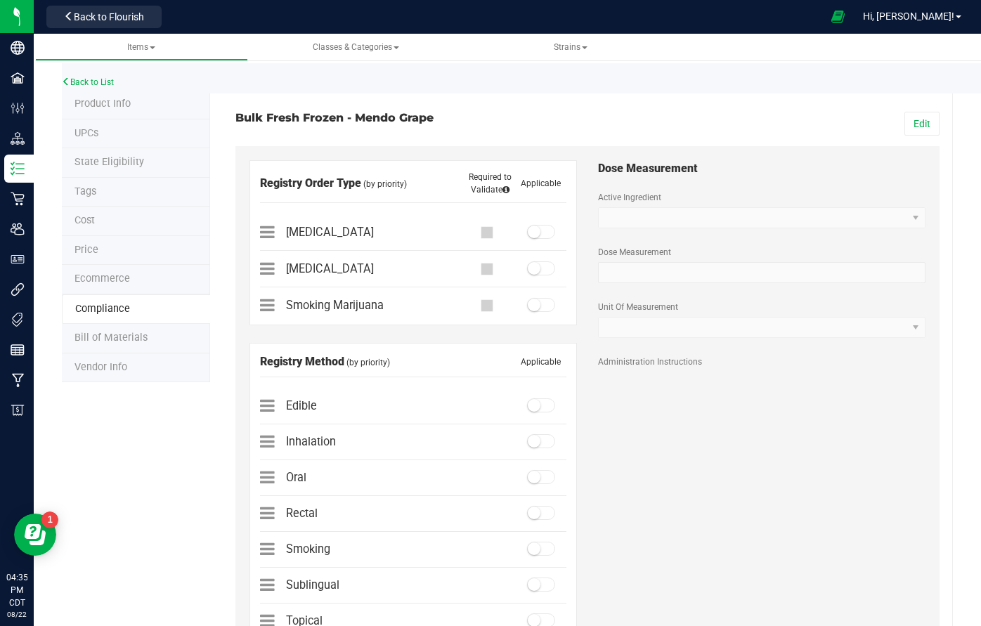
click at [102, 148] on li "State Eligibility" at bounding box center [136, 163] width 148 height 30
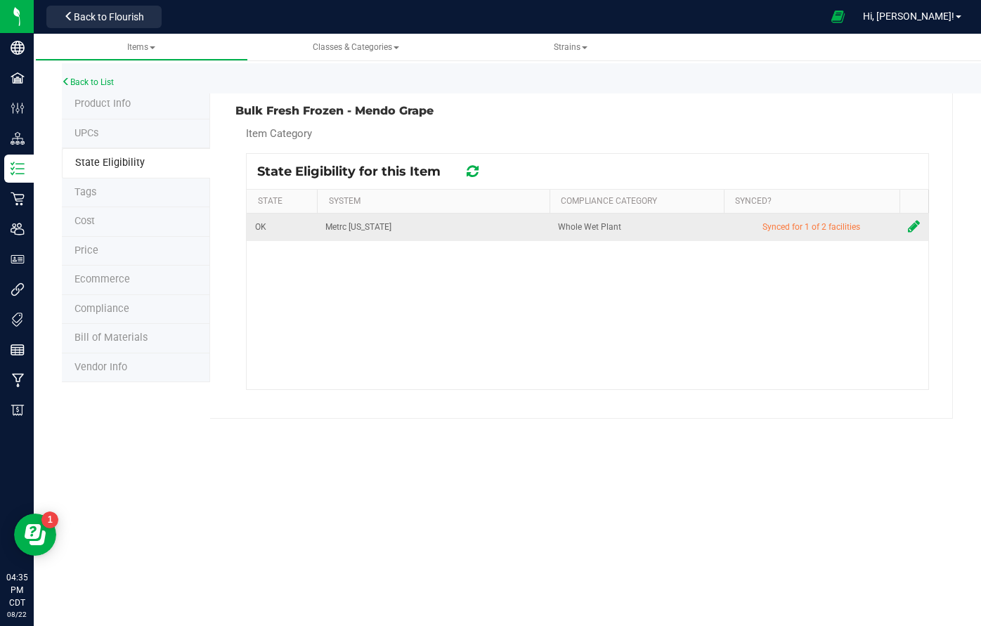
click at [912, 221] on icon at bounding box center [914, 226] width 12 height 14
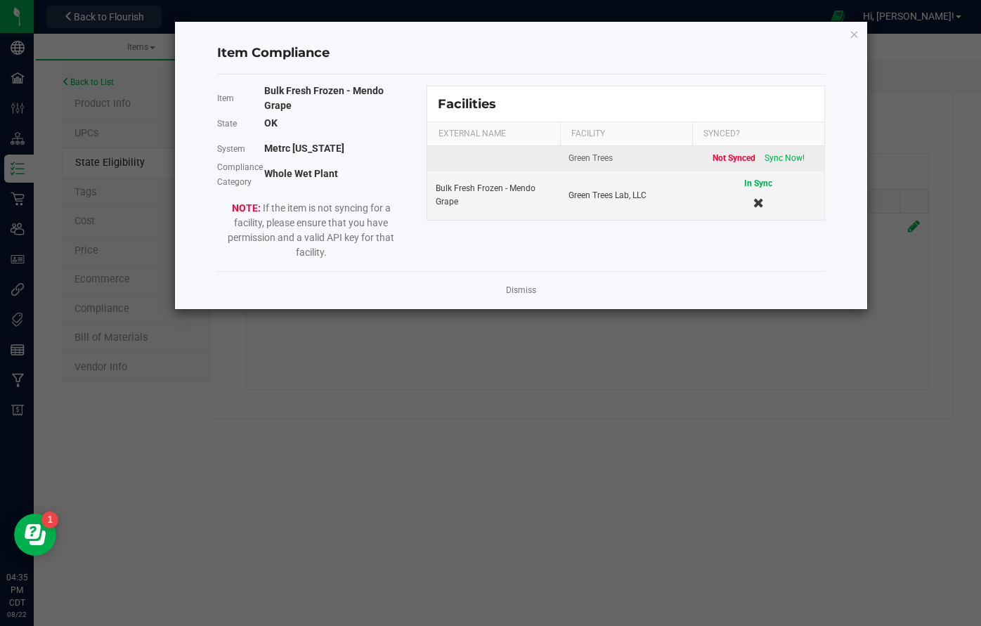
click at [549, 166] on td at bounding box center [493, 158] width 132 height 25
click at [787, 155] on span "Sync Now!" at bounding box center [784, 158] width 40 height 10
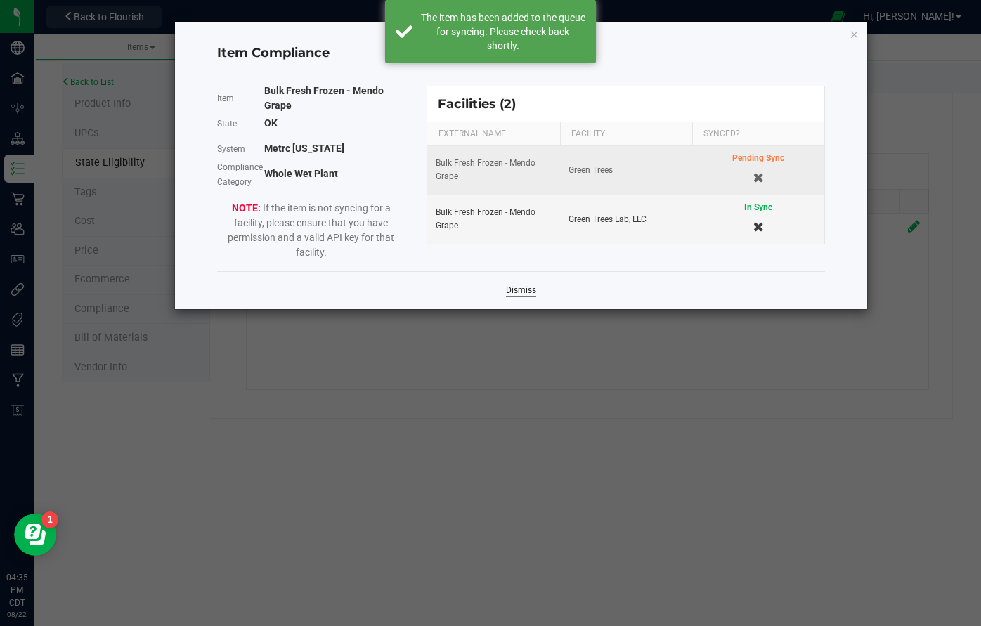
click at [523, 290] on link "Dismiss" at bounding box center [521, 291] width 30 height 12
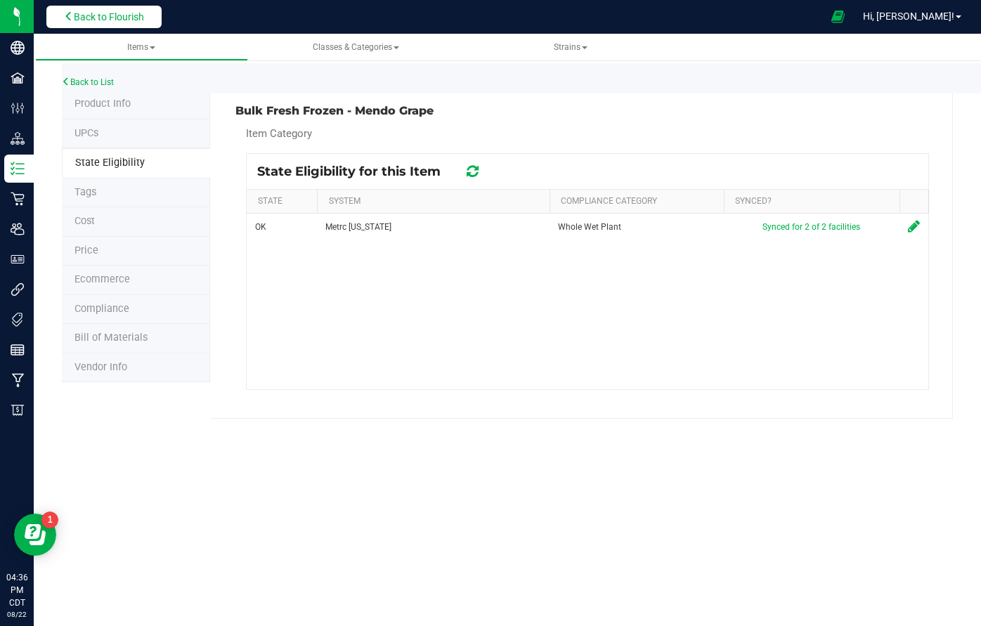
click at [133, 24] on button "Back to Flourish" at bounding box center [103, 17] width 115 height 22
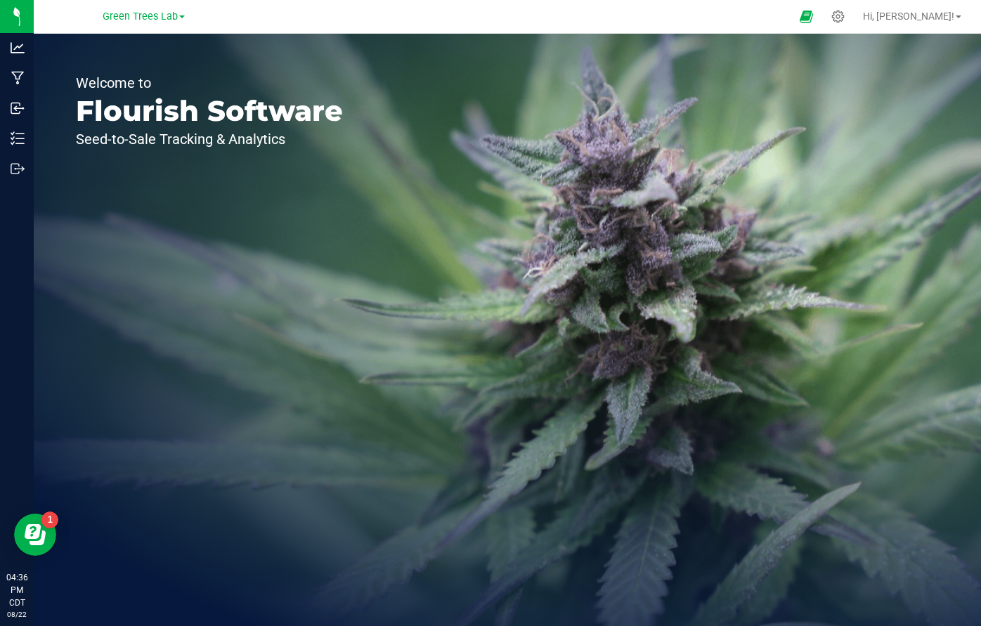
click at [131, 7] on div "Green Trees Lab" at bounding box center [143, 17] width 205 height 22
click at [130, 14] on span "Green Trees Lab" at bounding box center [140, 17] width 75 height 13
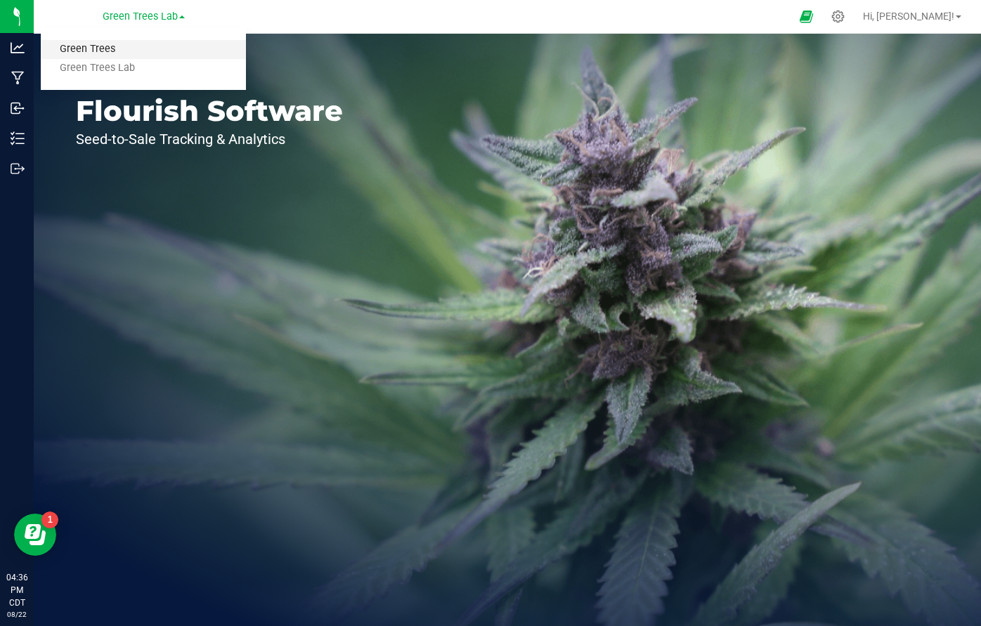
click at [123, 41] on link "Green Trees" at bounding box center [143, 49] width 205 height 19
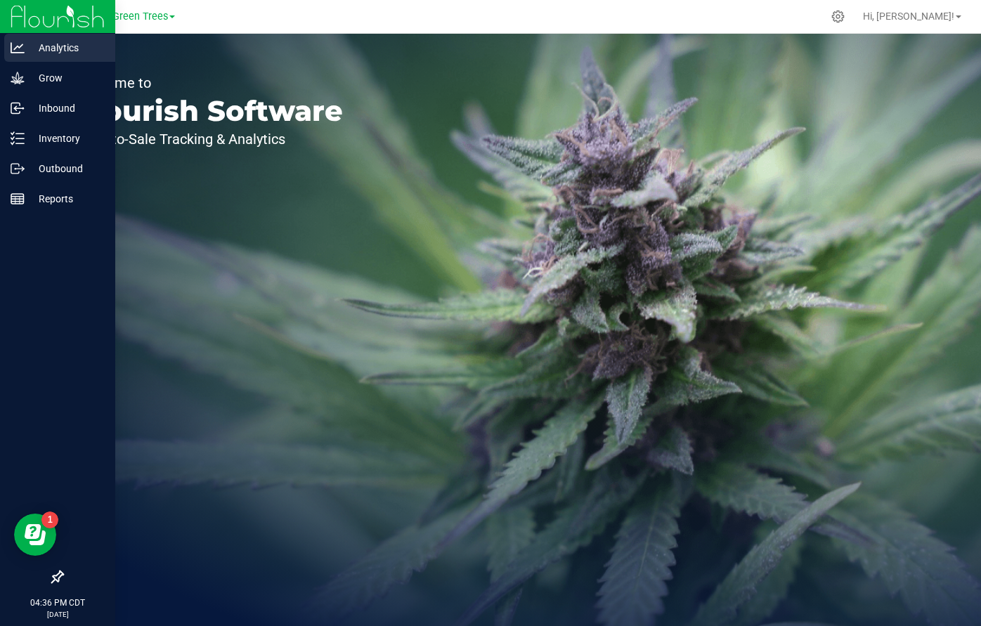
click at [58, 58] on div "Analytics" at bounding box center [59, 48] width 111 height 28
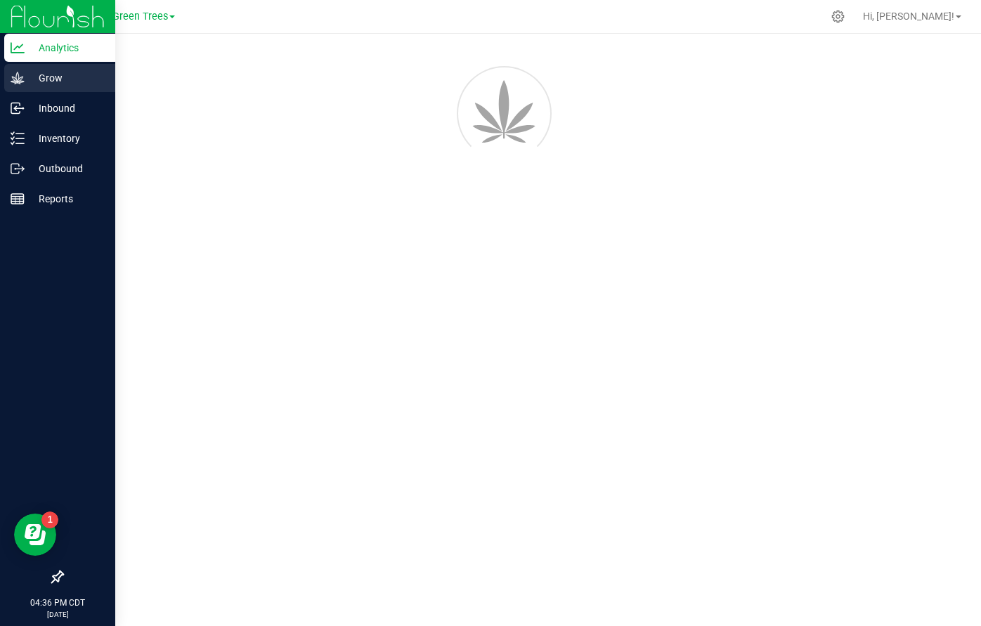
click at [53, 79] on p "Grow" at bounding box center [67, 78] width 84 height 17
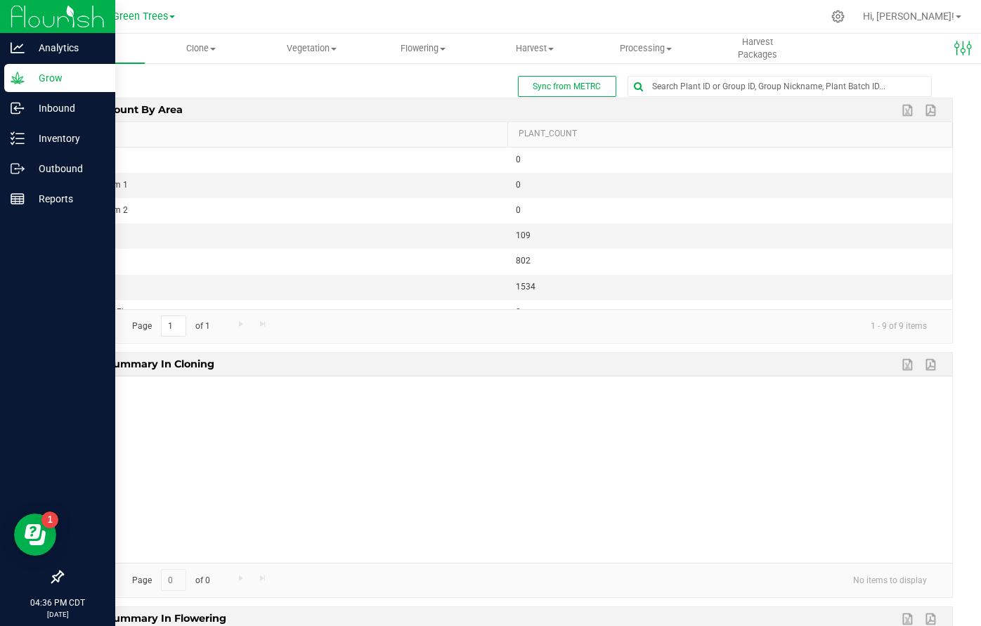
click at [53, 79] on p "Grow" at bounding box center [67, 78] width 84 height 17
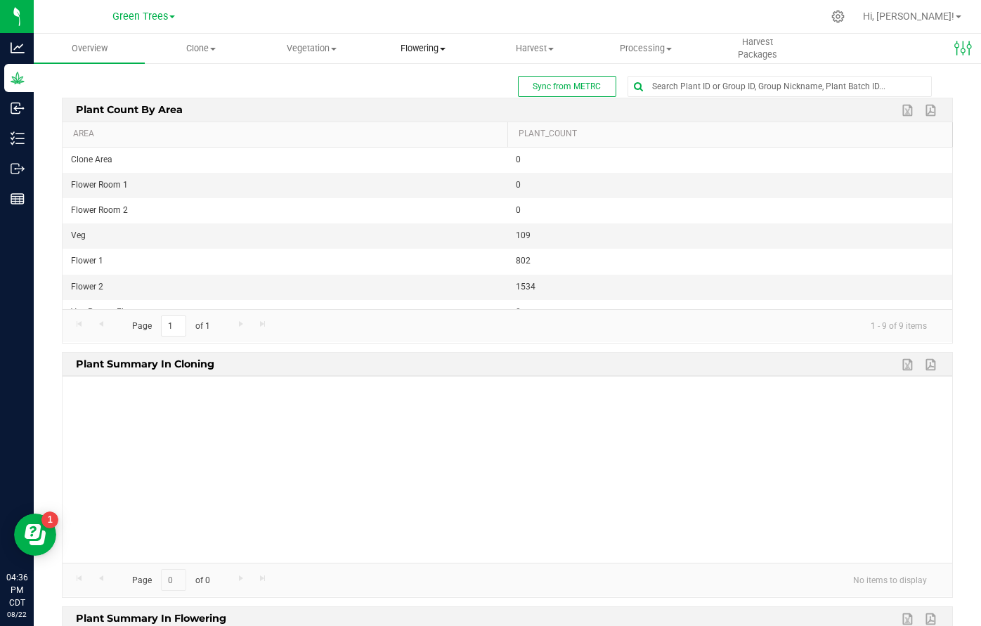
click at [412, 45] on span "Flowering" at bounding box center [423, 48] width 110 height 13
click at [433, 100] on span "Flowering groups" at bounding box center [425, 102] width 117 height 12
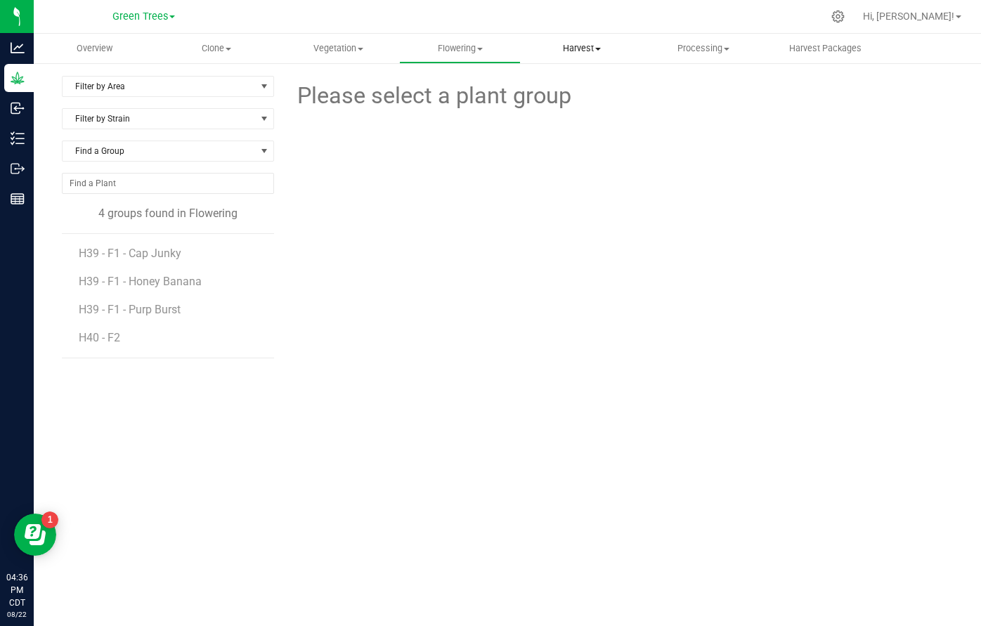
click at [534, 50] on span "Harvest" at bounding box center [581, 48] width 120 height 13
click at [577, 51] on span "Harvest" at bounding box center [582, 48] width 122 height 13
click at [578, 84] on span "Harvests" at bounding box center [560, 85] width 78 height 12
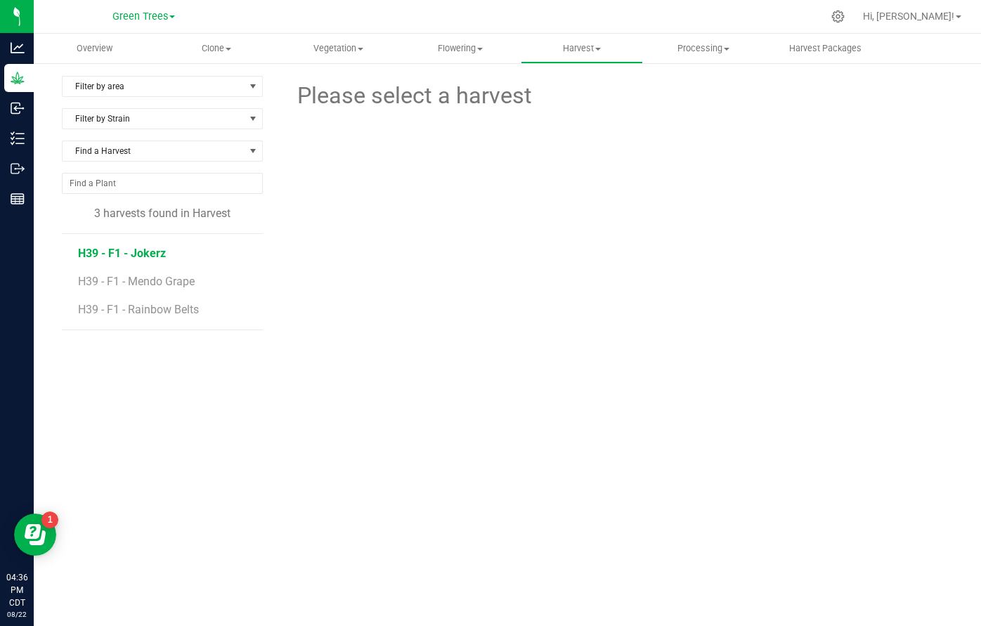
click at [152, 247] on span "H39 - F1 - Jokerz" at bounding box center [122, 253] width 88 height 13
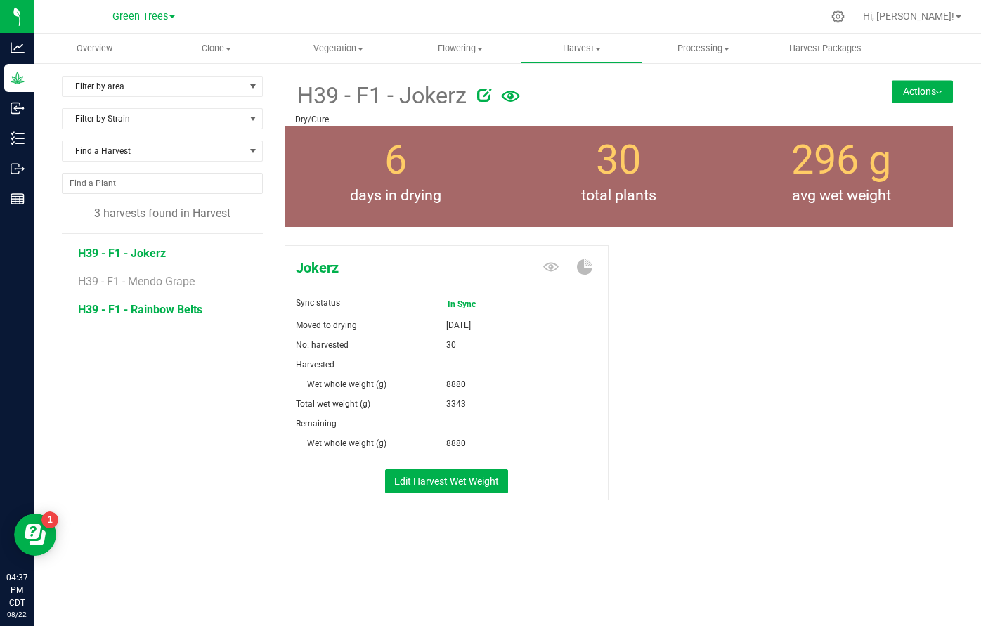
click at [147, 306] on span "H39 - F1 - Rainbow Belts" at bounding box center [140, 309] width 124 height 13
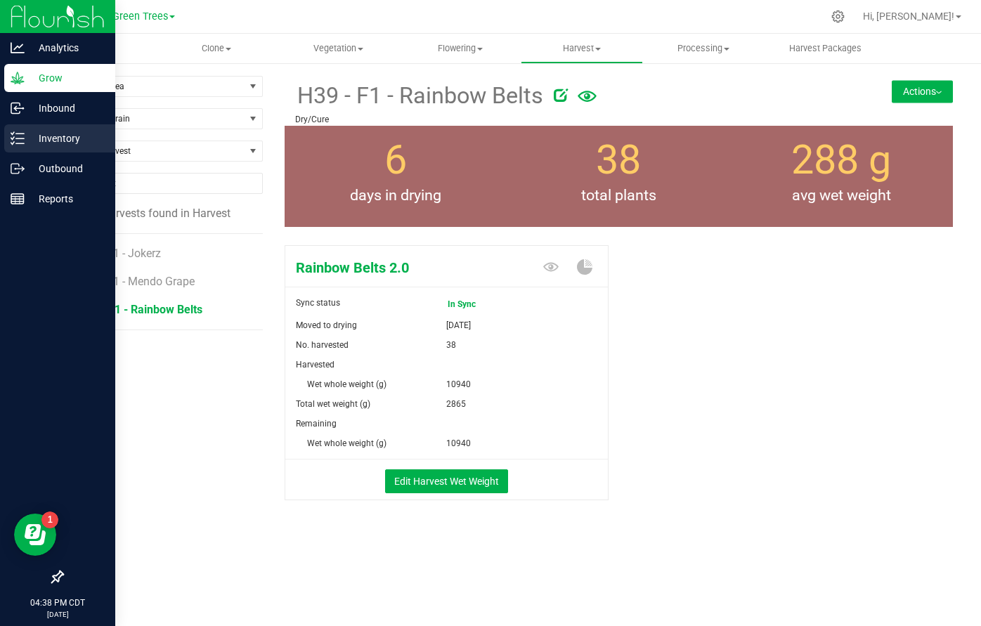
click at [60, 133] on p "Inventory" at bounding box center [67, 138] width 84 height 17
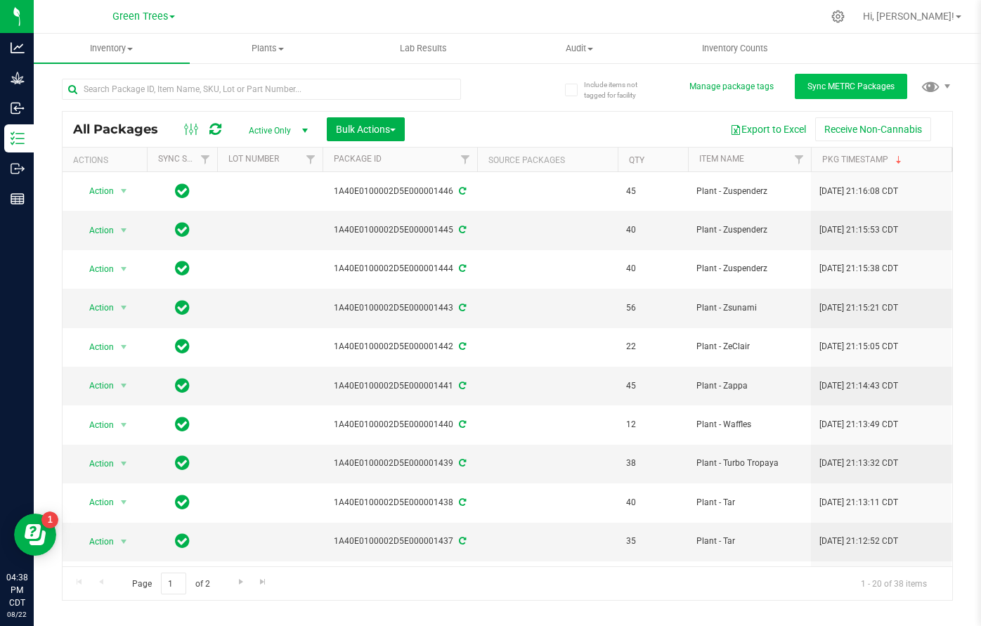
click at [836, 79] on button "Sync METRC Packages" at bounding box center [851, 86] width 112 height 25
click at [240, 583] on span "Go to the next page" at bounding box center [240, 581] width 11 height 11
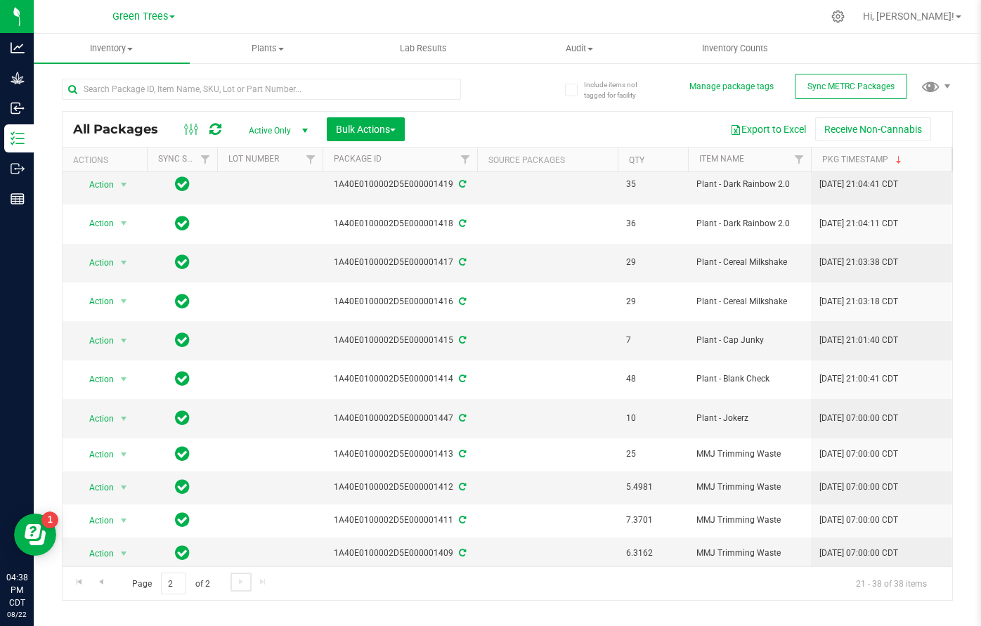
scroll to position [278, 0]
click at [98, 579] on span "Go to the previous page" at bounding box center [101, 581] width 11 height 11
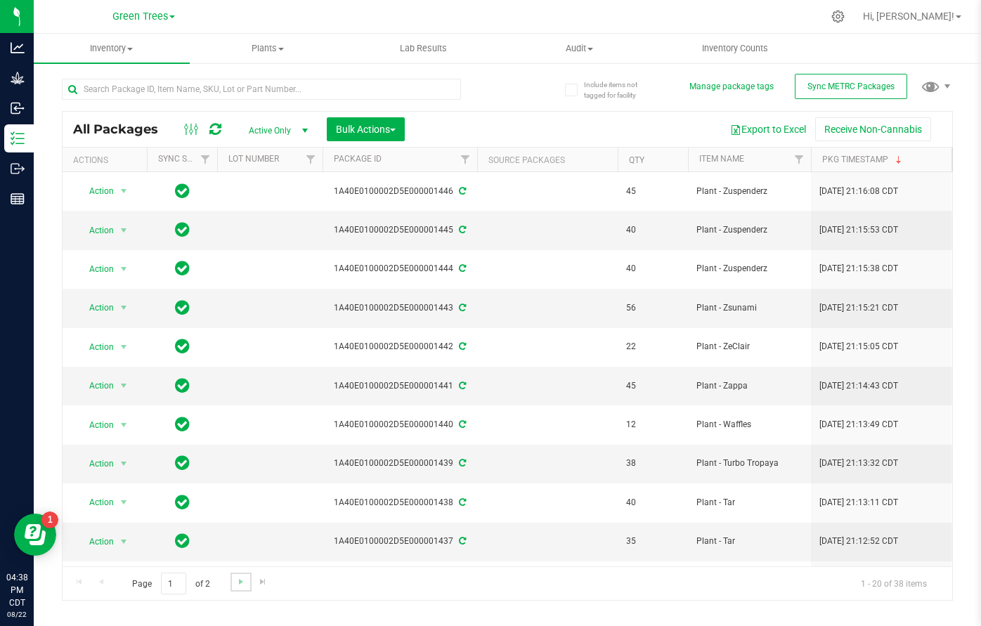
click at [233, 578] on link "Go to the next page" at bounding box center [240, 582] width 20 height 19
click at [470, 101] on div at bounding box center [284, 88] width 445 height 45
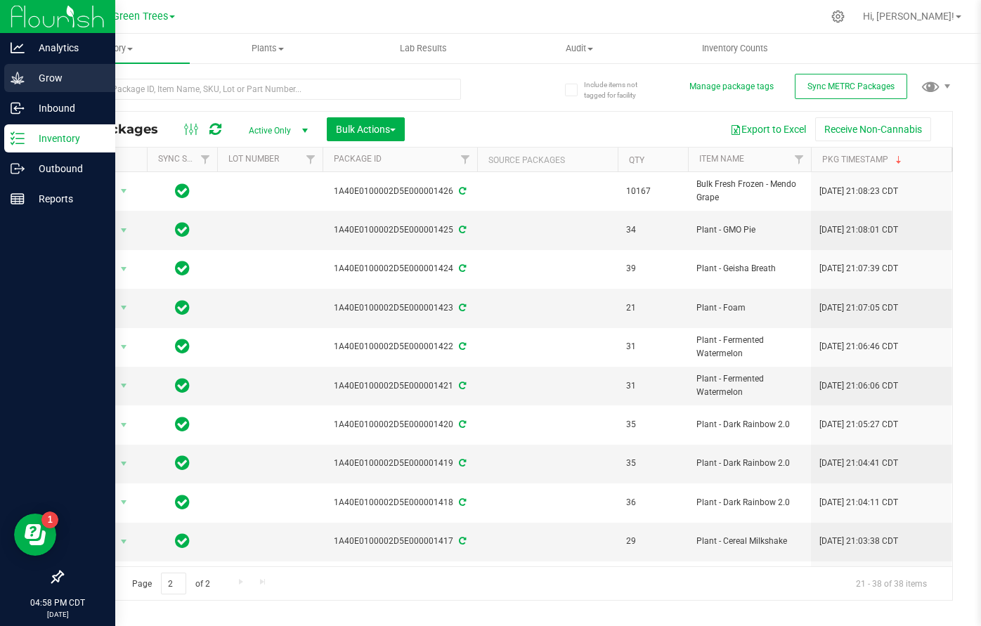
click at [44, 91] on div "Grow" at bounding box center [59, 78] width 111 height 28
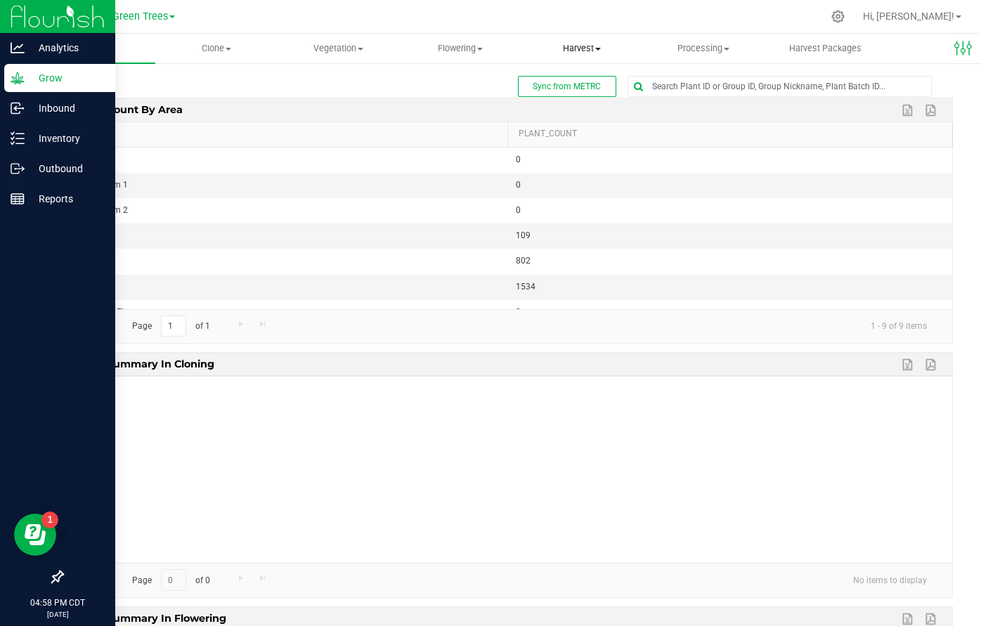
click at [580, 52] on span "Harvest" at bounding box center [581, 48] width 120 height 13
click at [574, 78] on li "Harvests" at bounding box center [582, 85] width 122 height 17
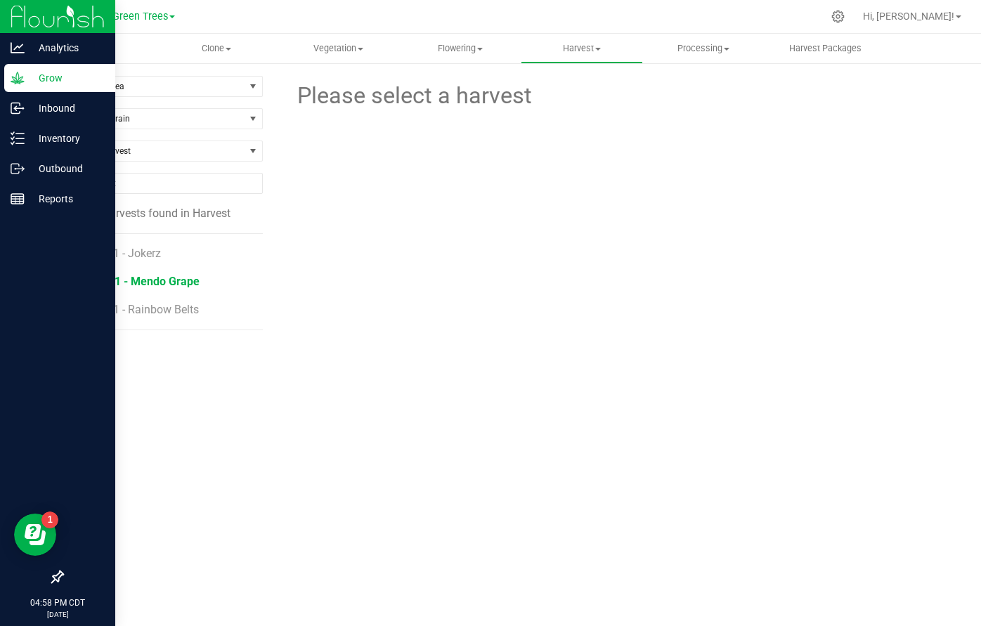
click at [159, 275] on span "H39 - F1 - Mendo Grape" at bounding box center [139, 281] width 122 height 13
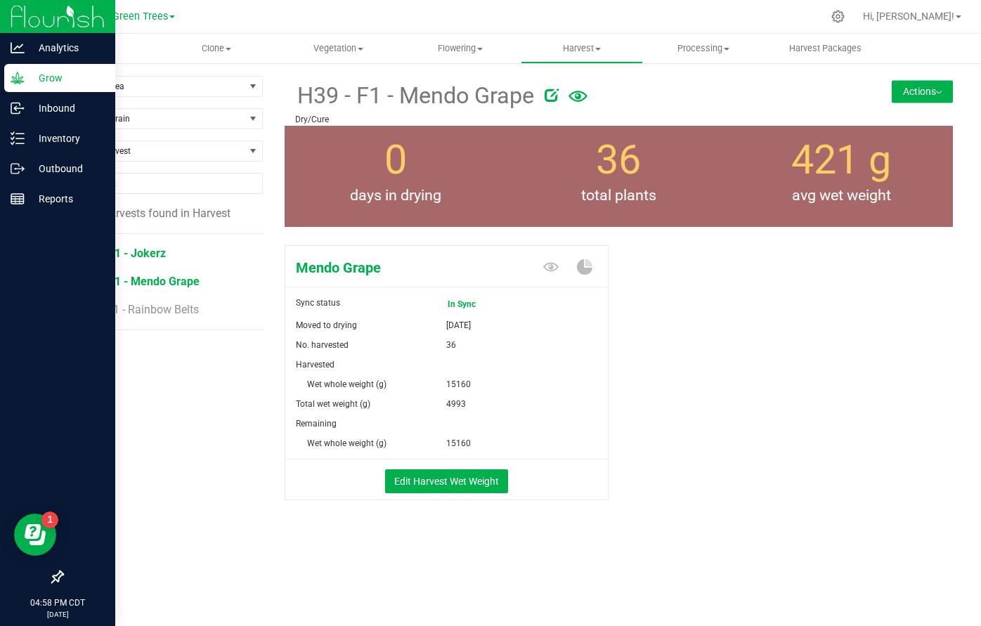
click at [136, 249] on span "H39 - F1 - Jokerz" at bounding box center [122, 253] width 88 height 13
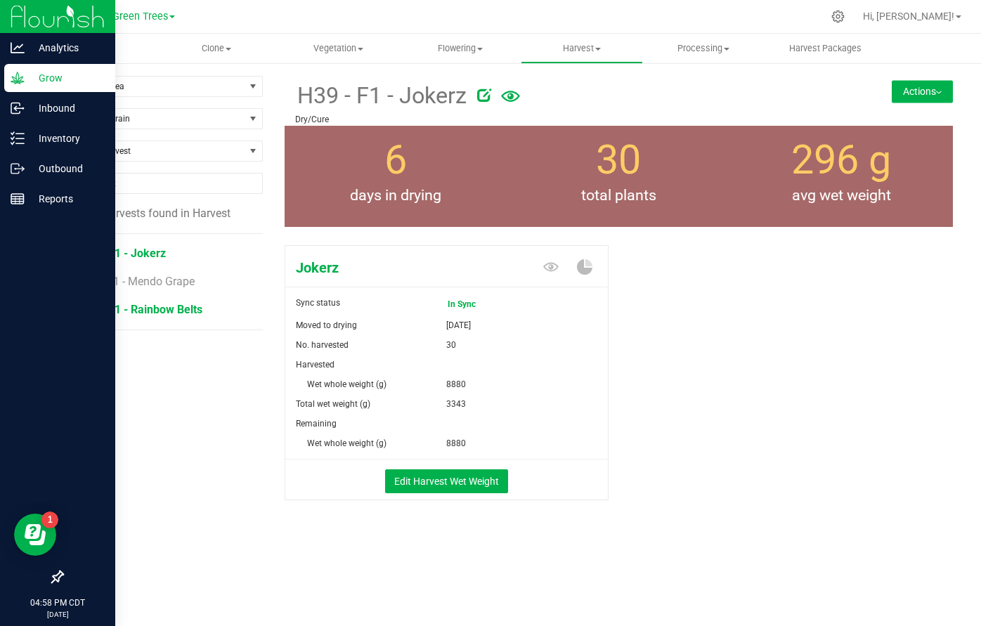
click at [150, 312] on span "H39 - F1 - Rainbow Belts" at bounding box center [140, 309] width 124 height 13
